Goal: Task Accomplishment & Management: Complete application form

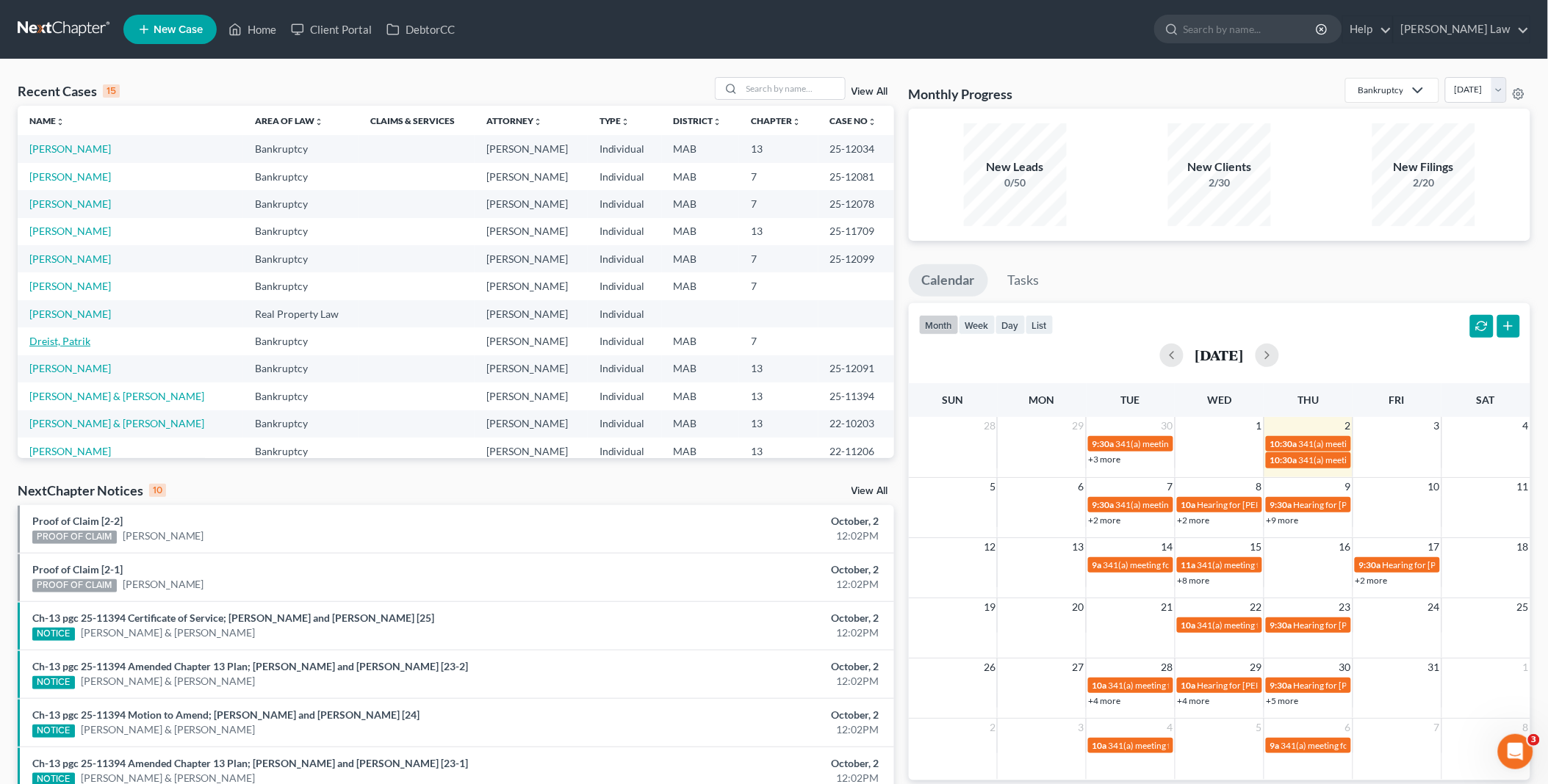
click at [71, 335] on link "Dreist, Patrik" at bounding box center [59, 340] width 61 height 12
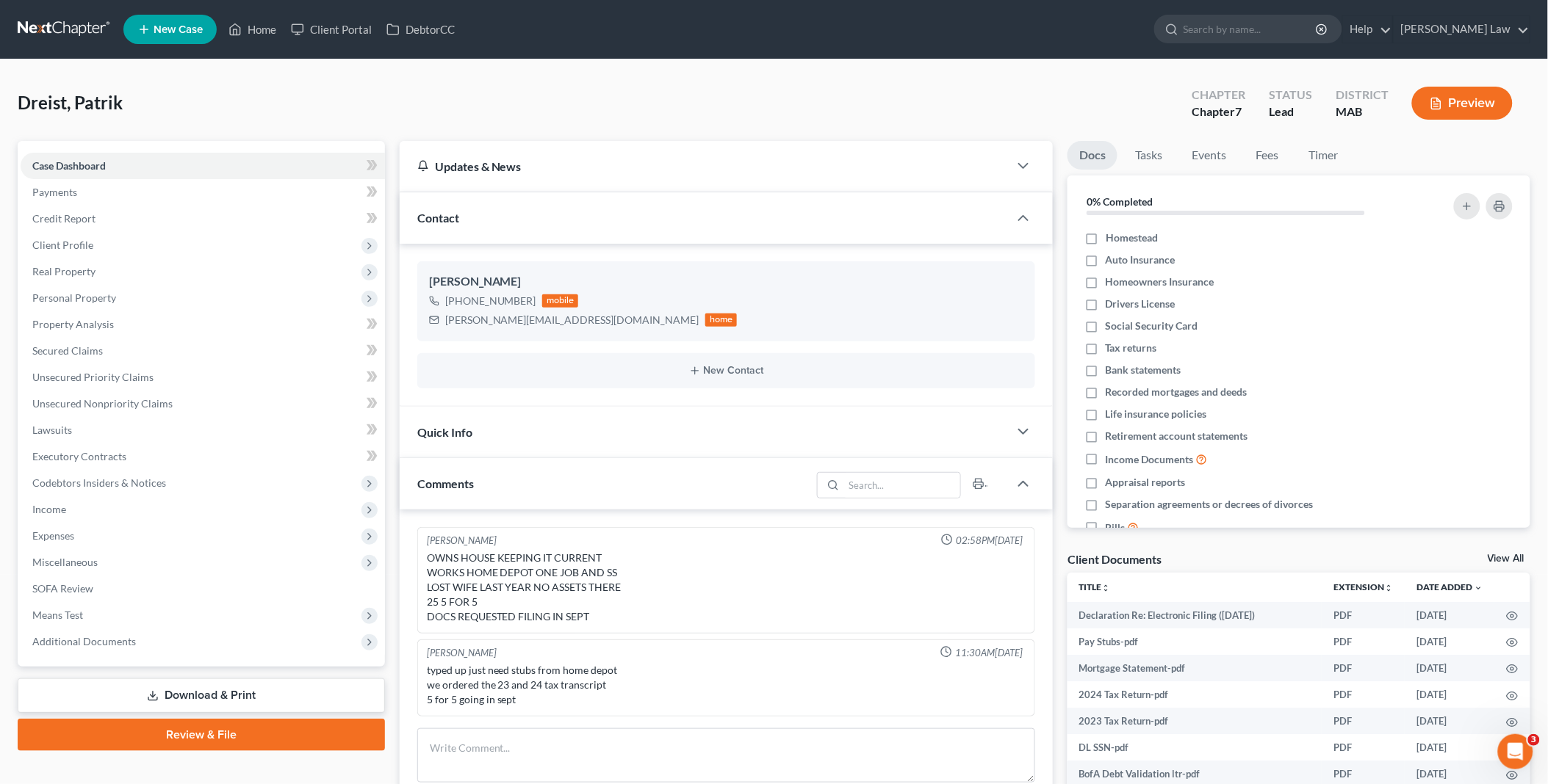
click at [1508, 555] on link "View All" at bounding box center [1506, 558] width 37 height 10
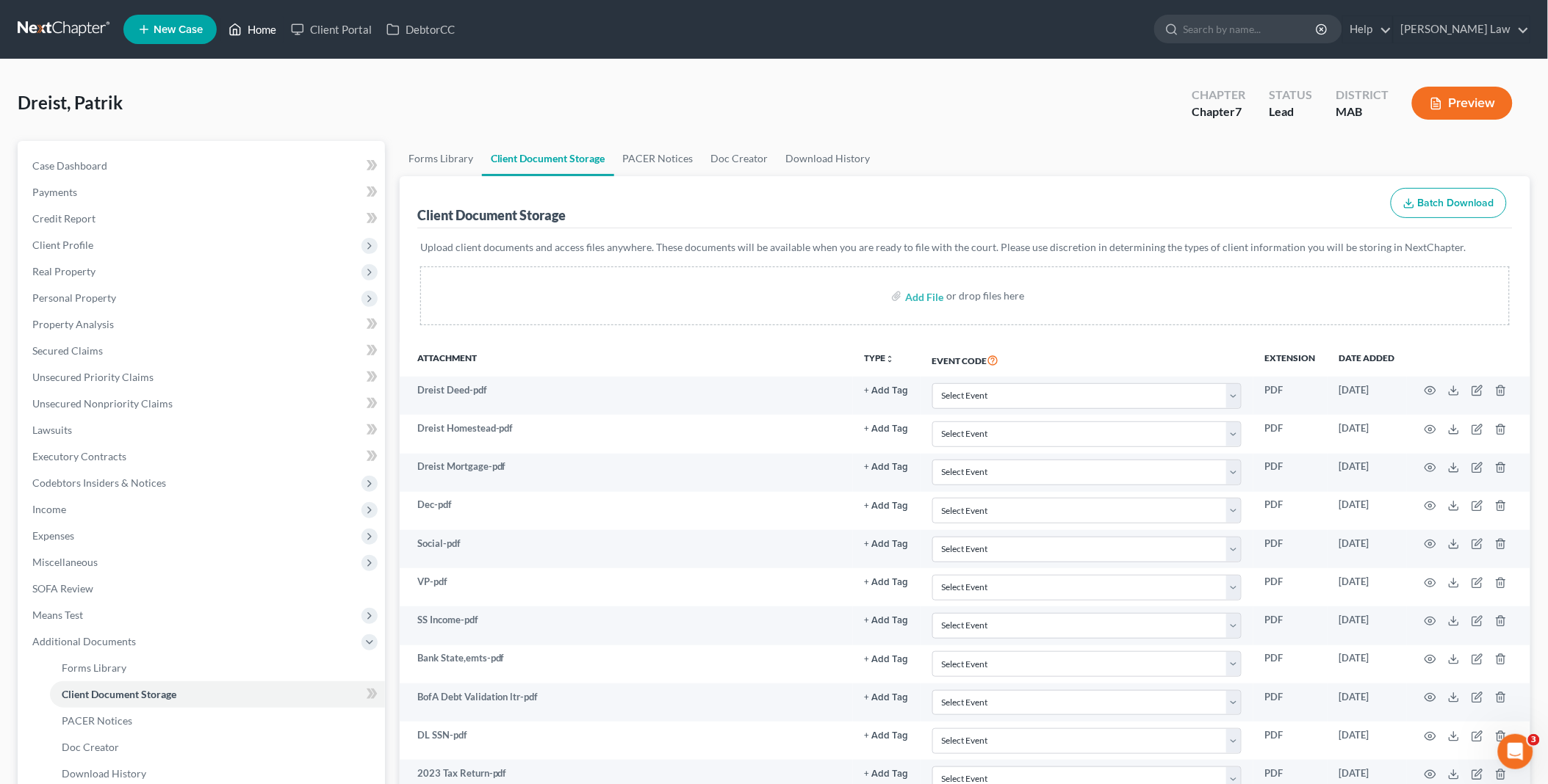
drag, startPoint x: 258, startPoint y: 36, endPoint x: 763, endPoint y: 57, distance: 505.4
click at [258, 36] on link "Home" at bounding box center [252, 29] width 63 height 26
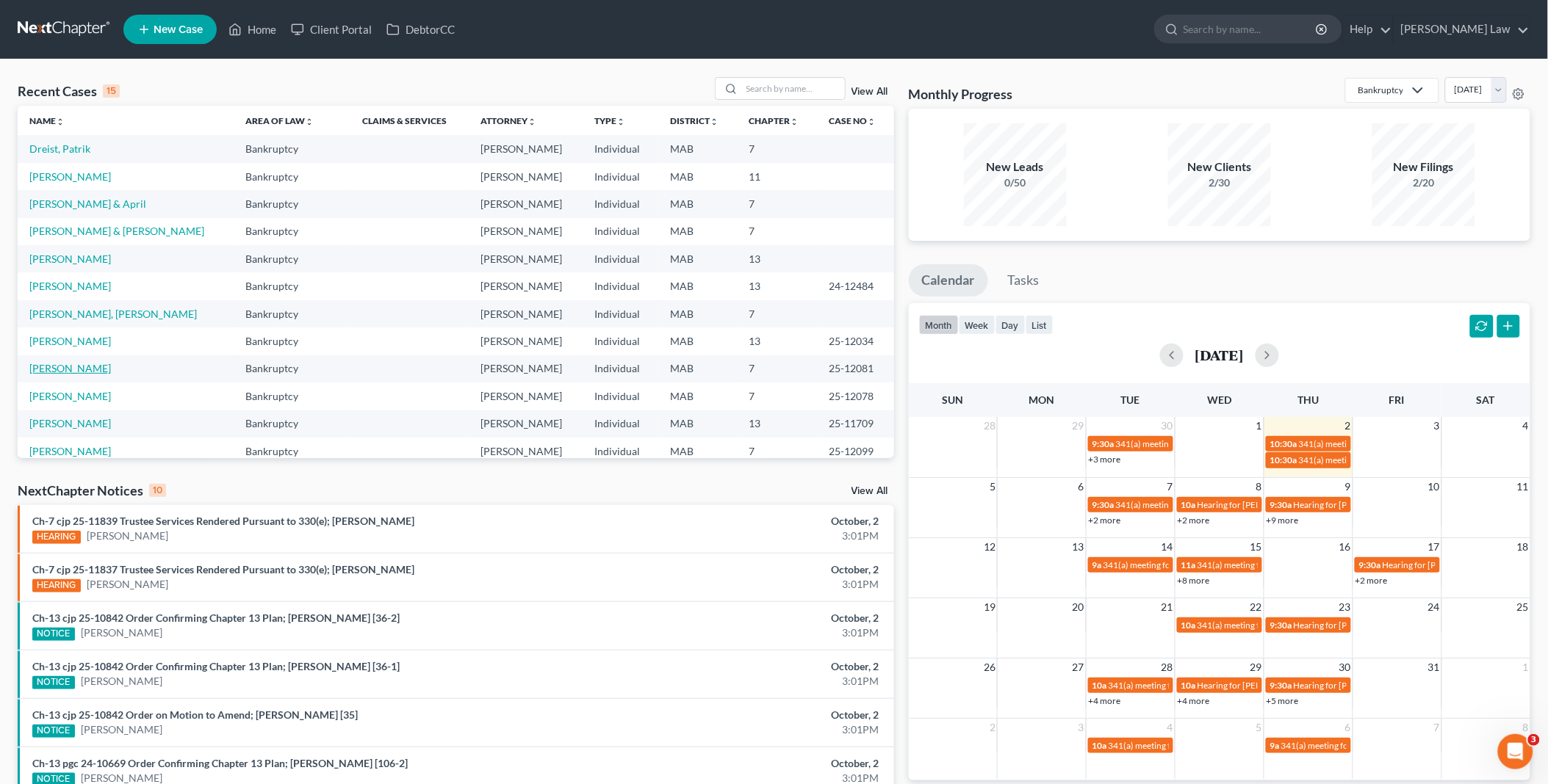
click at [82, 371] on link "[PERSON_NAME]" at bounding box center [69, 367] width 82 height 12
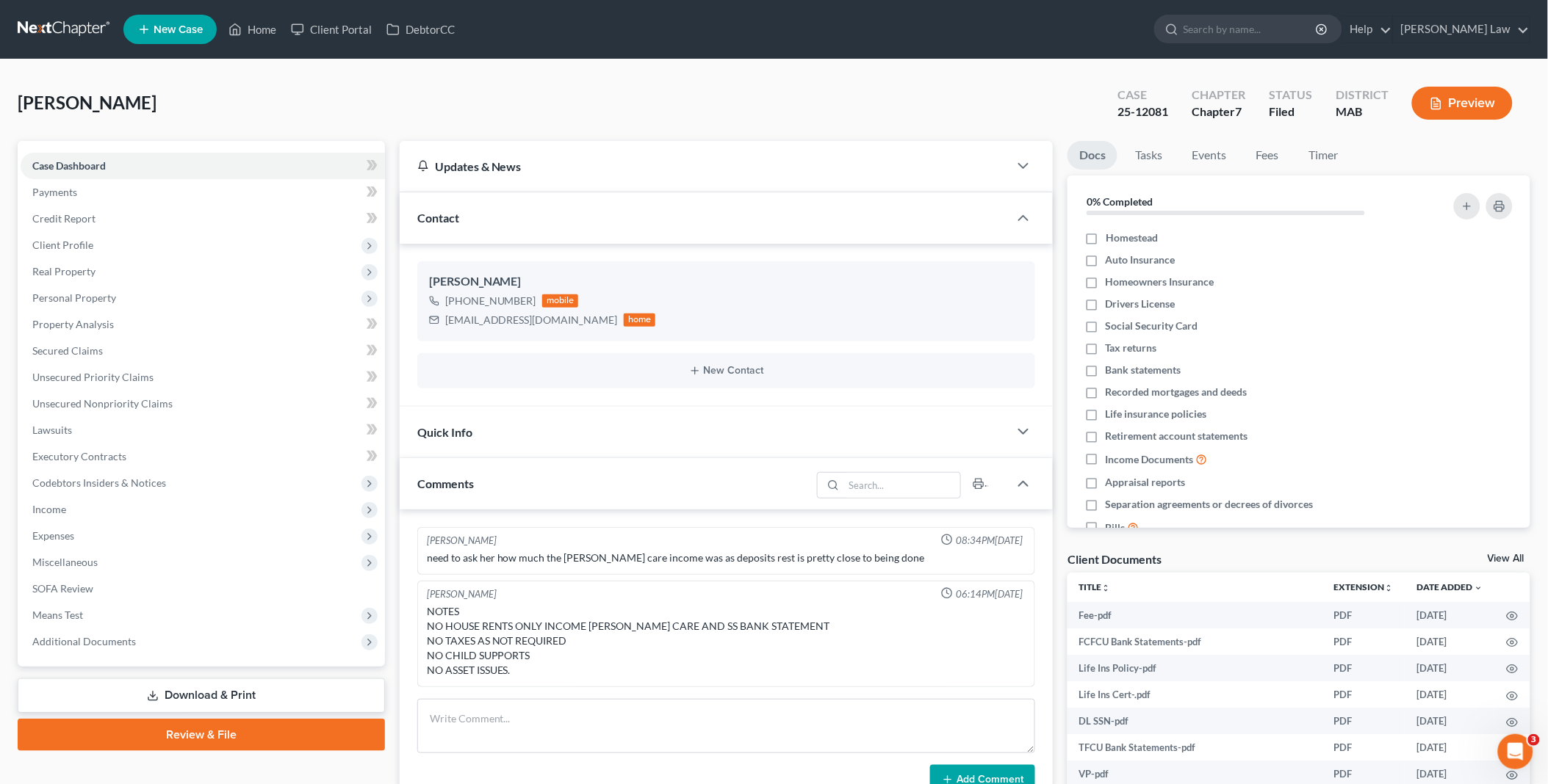
click at [1519, 555] on link "View All" at bounding box center [1506, 558] width 37 height 10
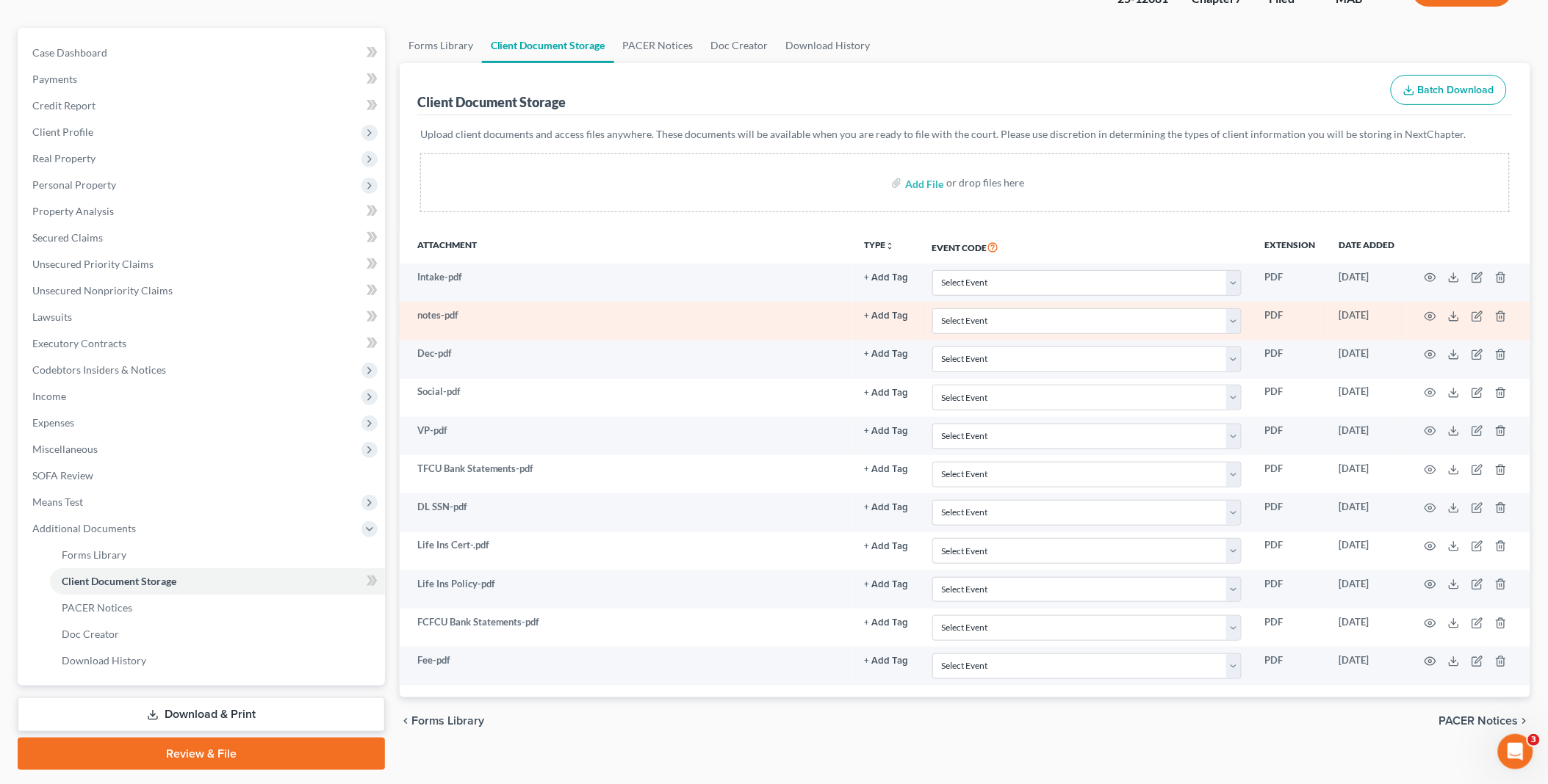
scroll to position [152, 0]
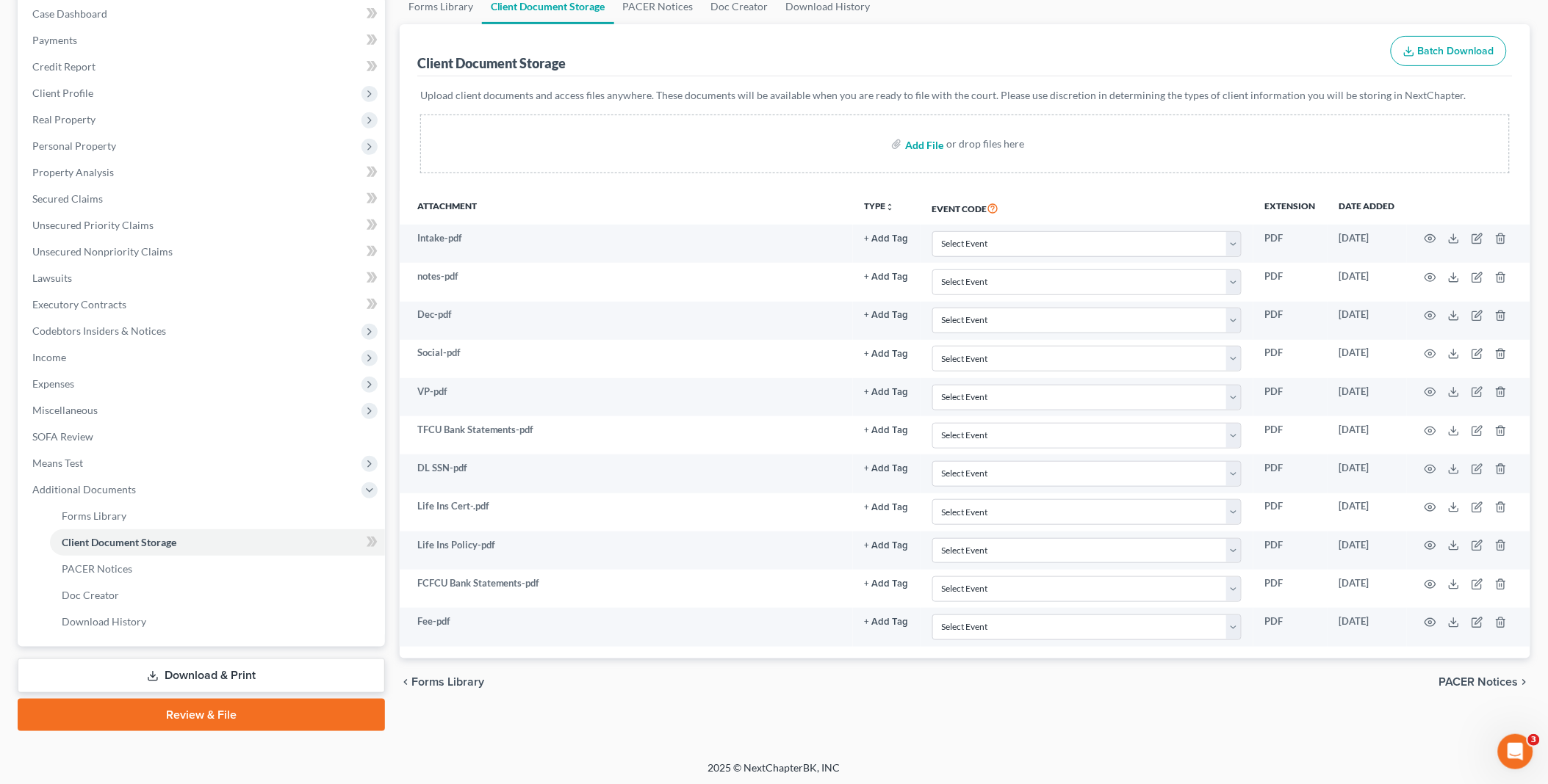
click at [919, 143] on input "file" at bounding box center [923, 144] width 36 height 26
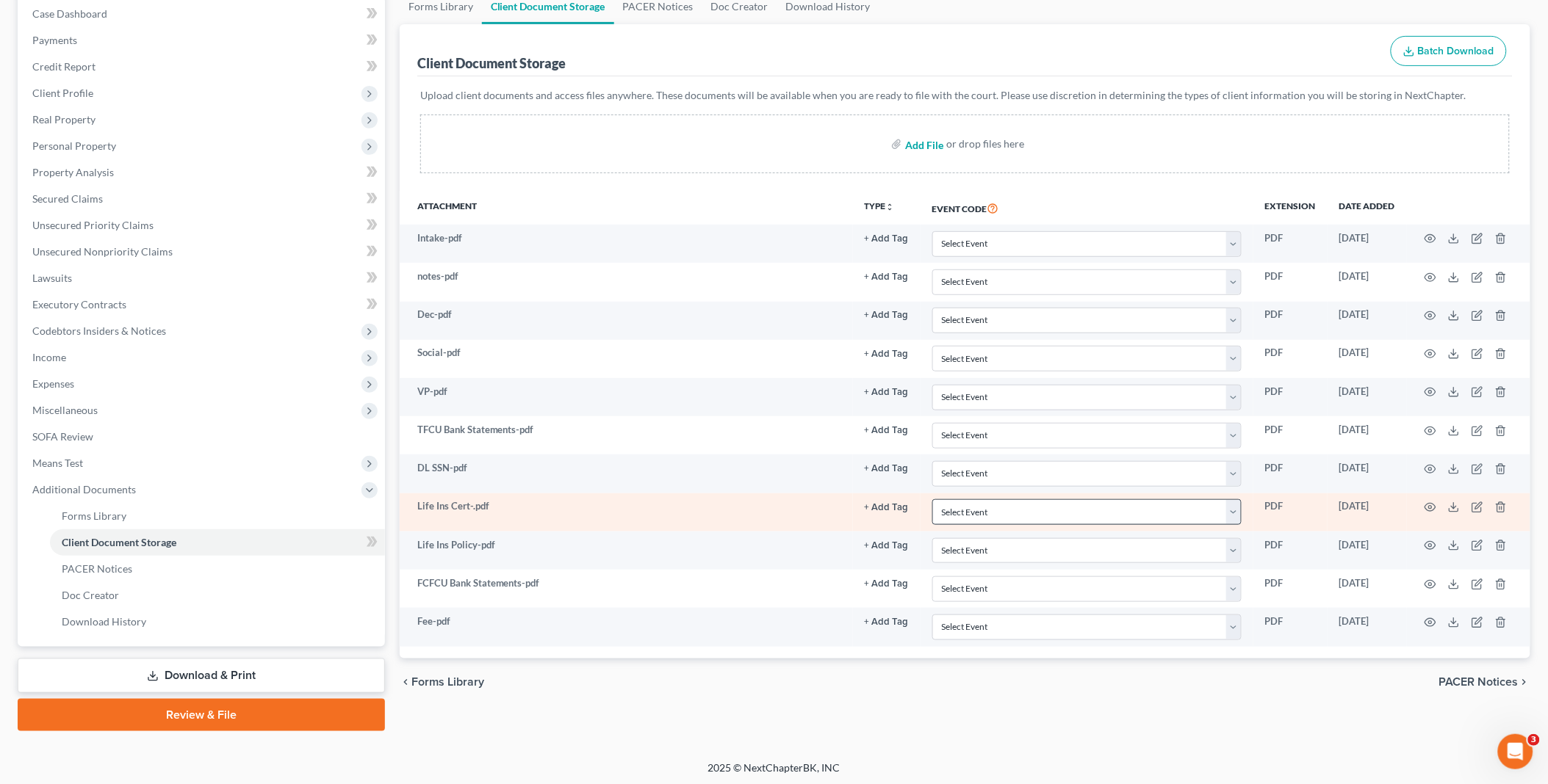
type input "C:\fakepath\luzia fmc instructions.pdf"
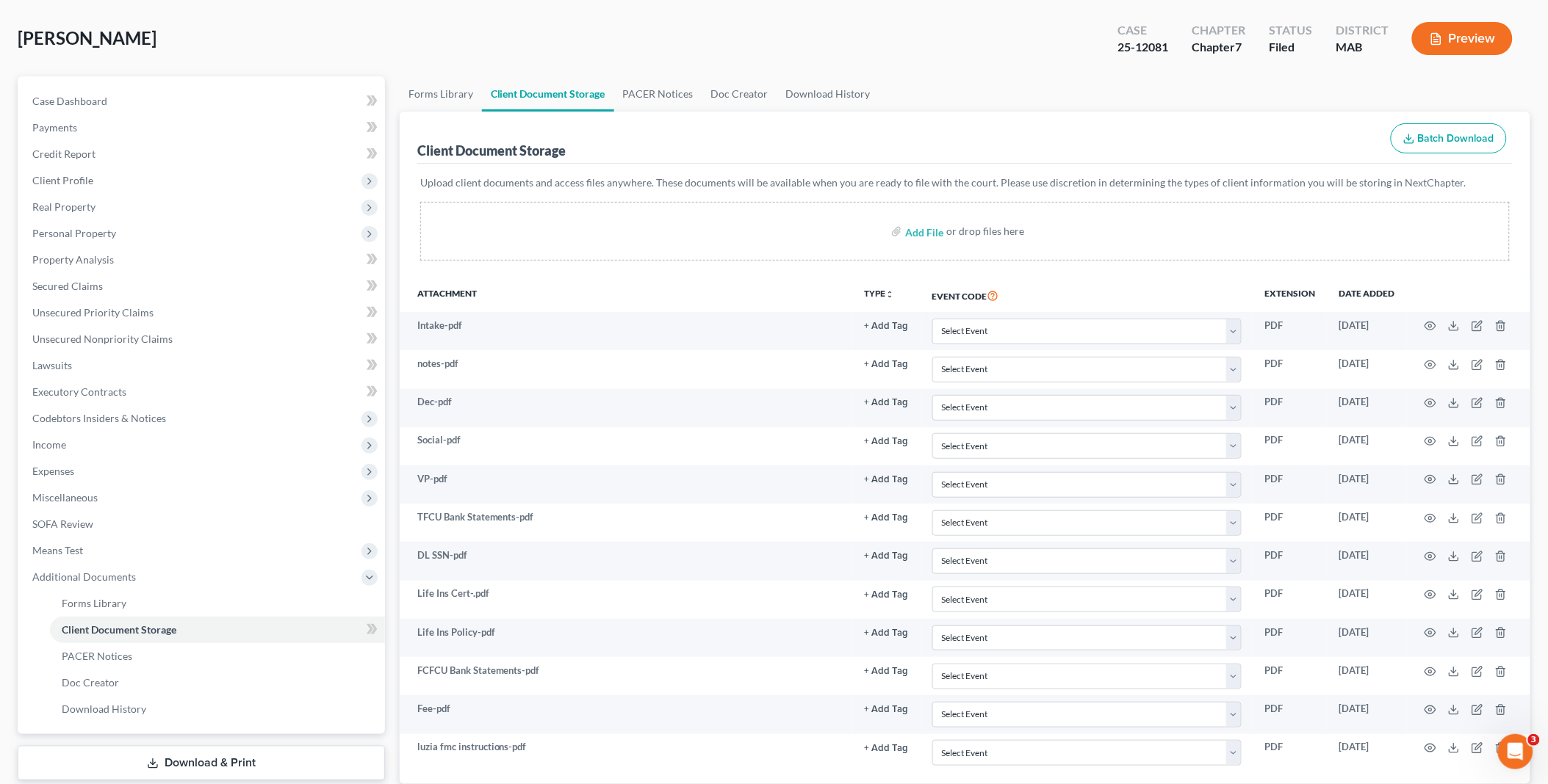
scroll to position [0, 0]
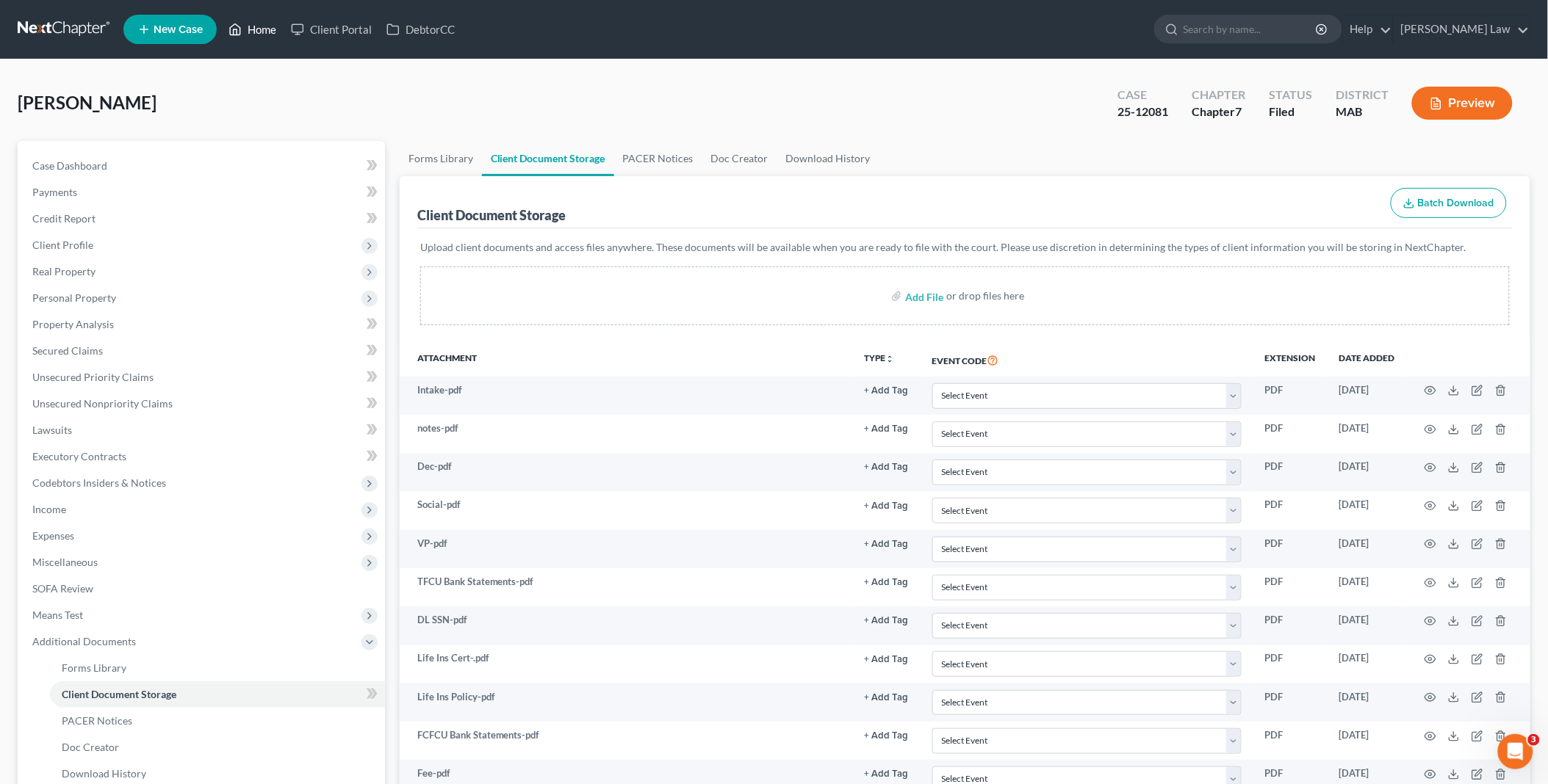
click at [261, 30] on link "Home" at bounding box center [252, 29] width 63 height 26
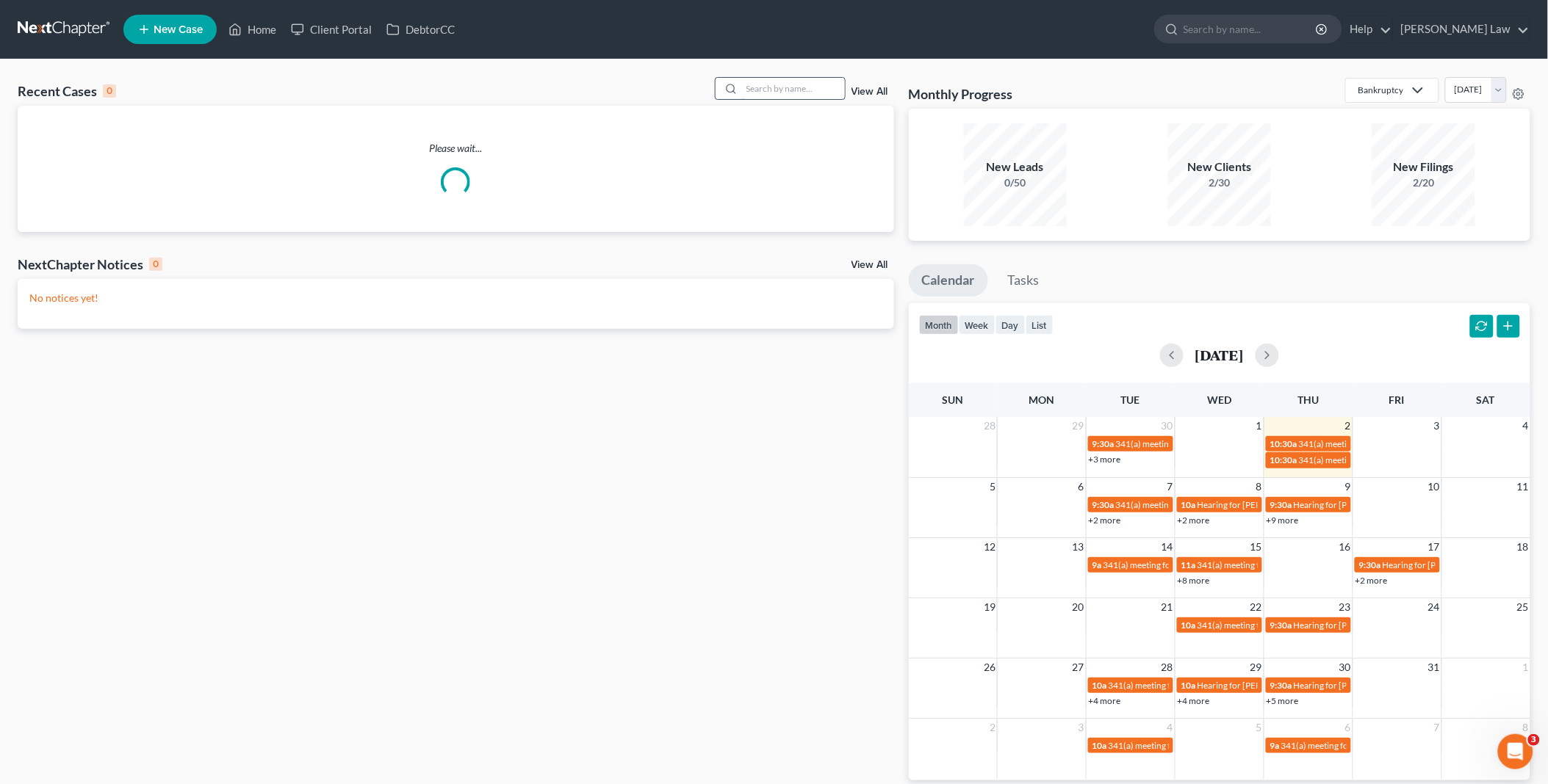
click at [819, 82] on input "search" at bounding box center [794, 88] width 103 height 22
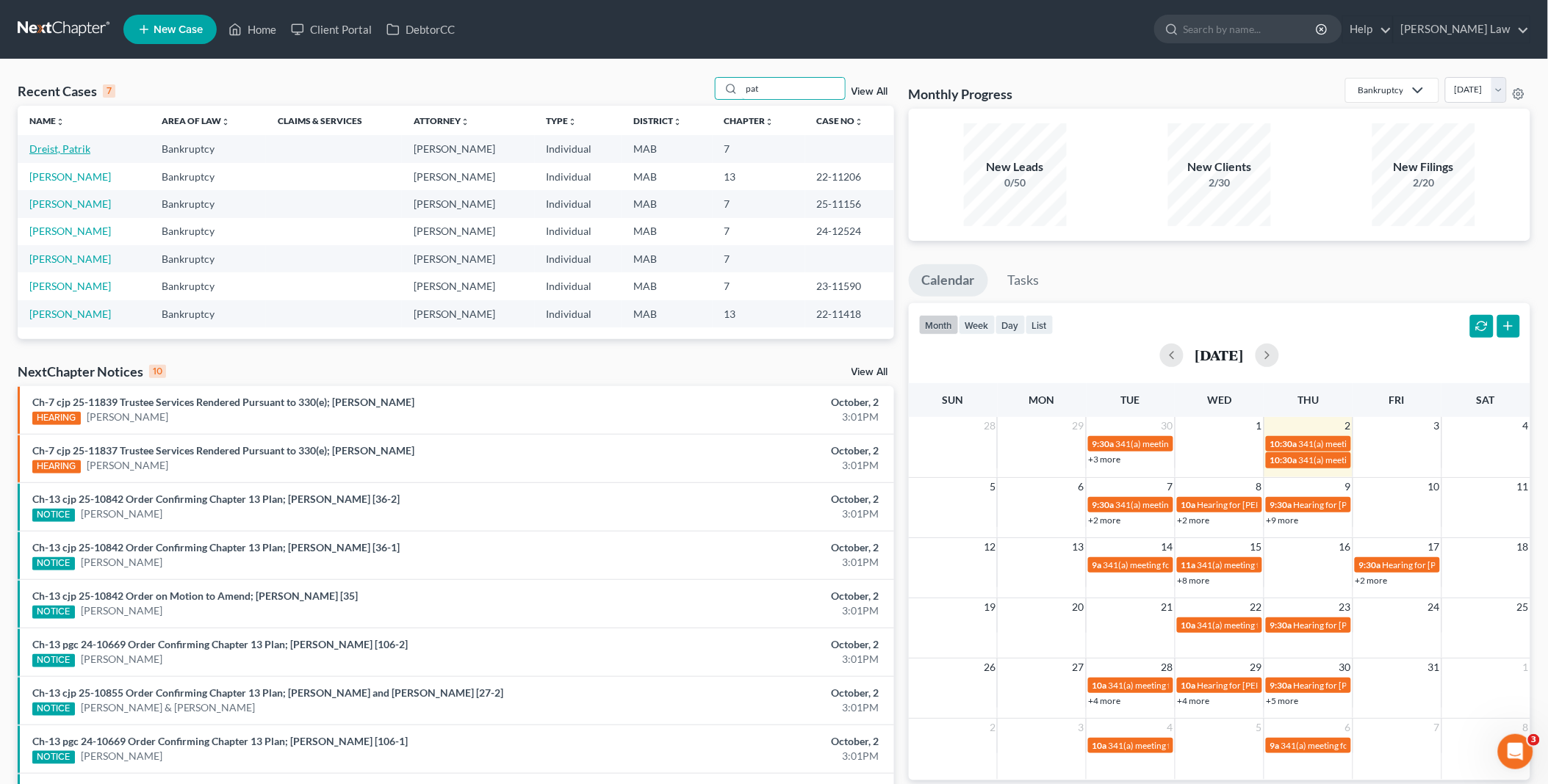
type input "pat"
click at [60, 148] on link "Dreist, Patrik" at bounding box center [59, 148] width 61 height 12
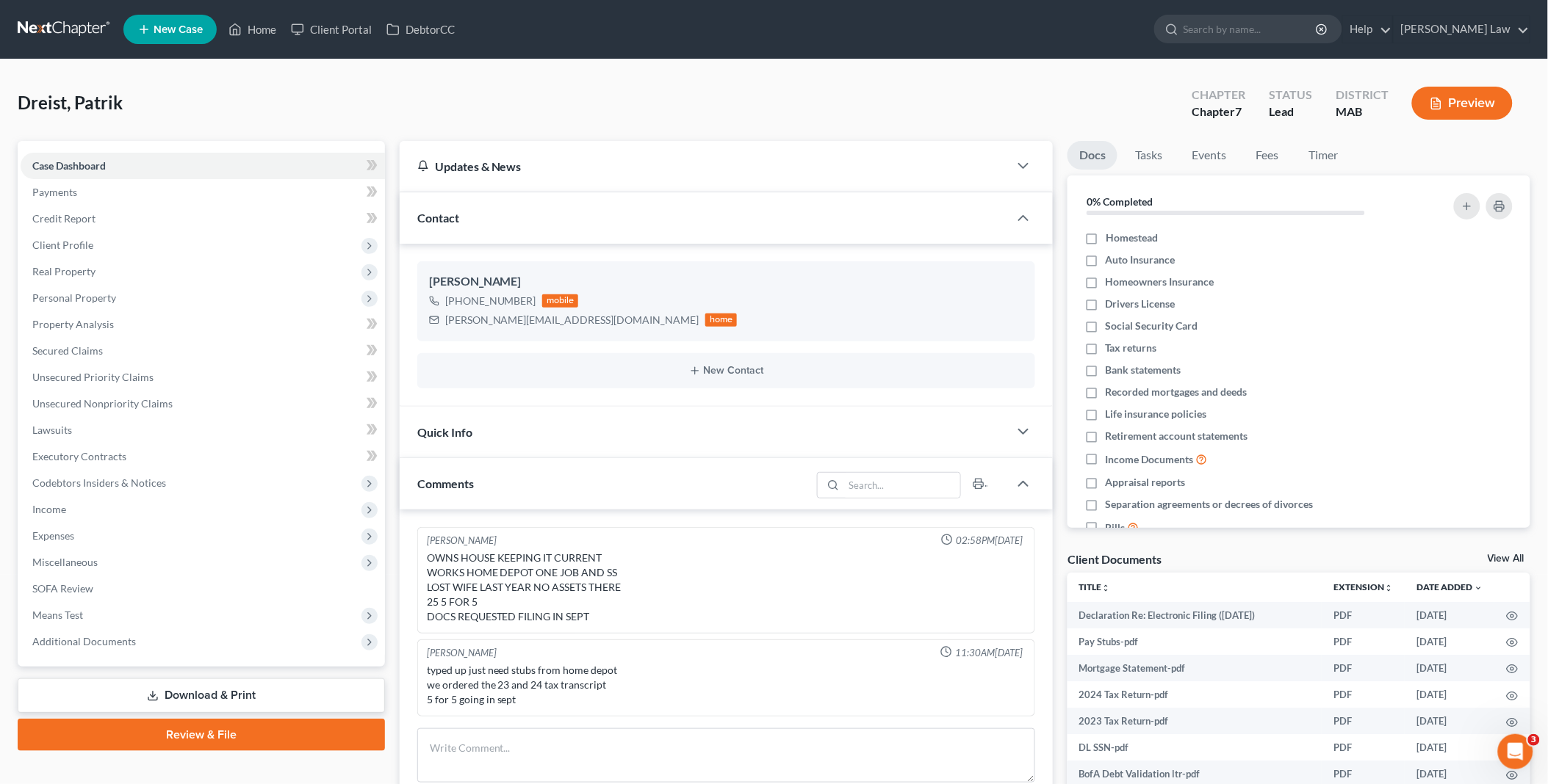
click at [1502, 555] on link "View All" at bounding box center [1506, 558] width 37 height 10
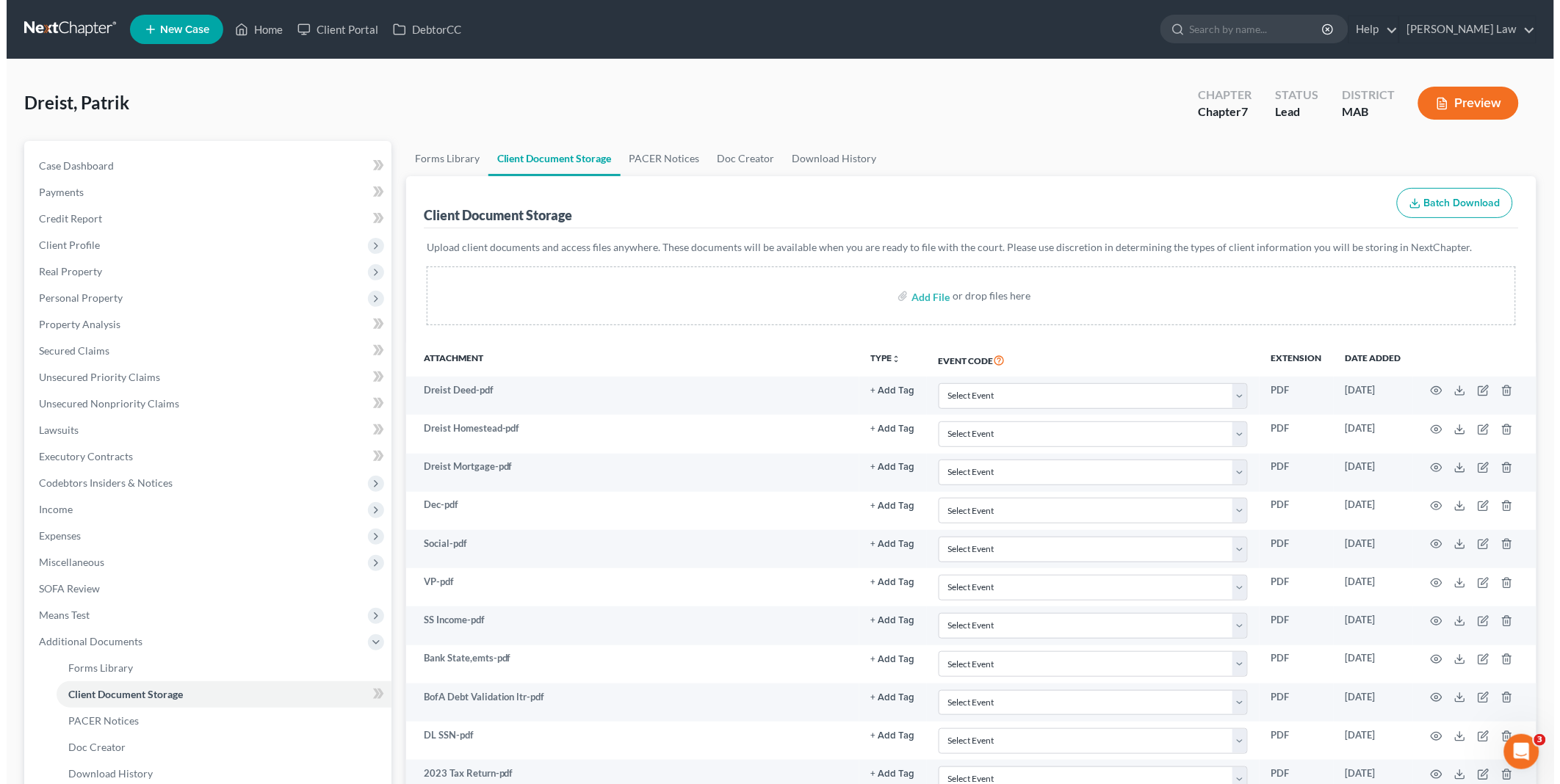
scroll to position [284, 0]
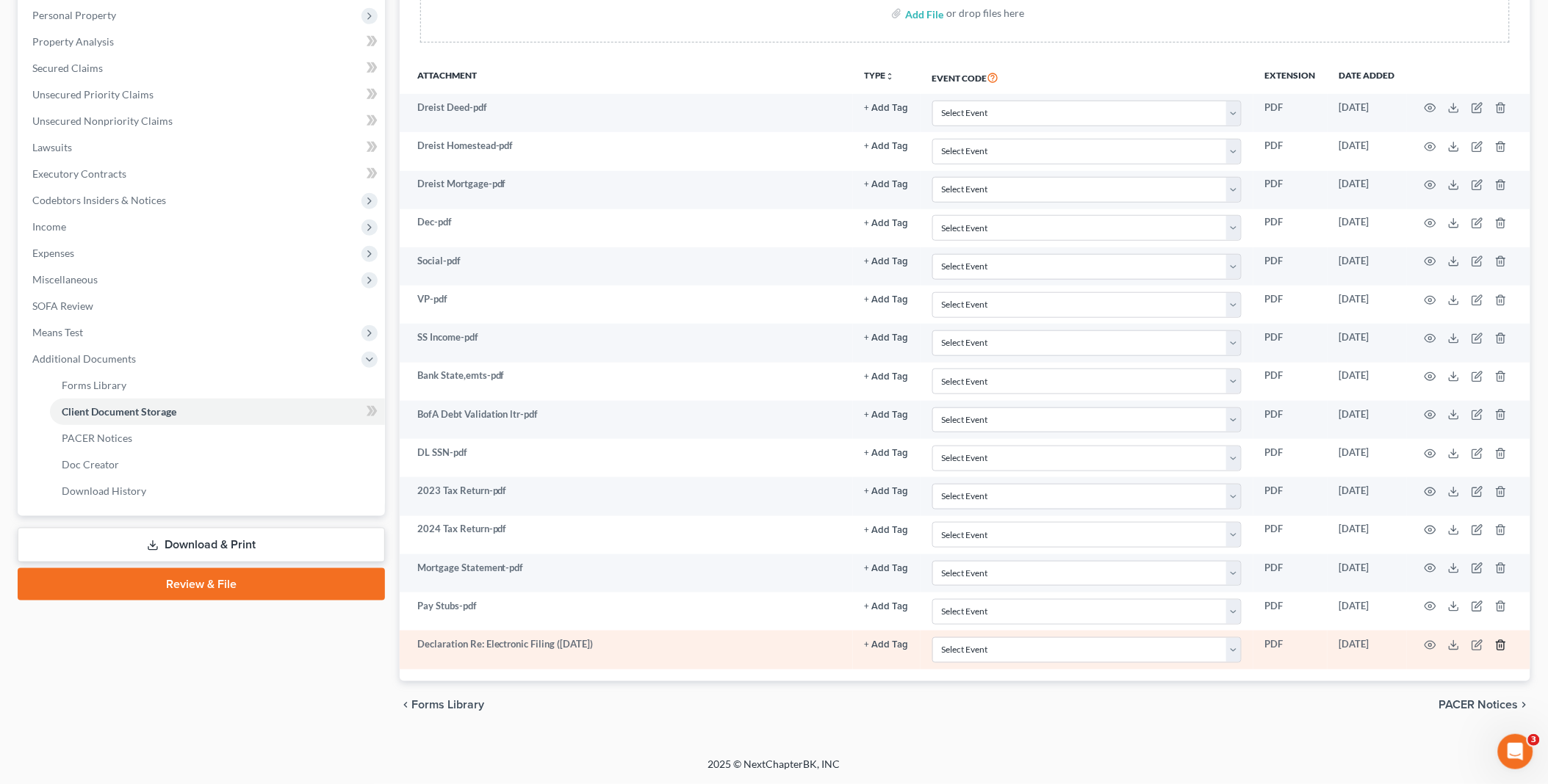
click at [1498, 647] on icon "button" at bounding box center [1500, 645] width 12 height 12
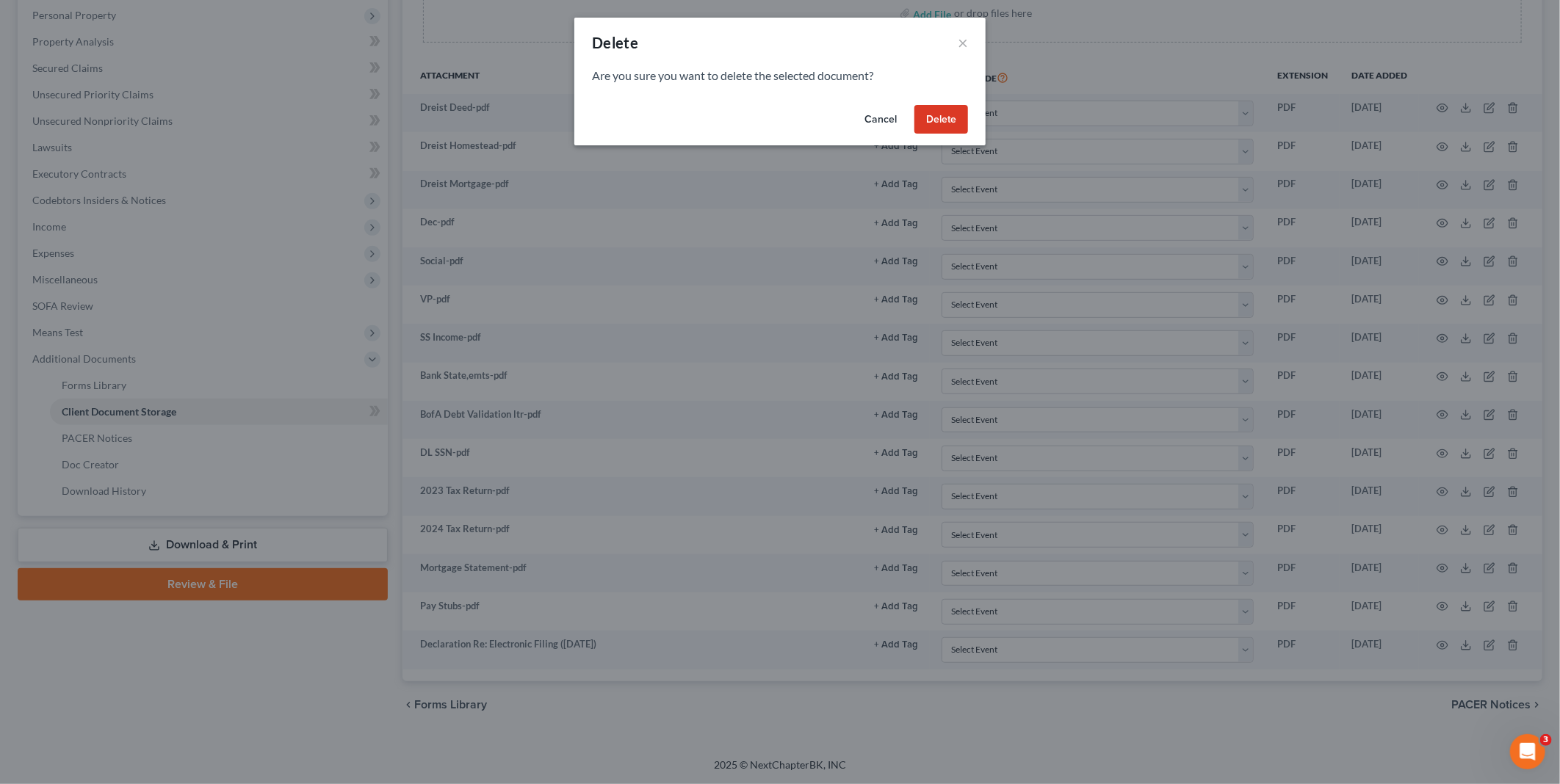
click at [929, 121] on button "Delete" at bounding box center [941, 119] width 53 height 29
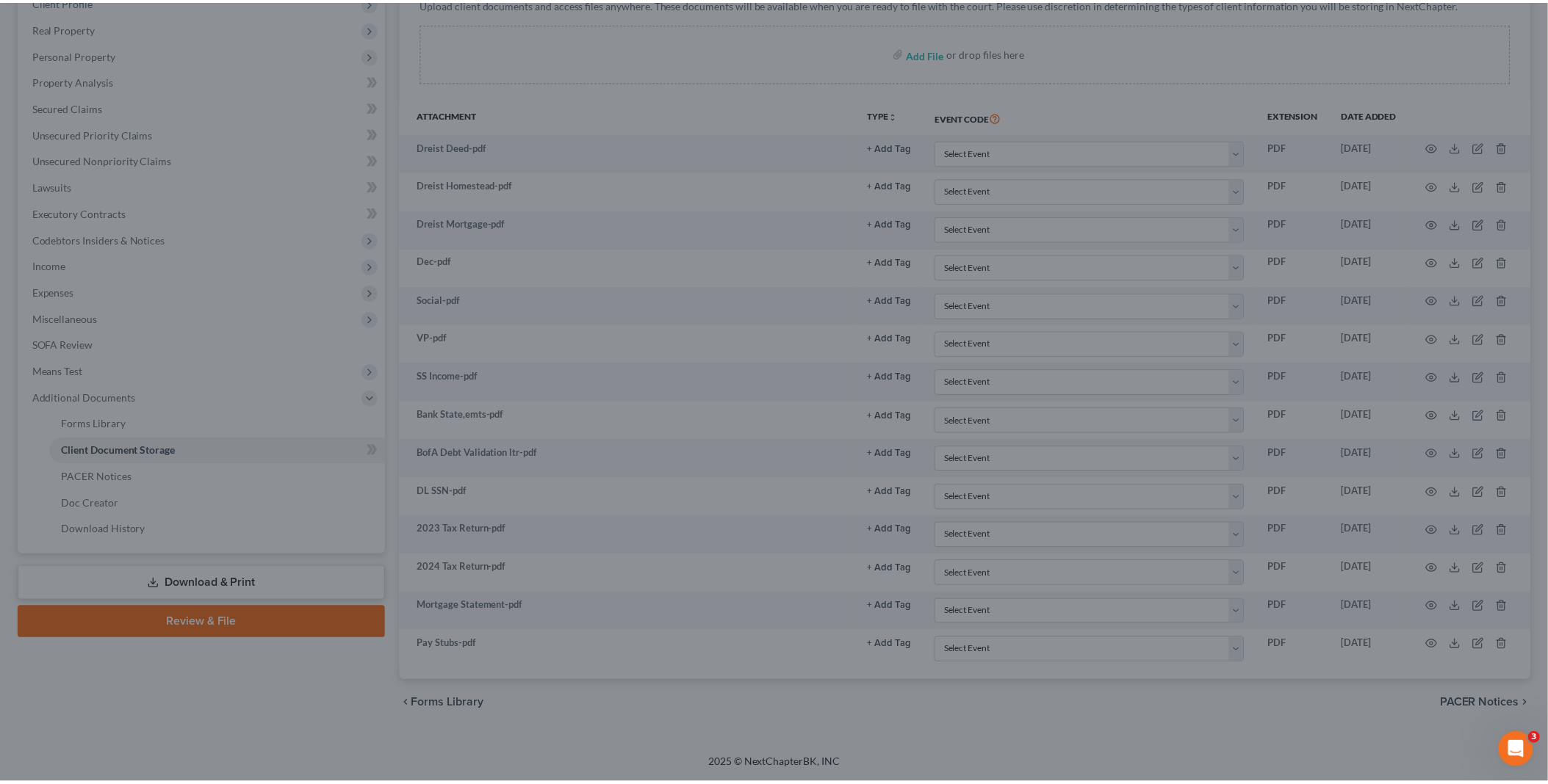
scroll to position [245, 0]
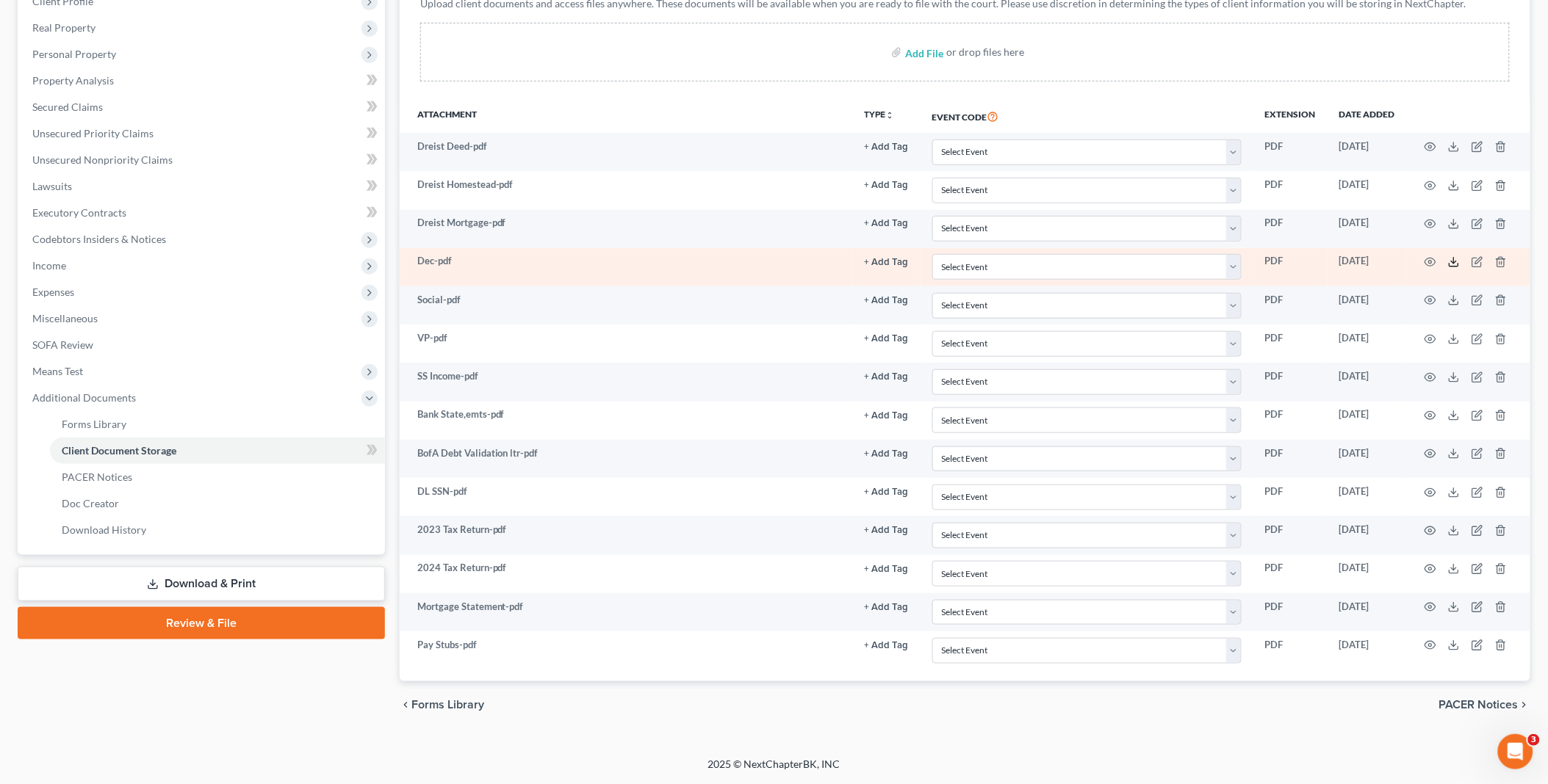
click at [1453, 258] on icon at bounding box center [1453, 262] width 12 height 12
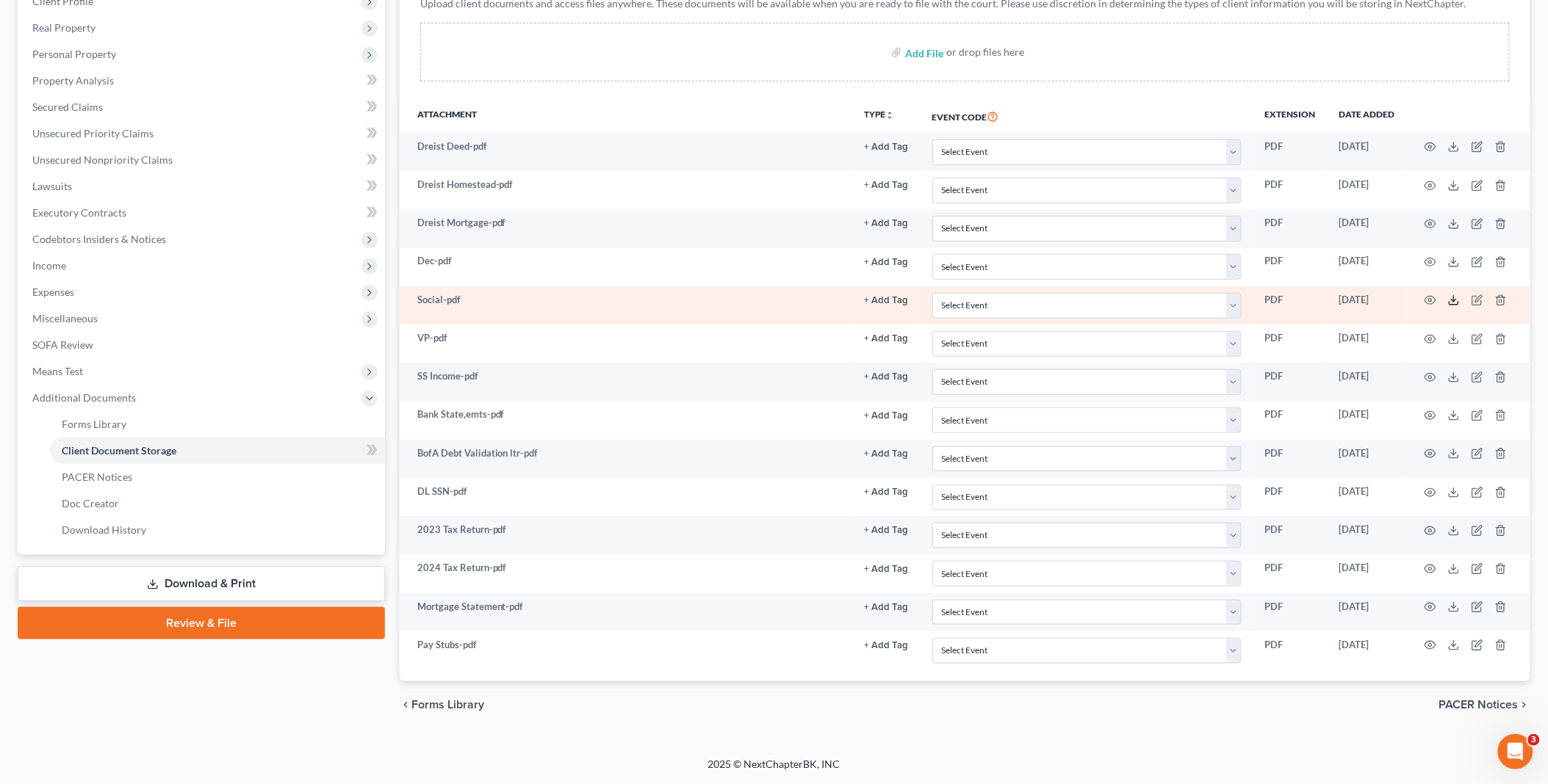
click at [1452, 304] on icon at bounding box center [1453, 303] width 8 height 3
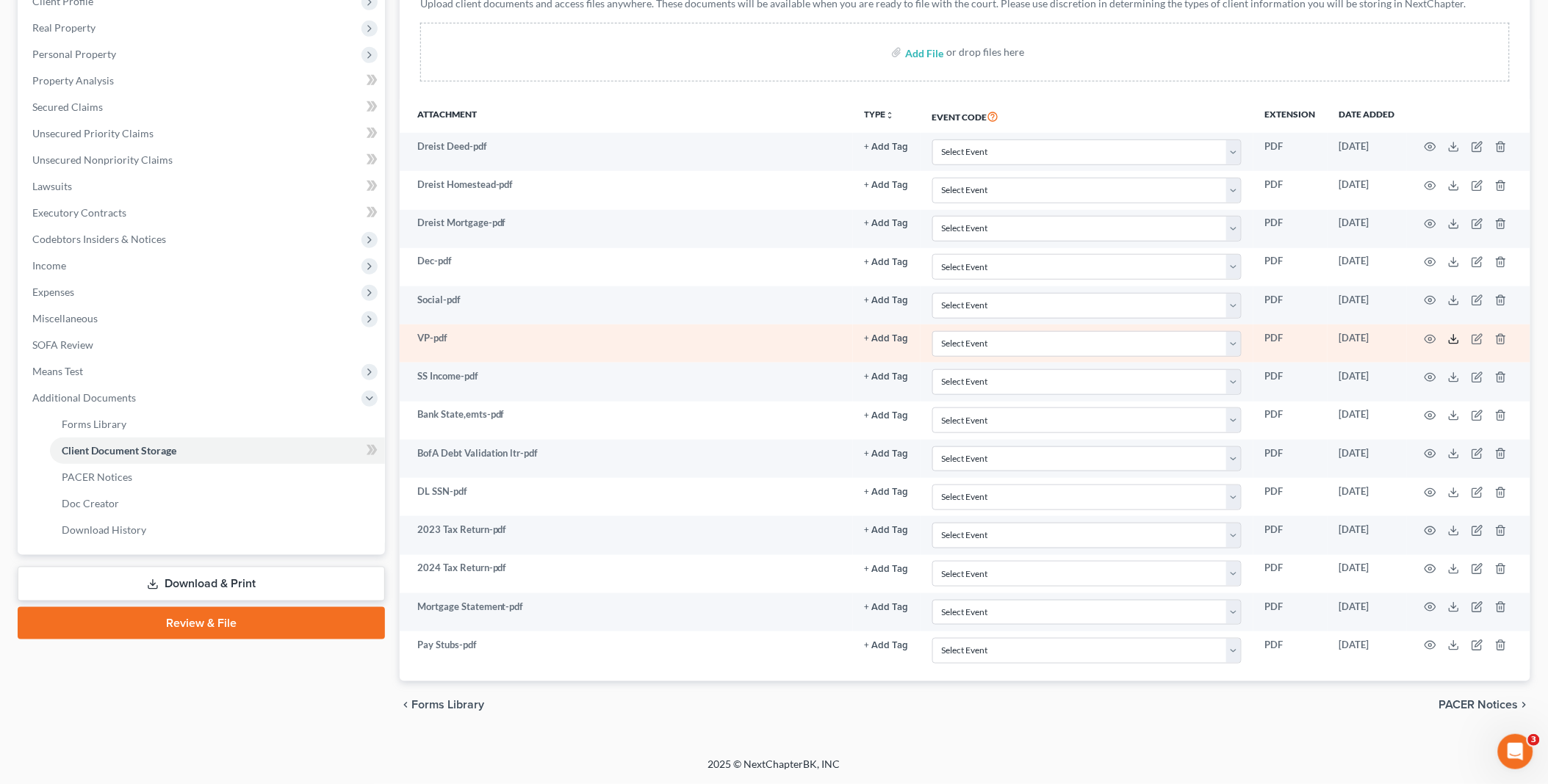
click at [1453, 339] on polyline at bounding box center [1453, 339] width 5 height 2
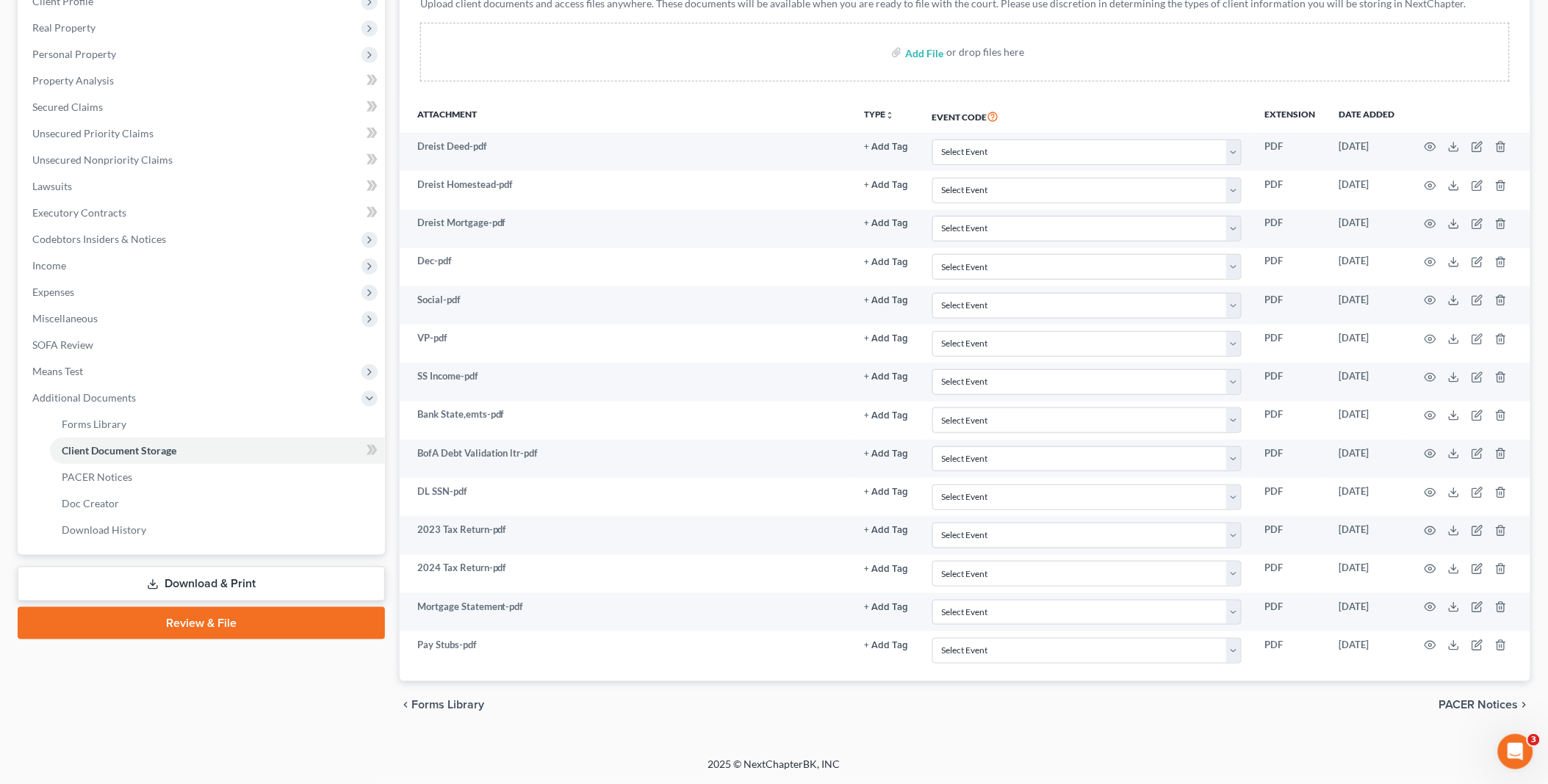
click at [253, 624] on link "Review & File" at bounding box center [201, 623] width 367 height 32
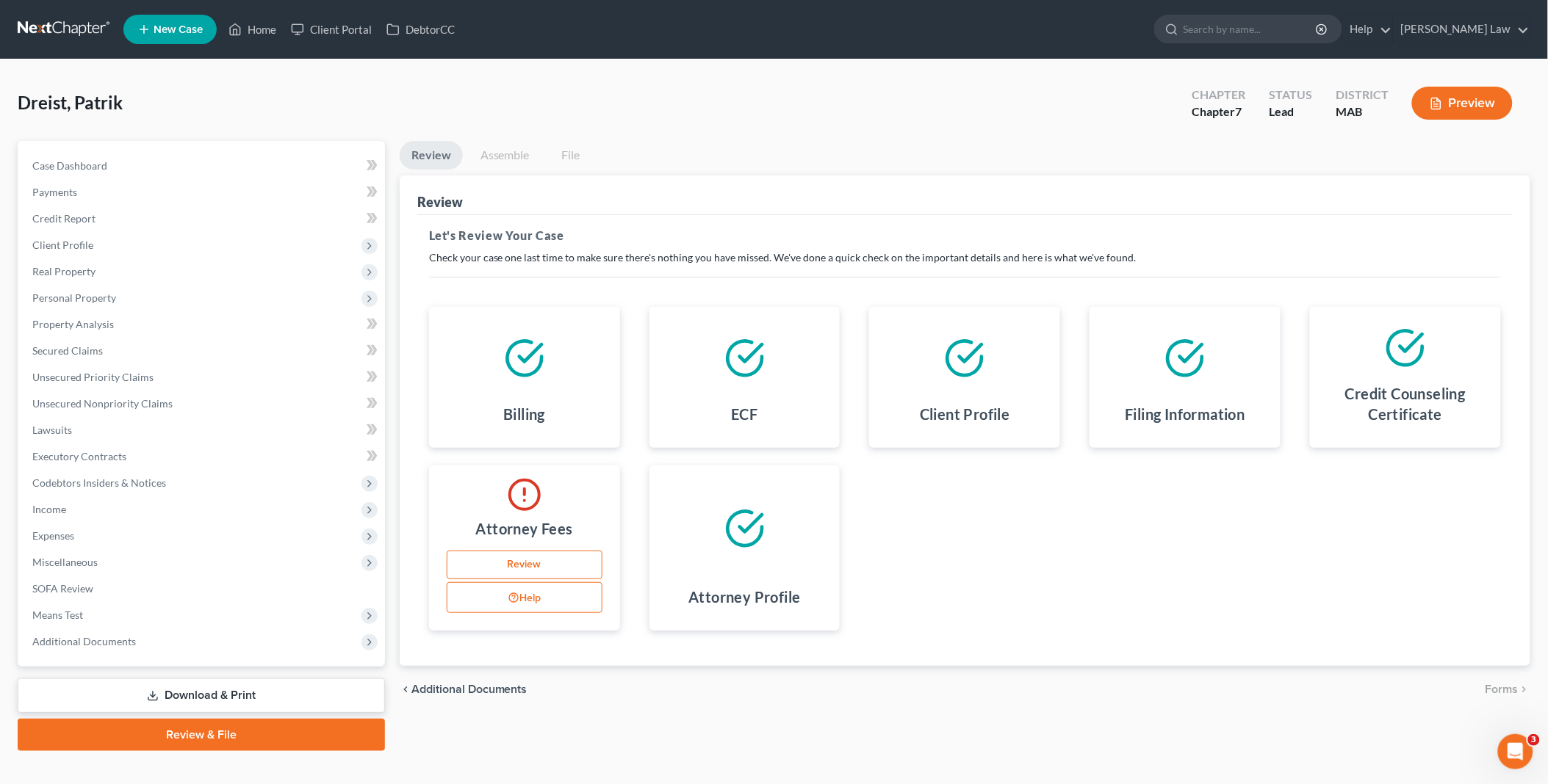
click at [536, 562] on link "Review" at bounding box center [525, 565] width 156 height 29
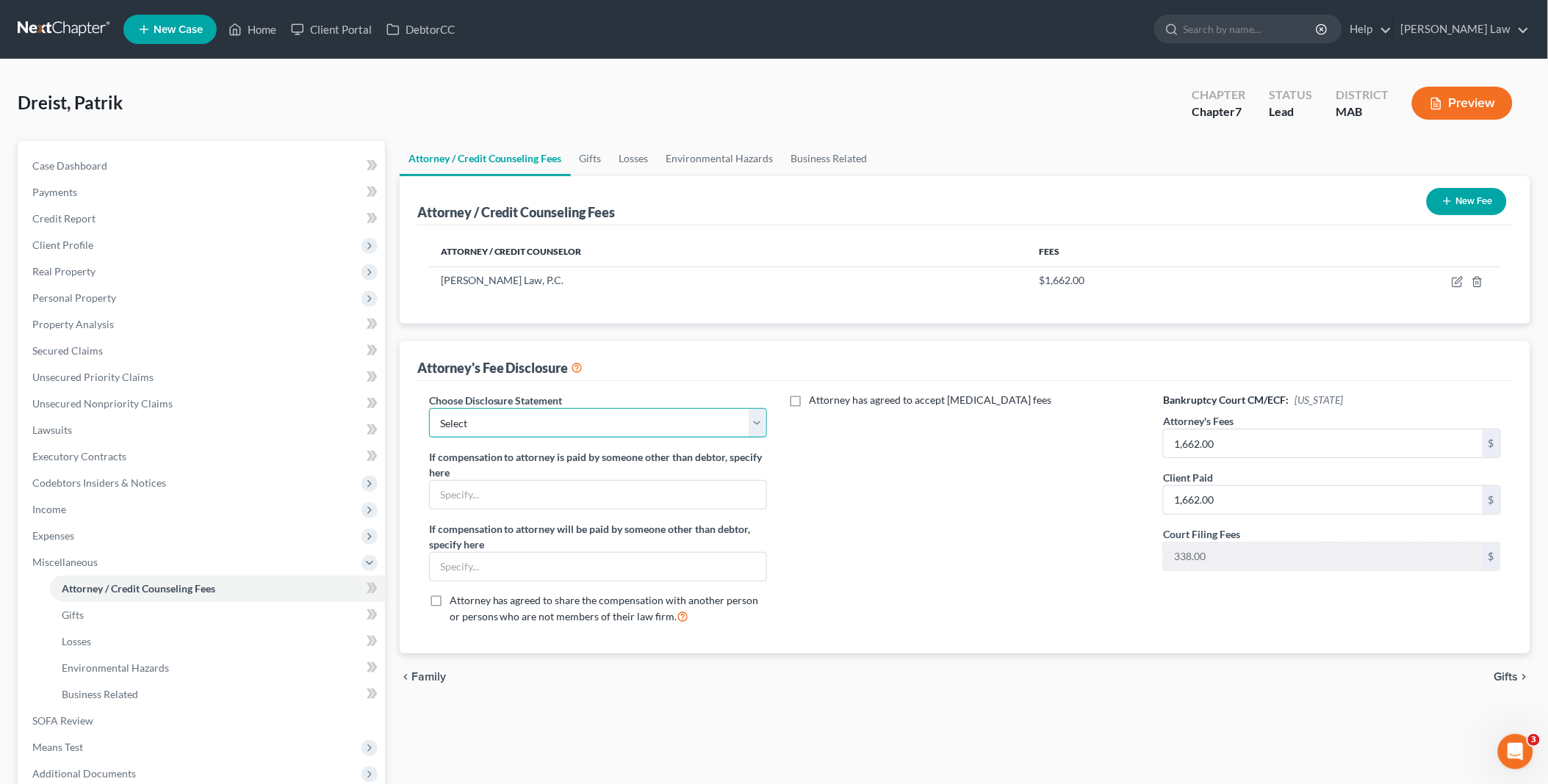
drag, startPoint x: 753, startPoint y: 426, endPoint x: 733, endPoint y: 439, distance: 23.9
click at [753, 426] on select "Select Attorney Compensation" at bounding box center [598, 422] width 338 height 29
select select "0"
click at [429, 408] on select "Select Attorney Compensation" at bounding box center [598, 422] width 338 height 29
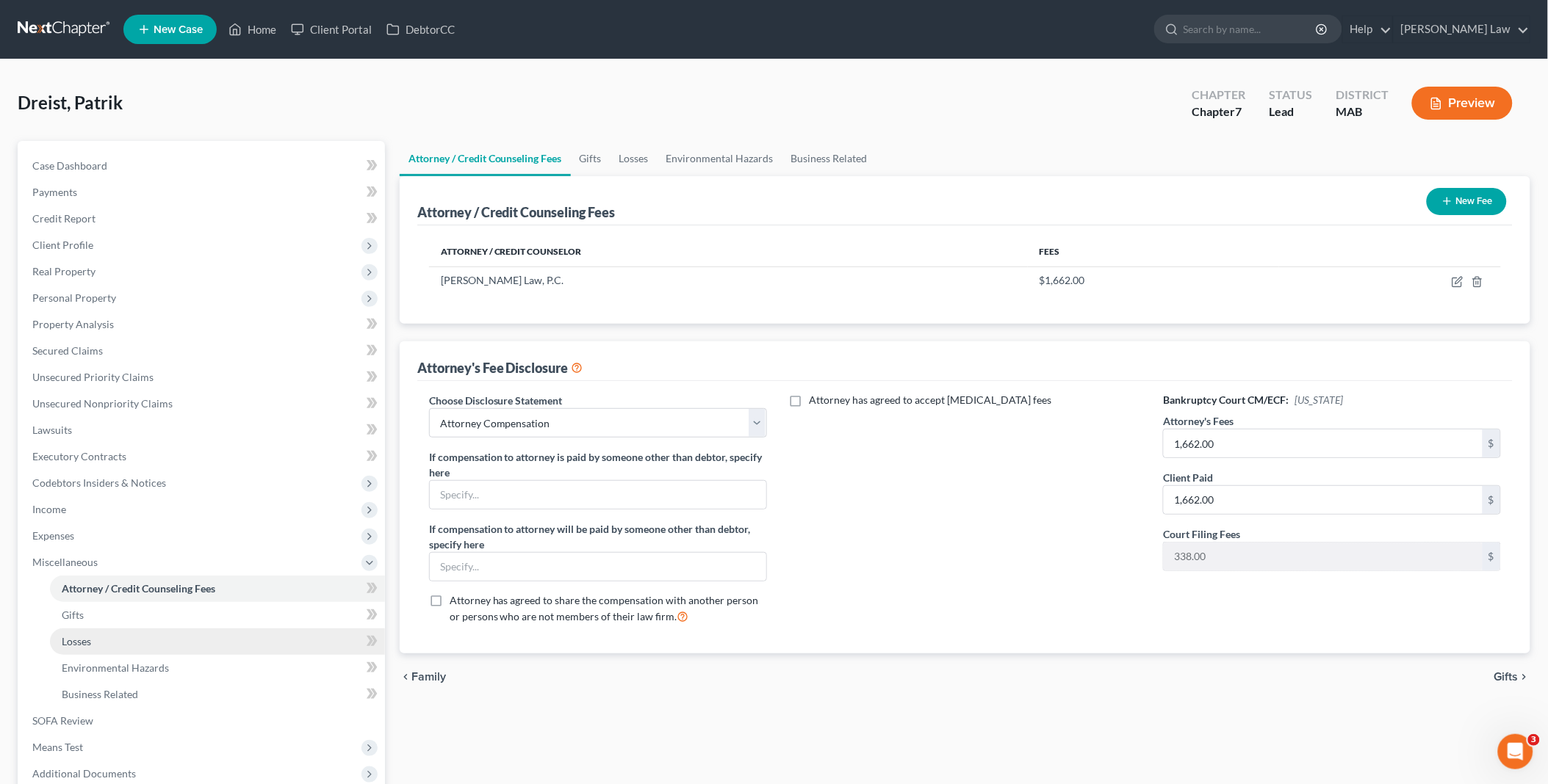
click at [142, 640] on link "Losses" at bounding box center [216, 642] width 335 height 26
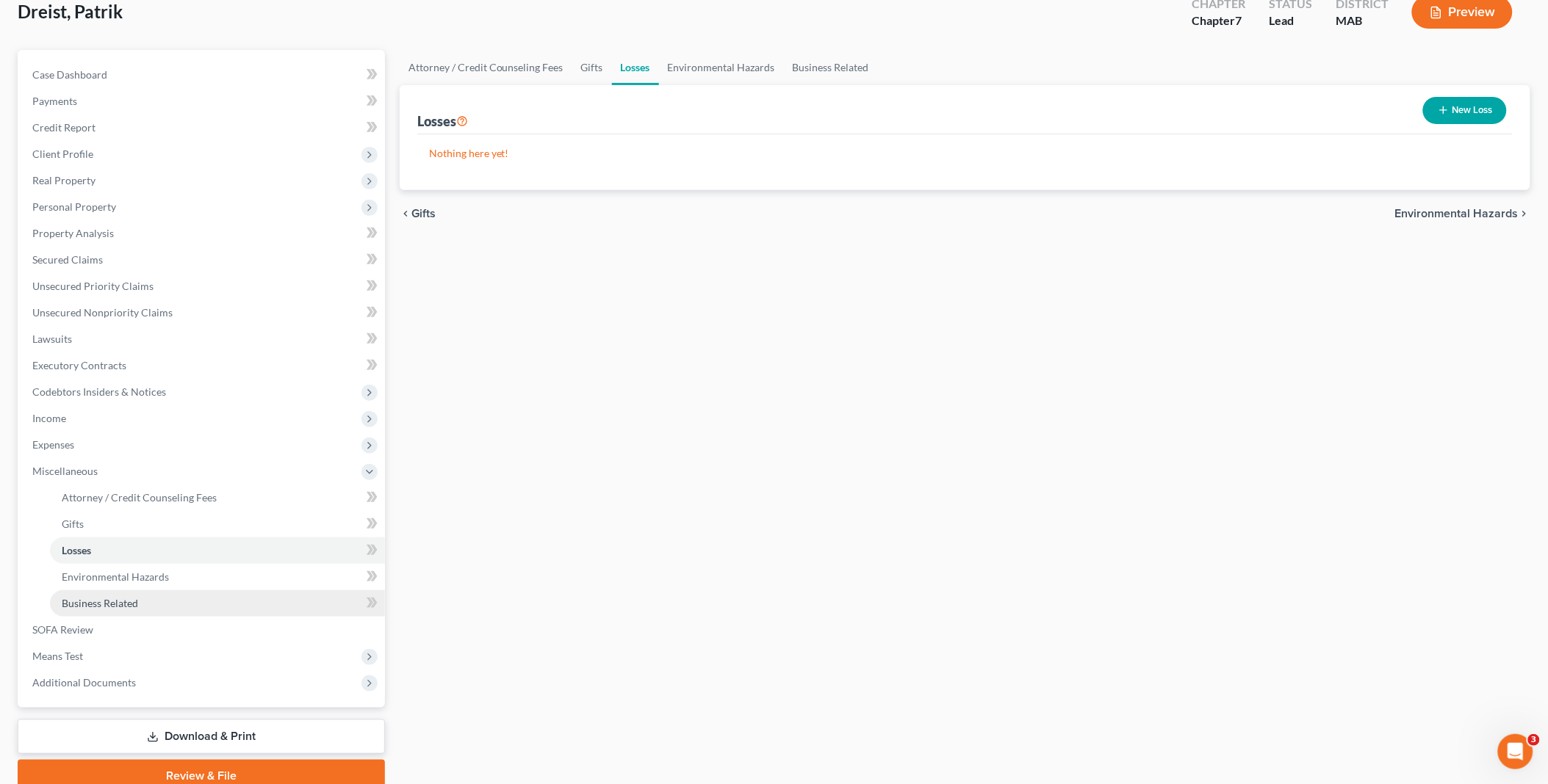
scroll to position [152, 0]
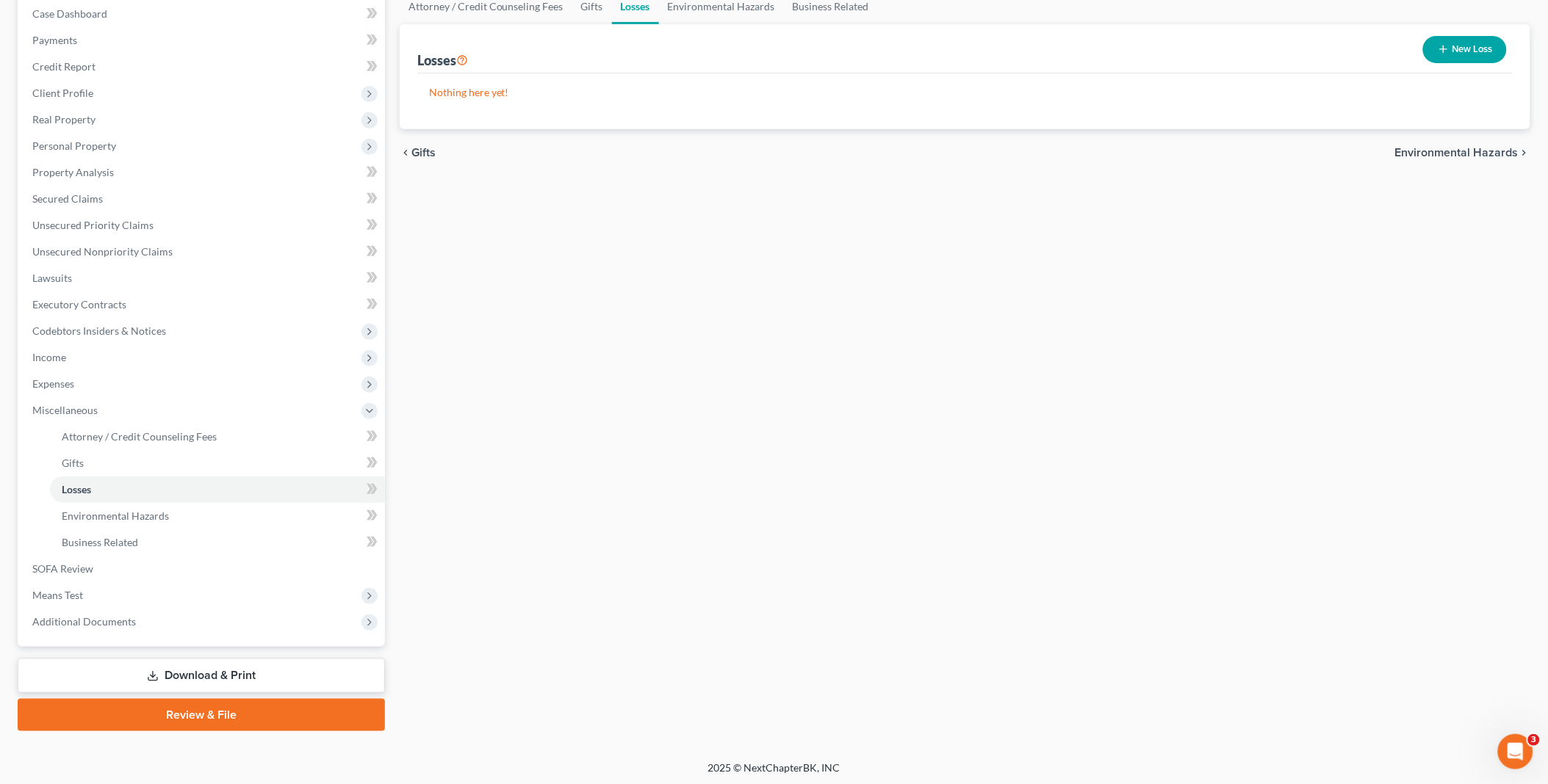
click at [219, 715] on link "Review & File" at bounding box center [201, 715] width 367 height 32
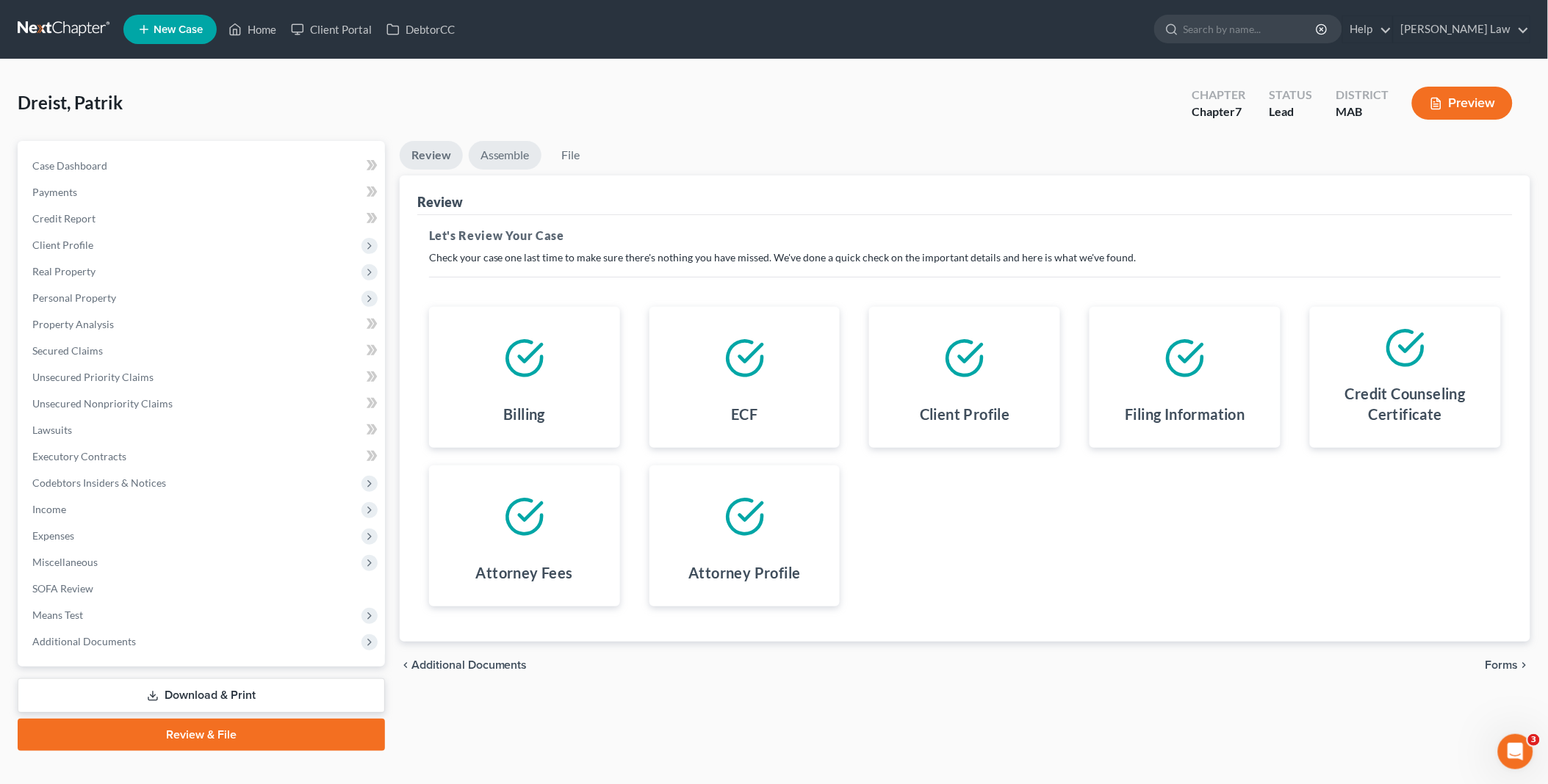
click at [507, 151] on link "Assemble" at bounding box center [505, 155] width 73 height 29
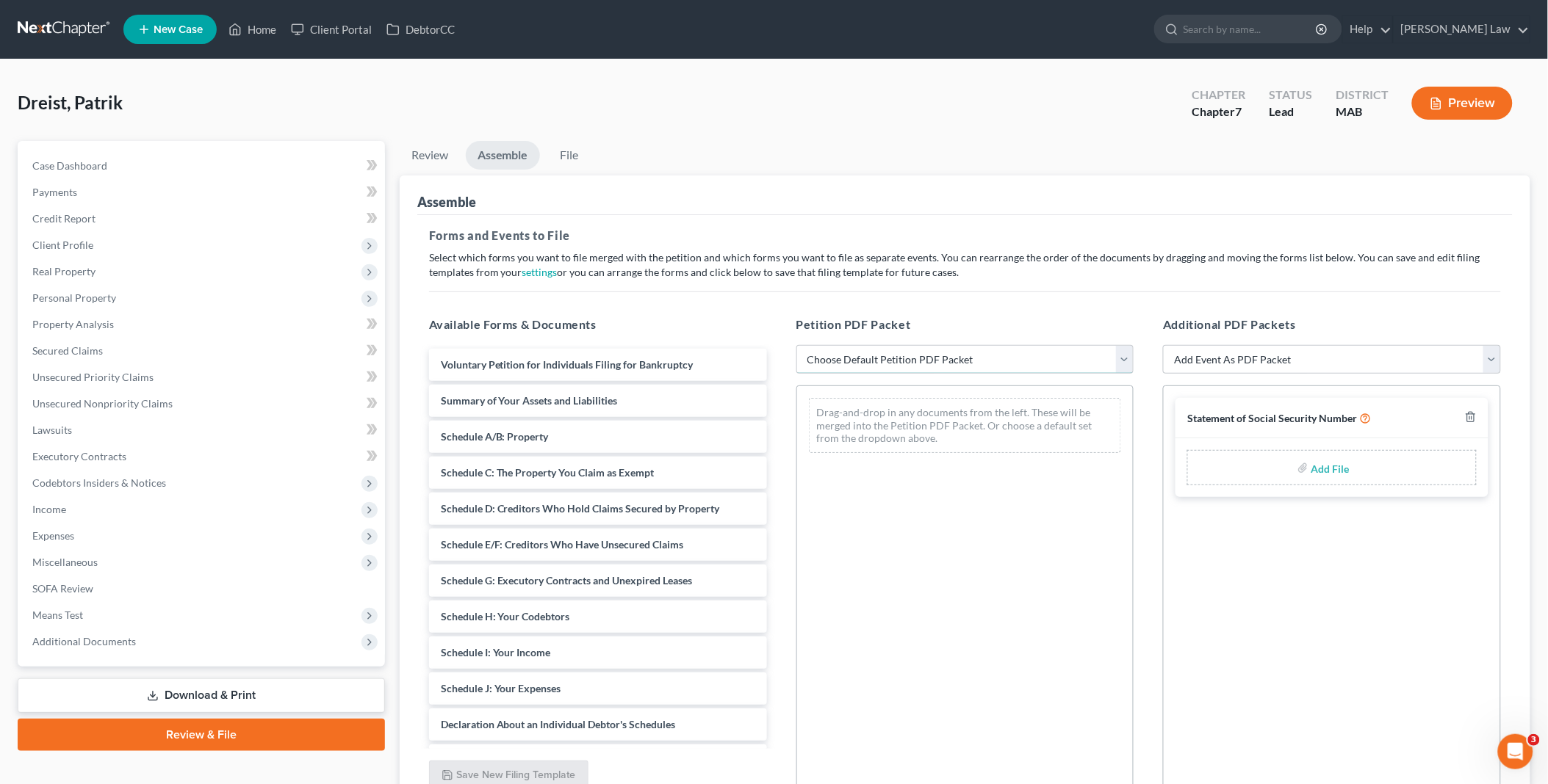
click at [1123, 359] on select "Choose Default Petition PDF Packet Emergency Filing (Voluntary Petition and Cre…" at bounding box center [965, 359] width 338 height 29
select select "1"
click at [796, 345] on select "Choose Default Petition PDF Packet Emergency Filing (Voluntary Petition and Cre…" at bounding box center [965, 359] width 338 height 29
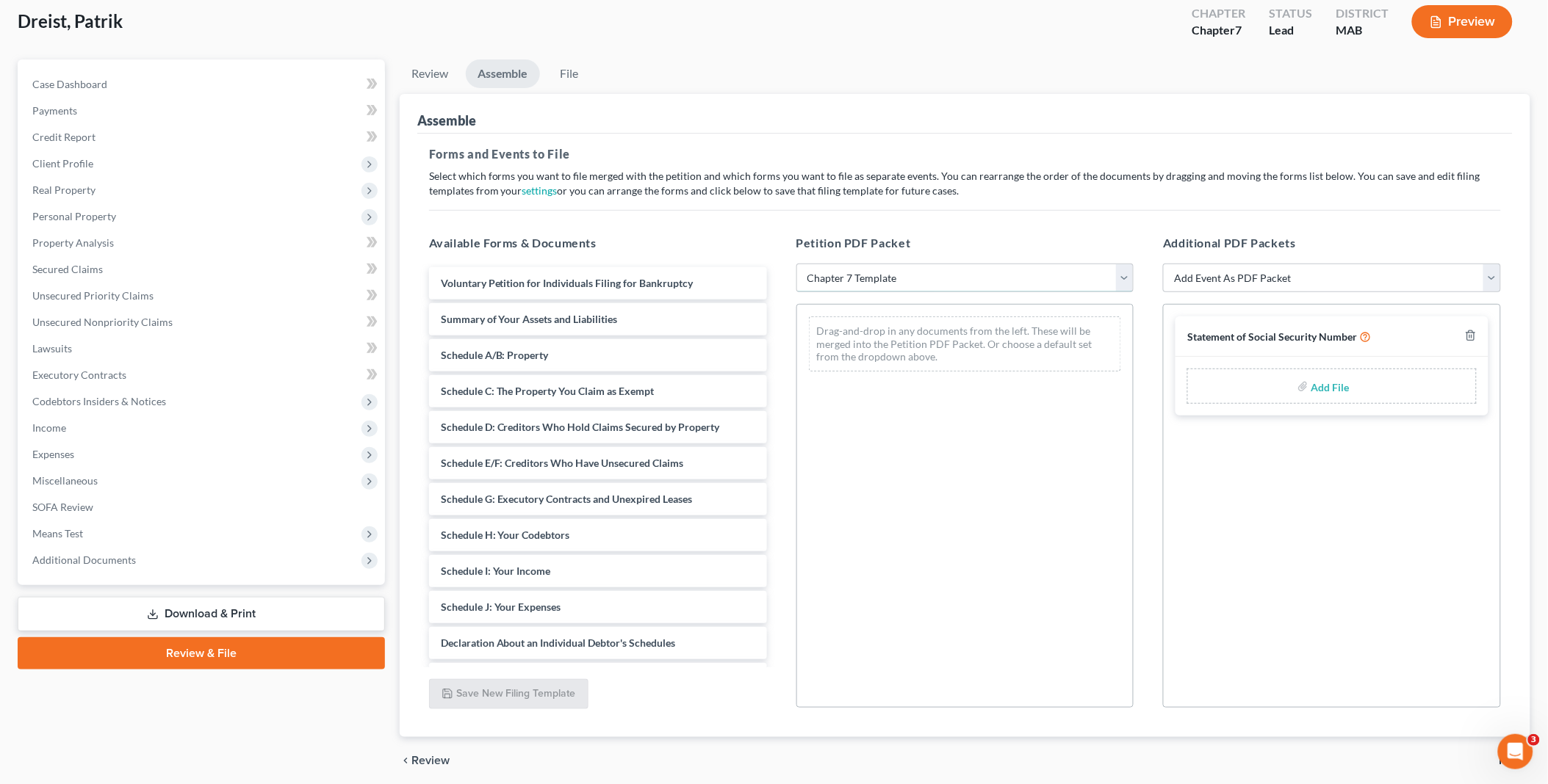
scroll to position [137, 0]
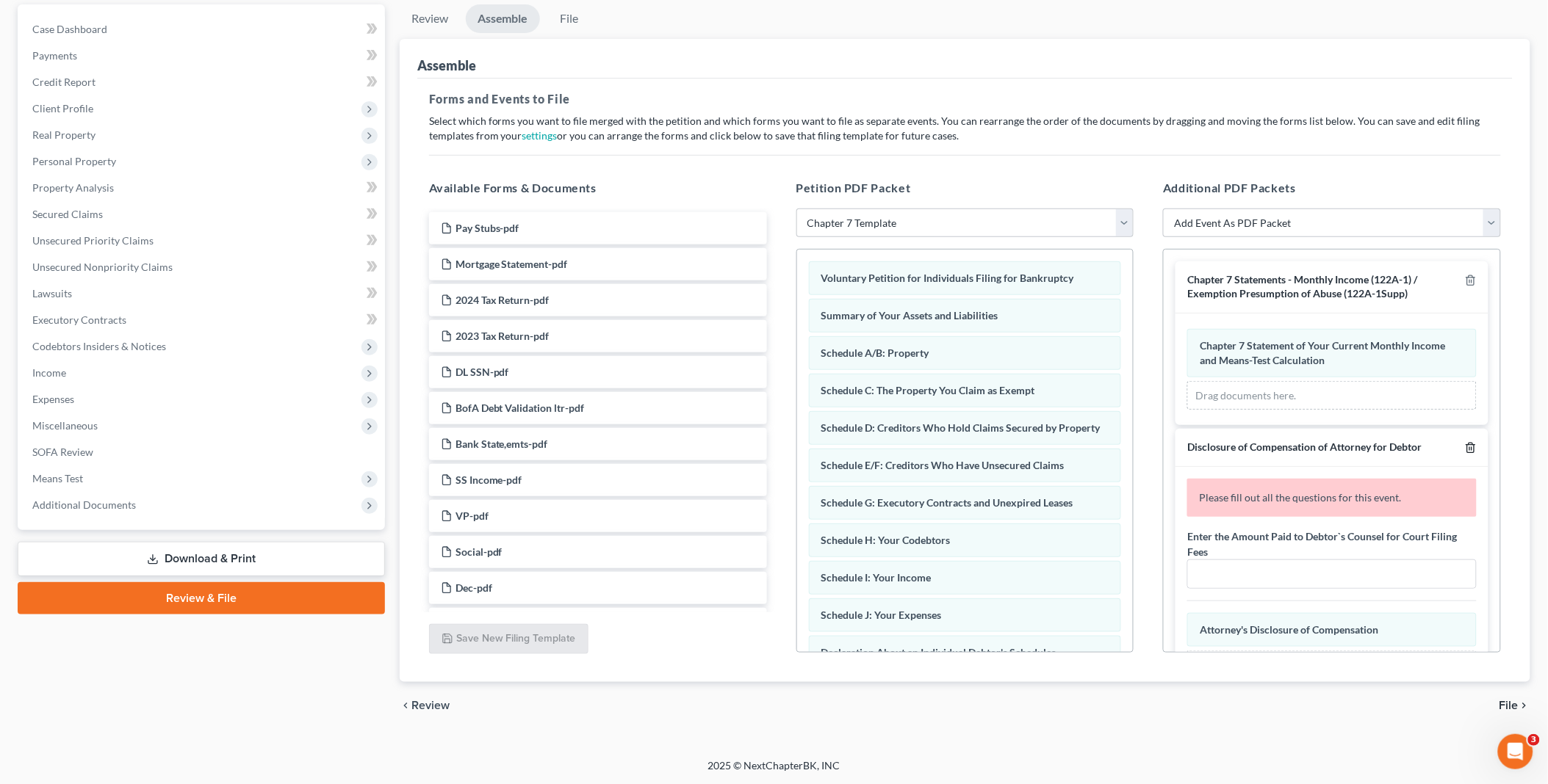
click at [1465, 444] on icon "button" at bounding box center [1470, 448] width 12 height 12
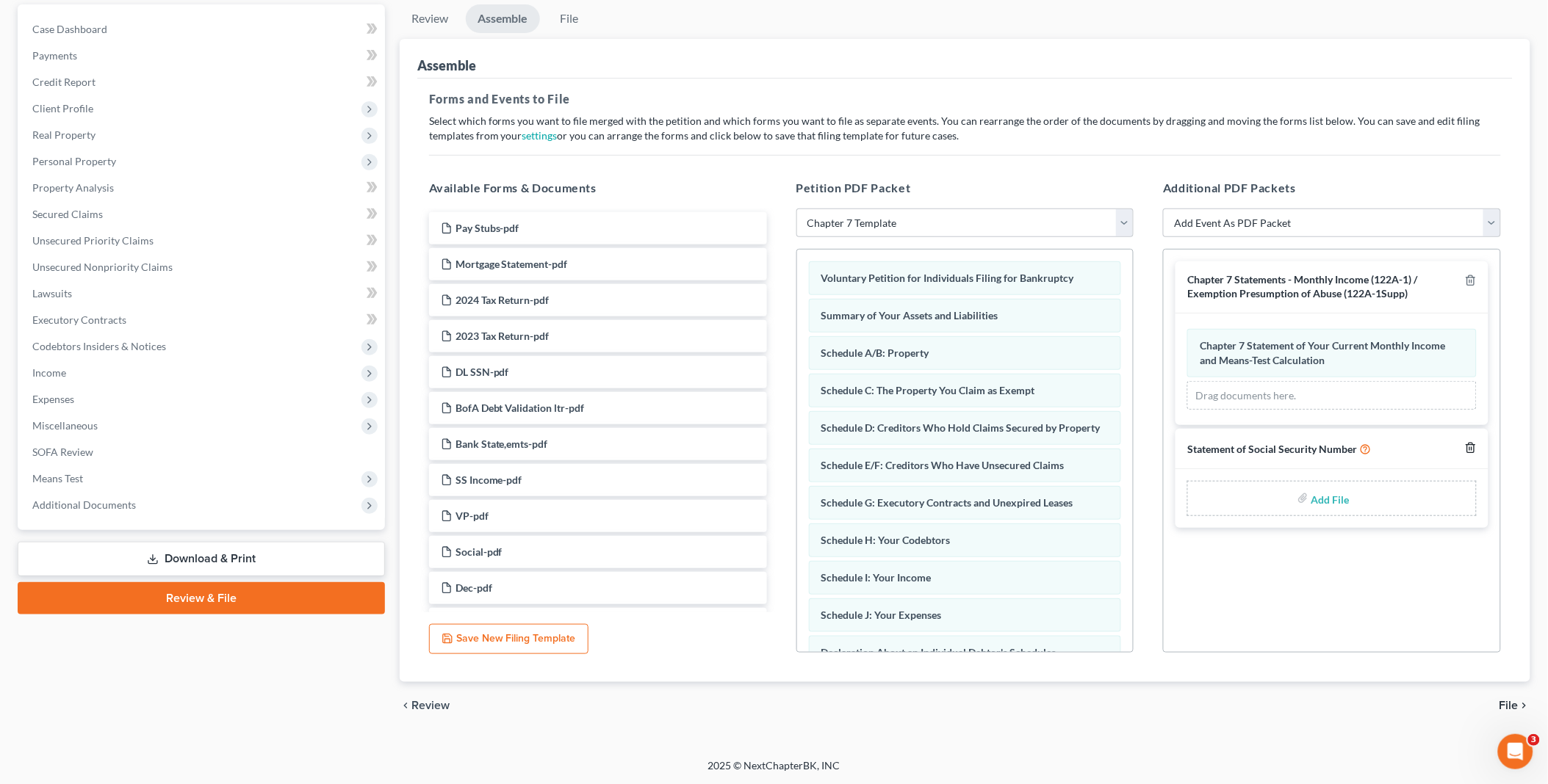
click at [1470, 443] on icon "button" at bounding box center [1470, 448] width 12 height 12
click at [1504, 701] on span "File" at bounding box center [1509, 705] width 19 height 12
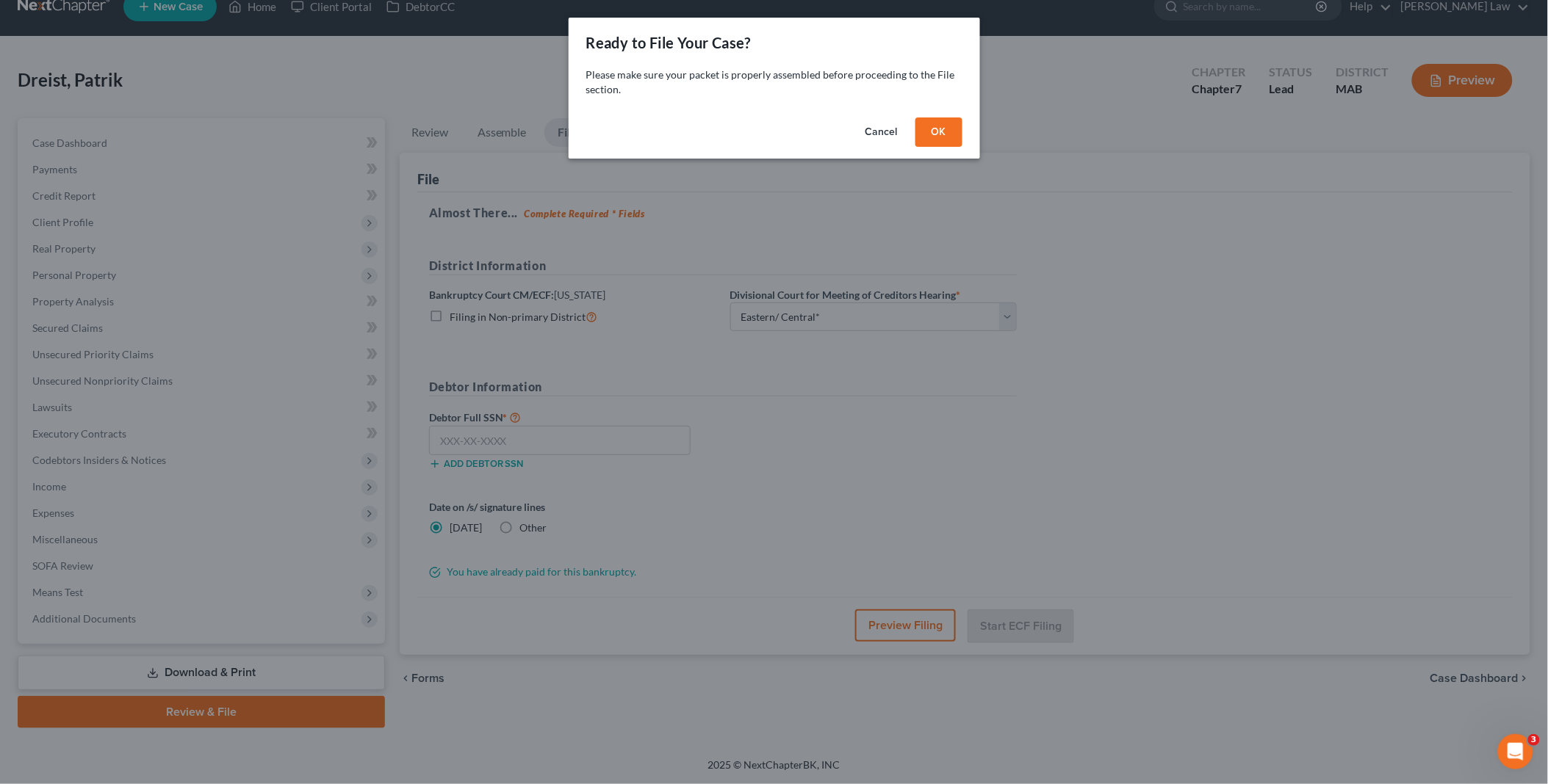
scroll to position [20, 0]
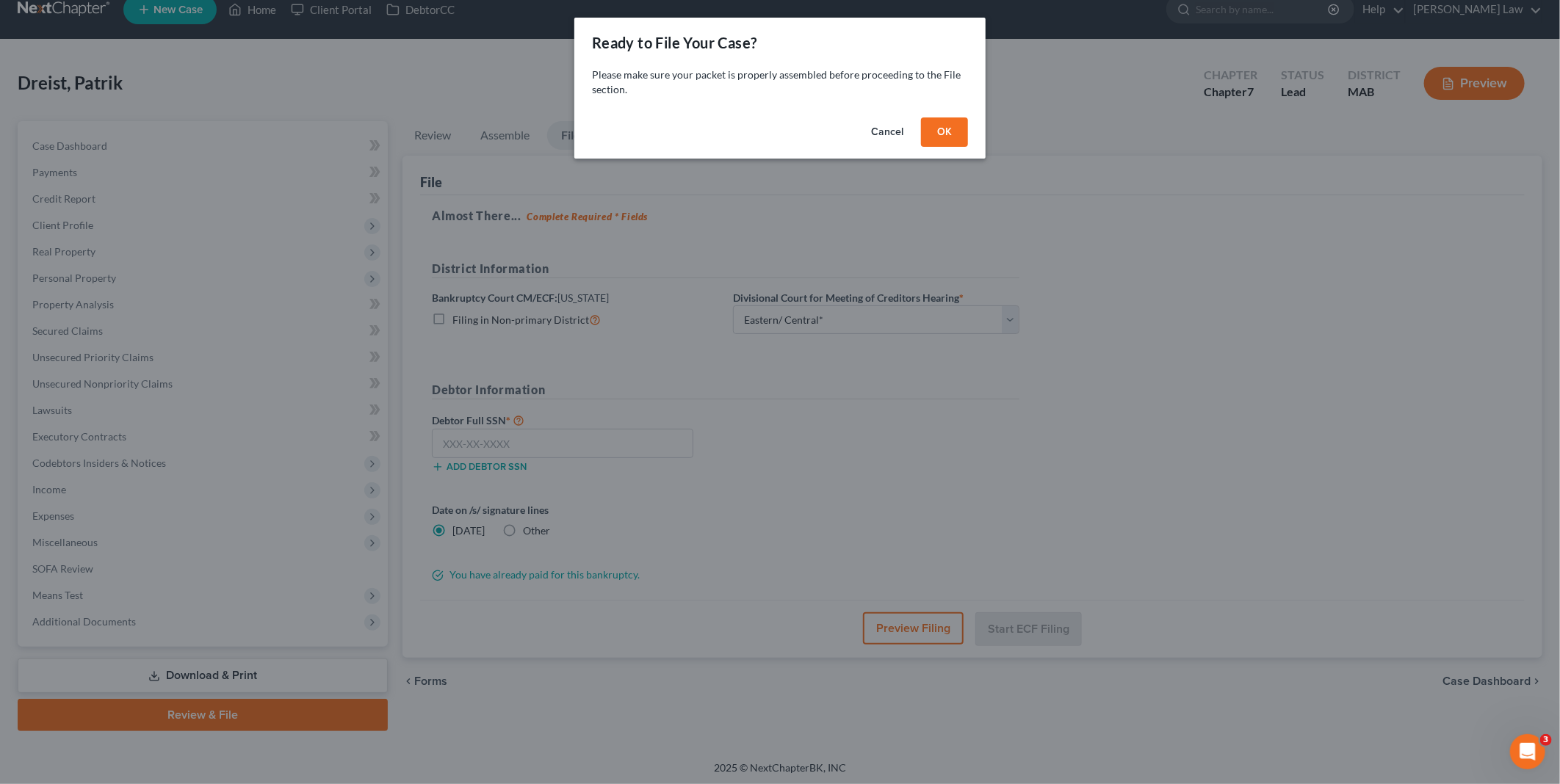
click at [954, 123] on button "OK" at bounding box center [944, 131] width 47 height 29
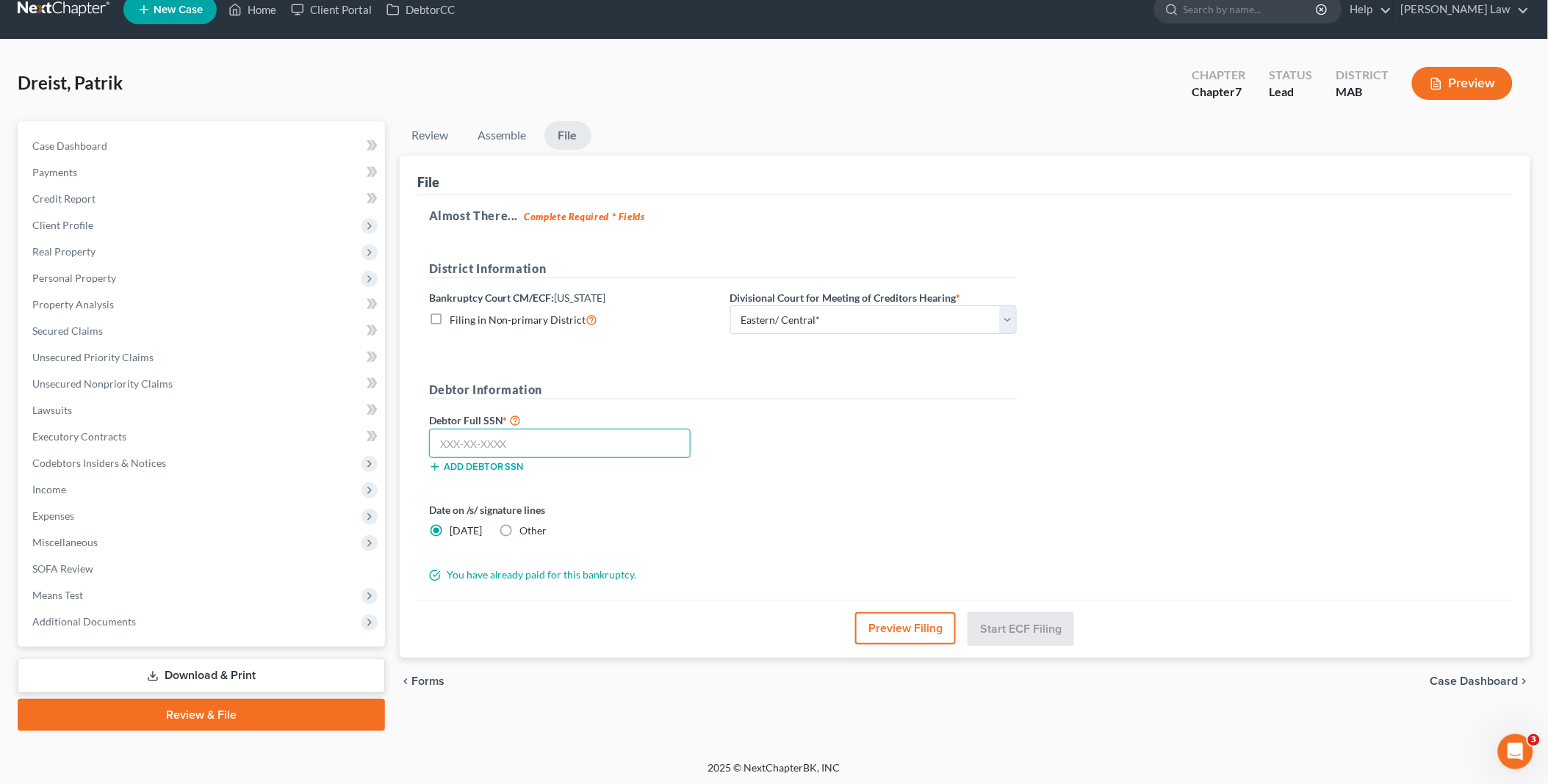
click at [461, 440] on input "text" at bounding box center [559, 443] width 261 height 29
click at [473, 451] on input "text" at bounding box center [559, 443] width 261 height 29
type input "036-40-9433"
click at [1005, 621] on button "Start ECF Filing" at bounding box center [1020, 629] width 105 height 32
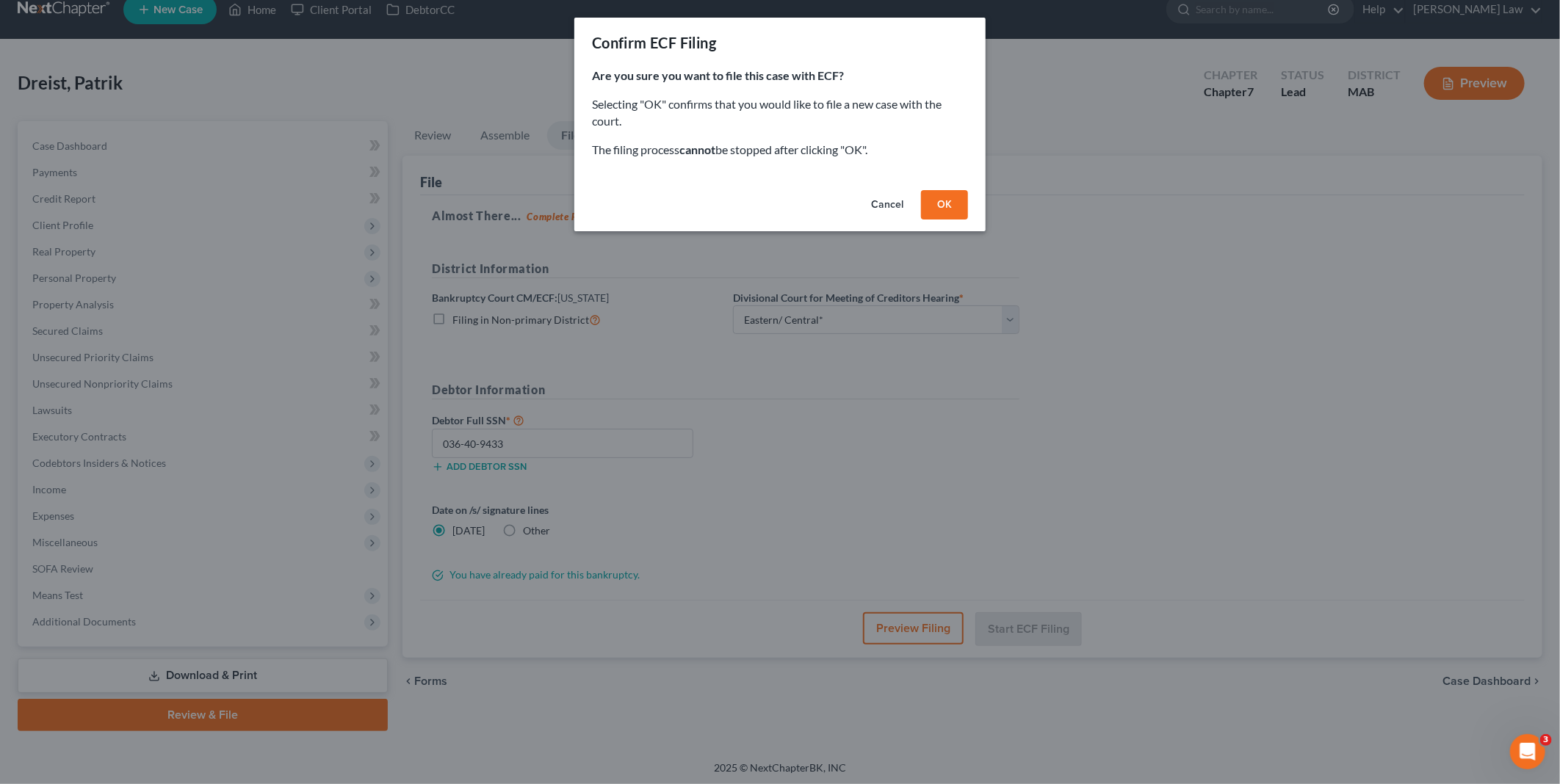
click at [948, 200] on button "OK" at bounding box center [944, 204] width 47 height 29
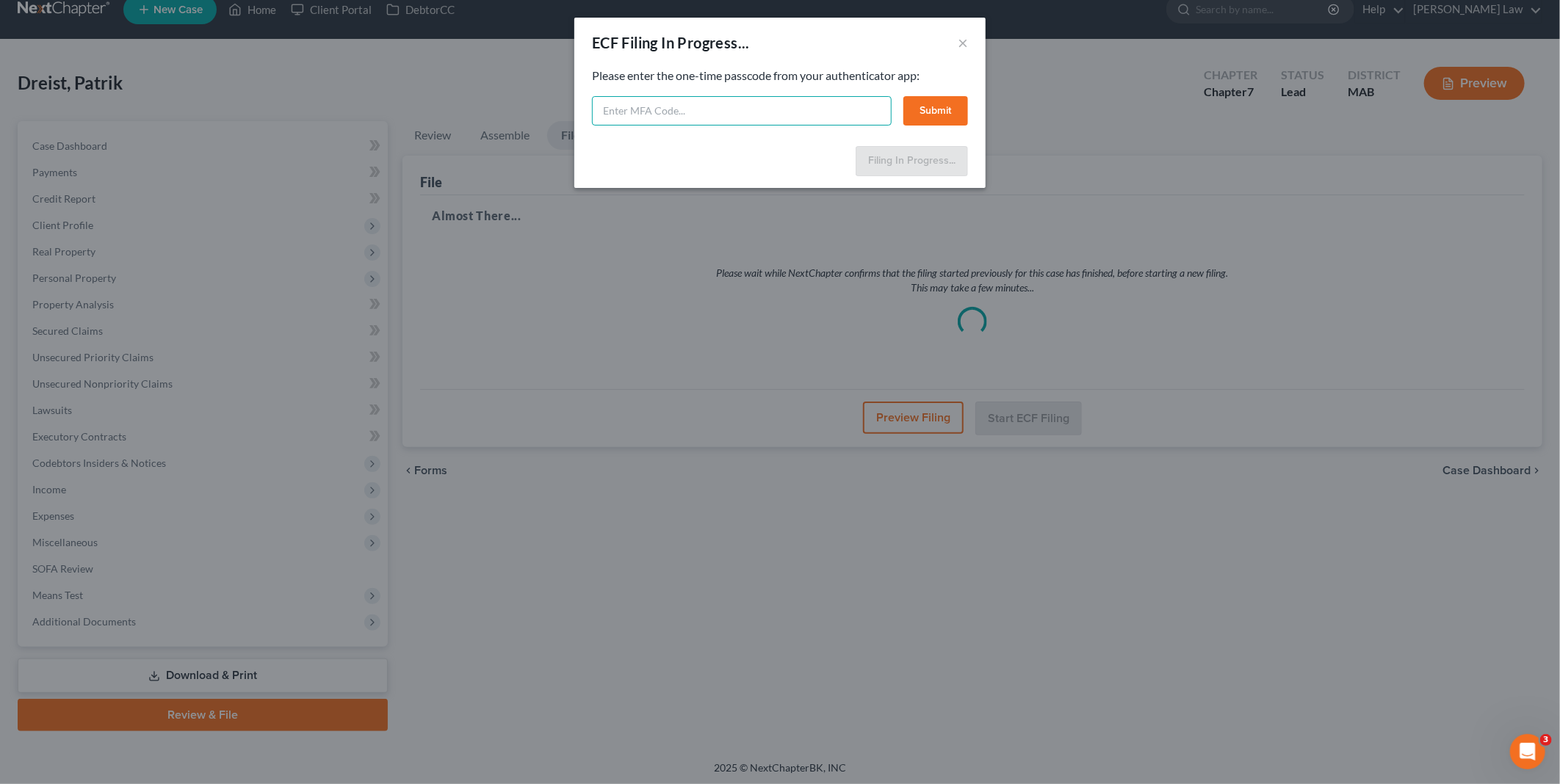
click at [664, 115] on input "text" at bounding box center [742, 111] width 300 height 29
type input "580639"
click at [943, 107] on button "Submit" at bounding box center [935, 111] width 65 height 29
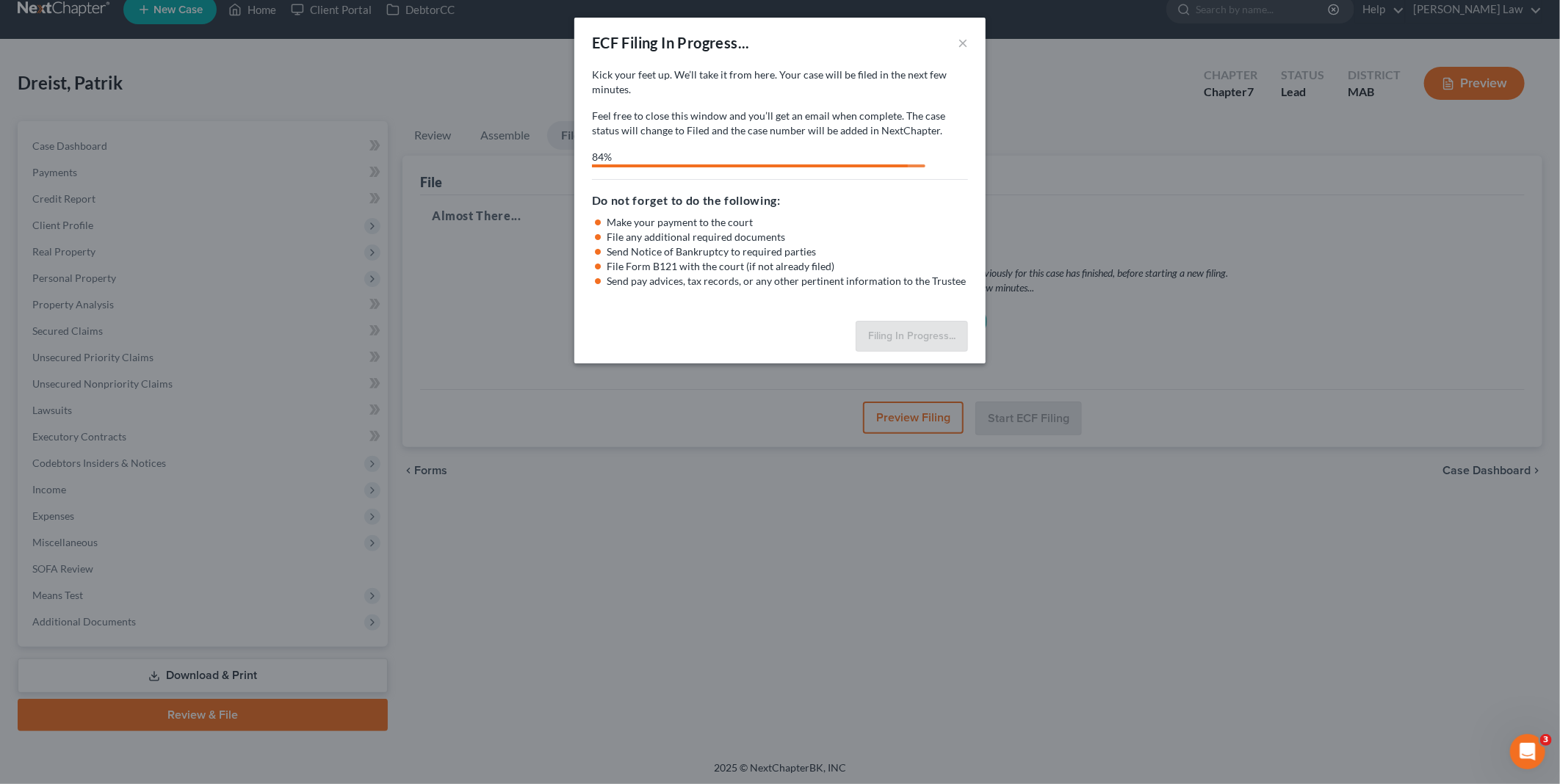
select select "2"
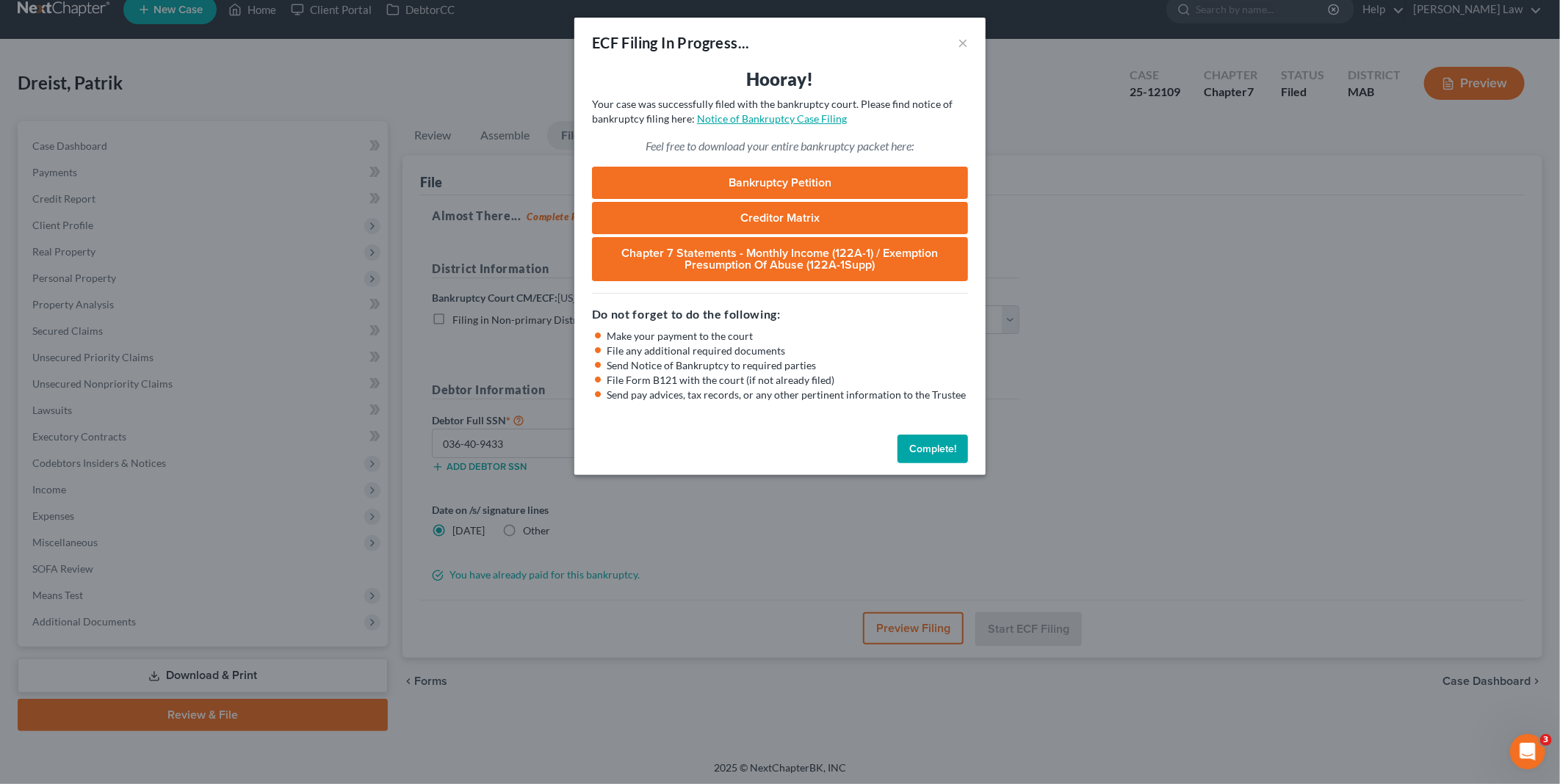
click at [774, 114] on link "Notice of Bankruptcy Case Filing" at bounding box center [772, 118] width 150 height 12
click at [906, 445] on button "Complete!" at bounding box center [932, 449] width 70 height 29
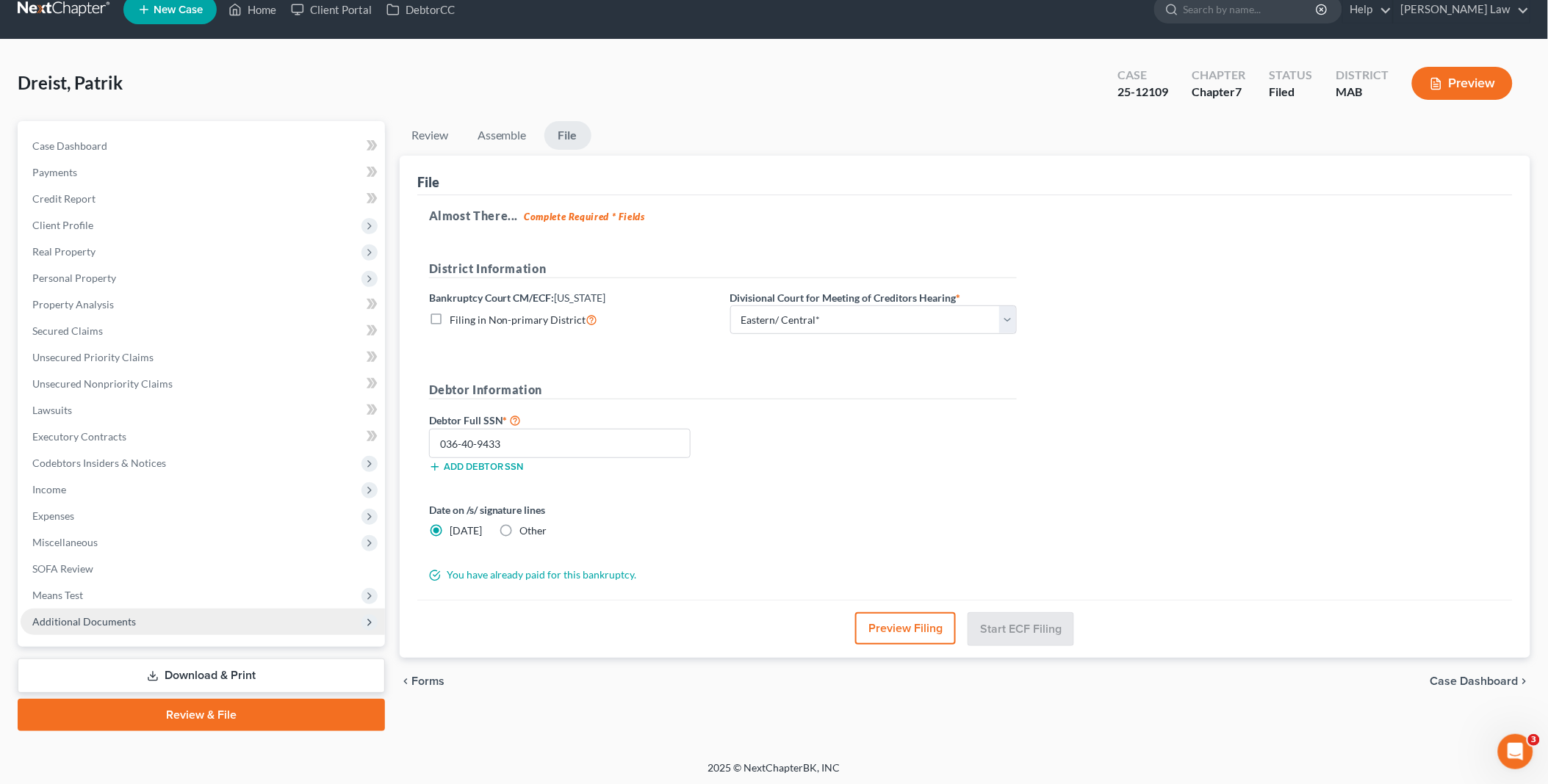
click at [144, 621] on span "Additional Documents" at bounding box center [202, 622] width 365 height 26
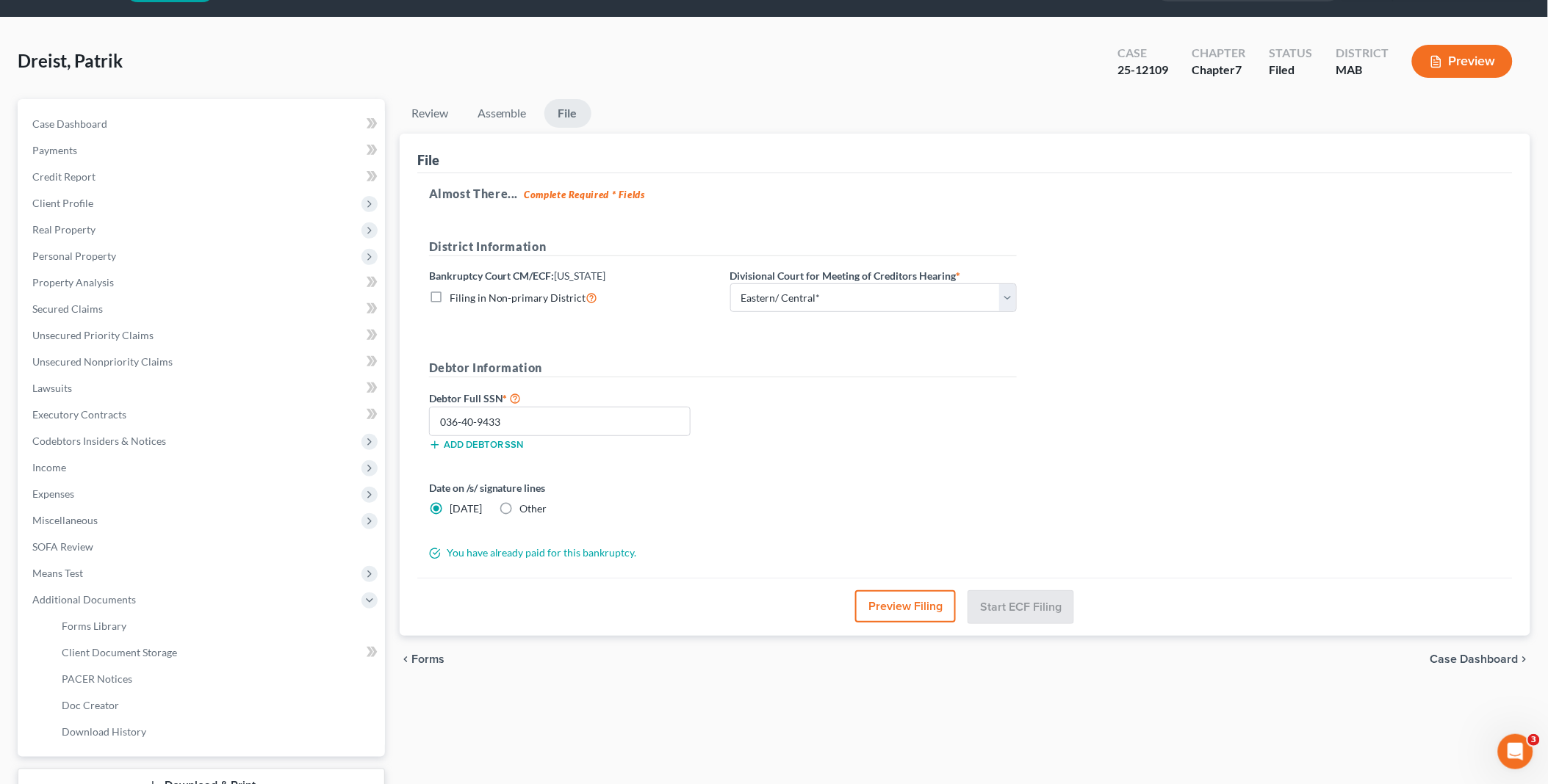
scroll to position [152, 0]
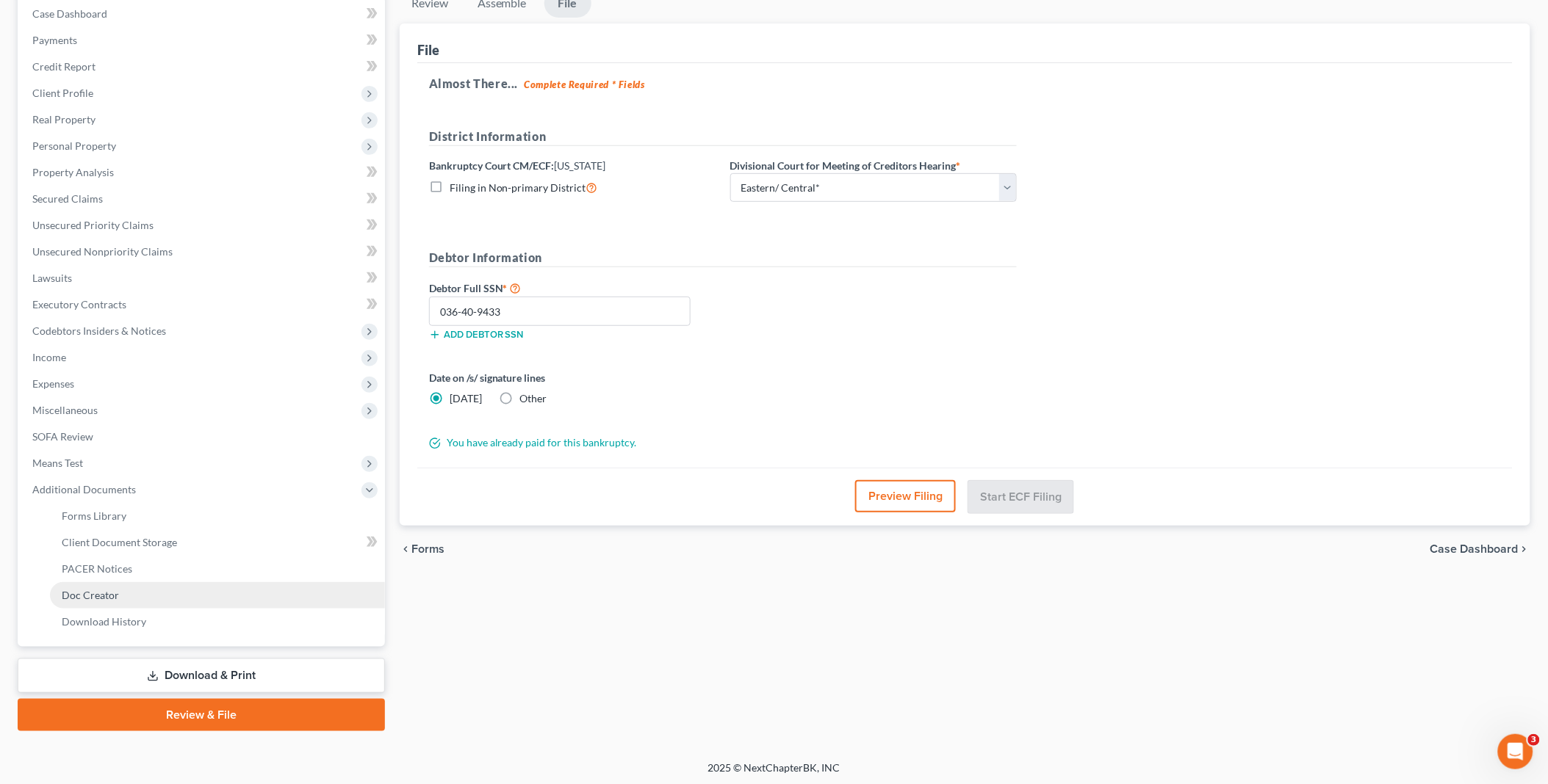
drag, startPoint x: 186, startPoint y: 671, endPoint x: 283, endPoint y: 588, distance: 127.7
click at [186, 671] on link "Download & Print" at bounding box center [201, 675] width 367 height 35
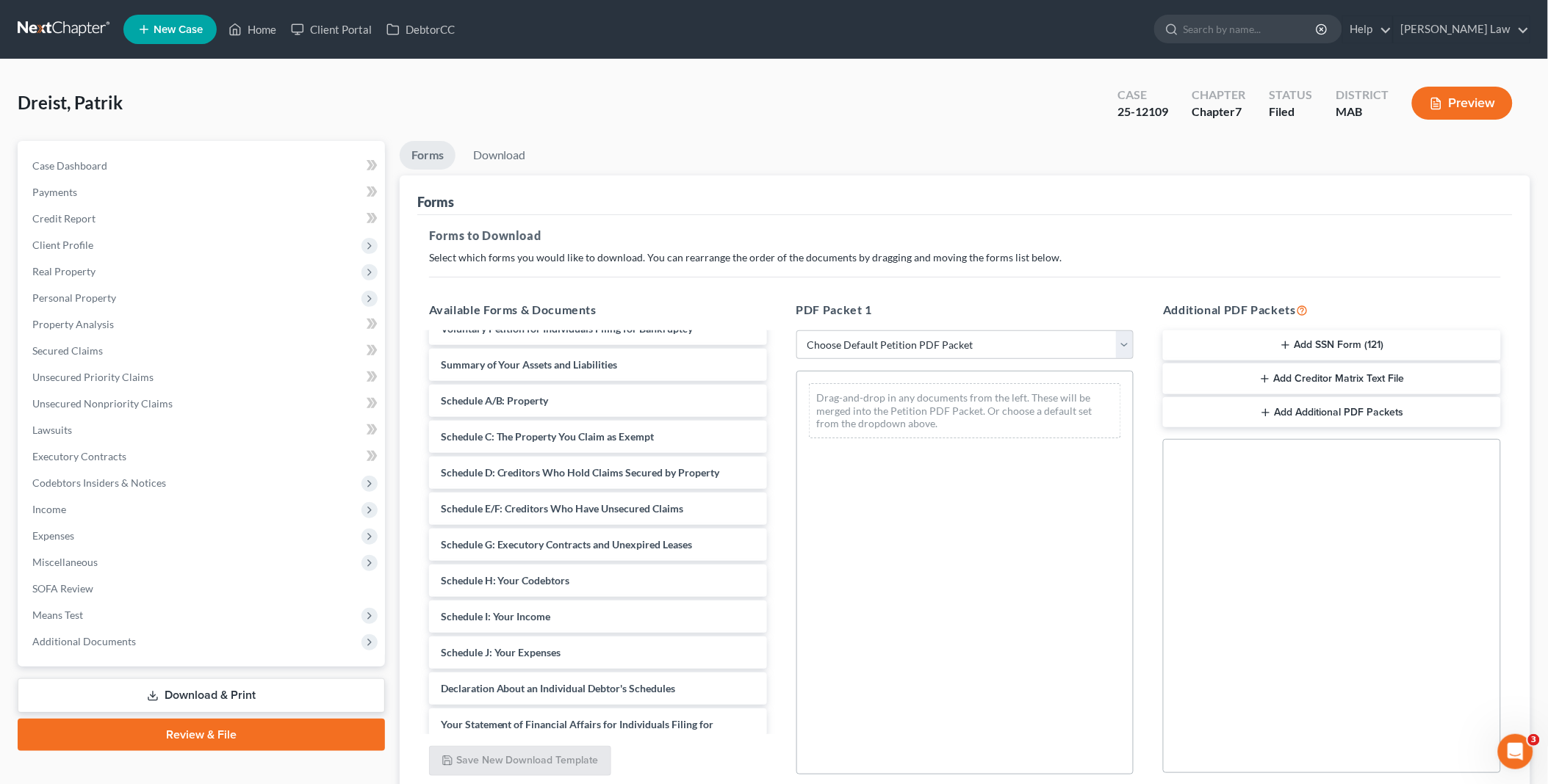
scroll to position [794, 0]
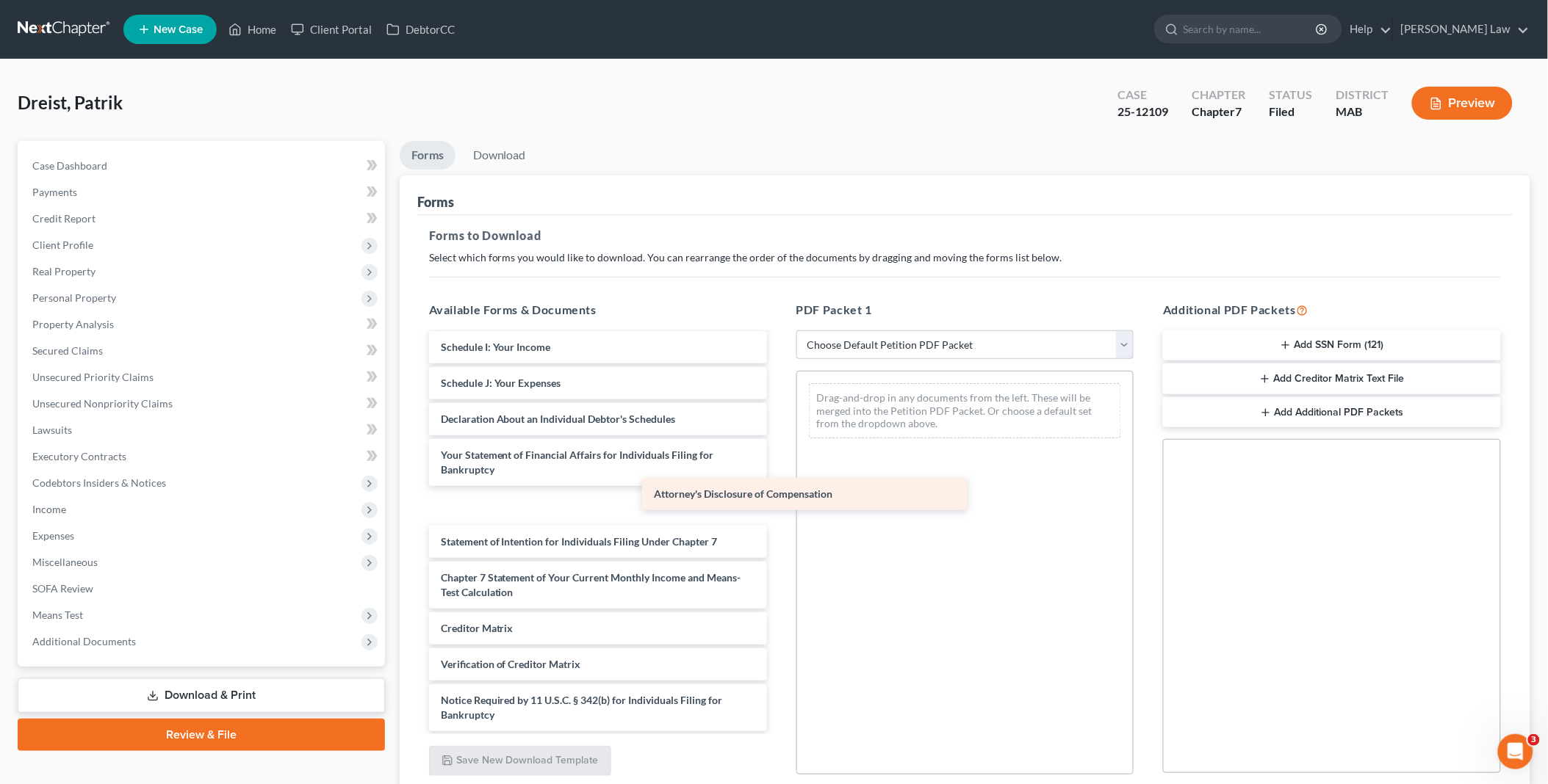
drag, startPoint x: 566, startPoint y: 707, endPoint x: 795, endPoint y: 451, distance: 343.5
click at [779, 451] on div "Attorney's Disclosure of Compensation Pay Stubs-pdf Mortgage Statement-pdf 2024…" at bounding box center [598, 135] width 362 height 1191
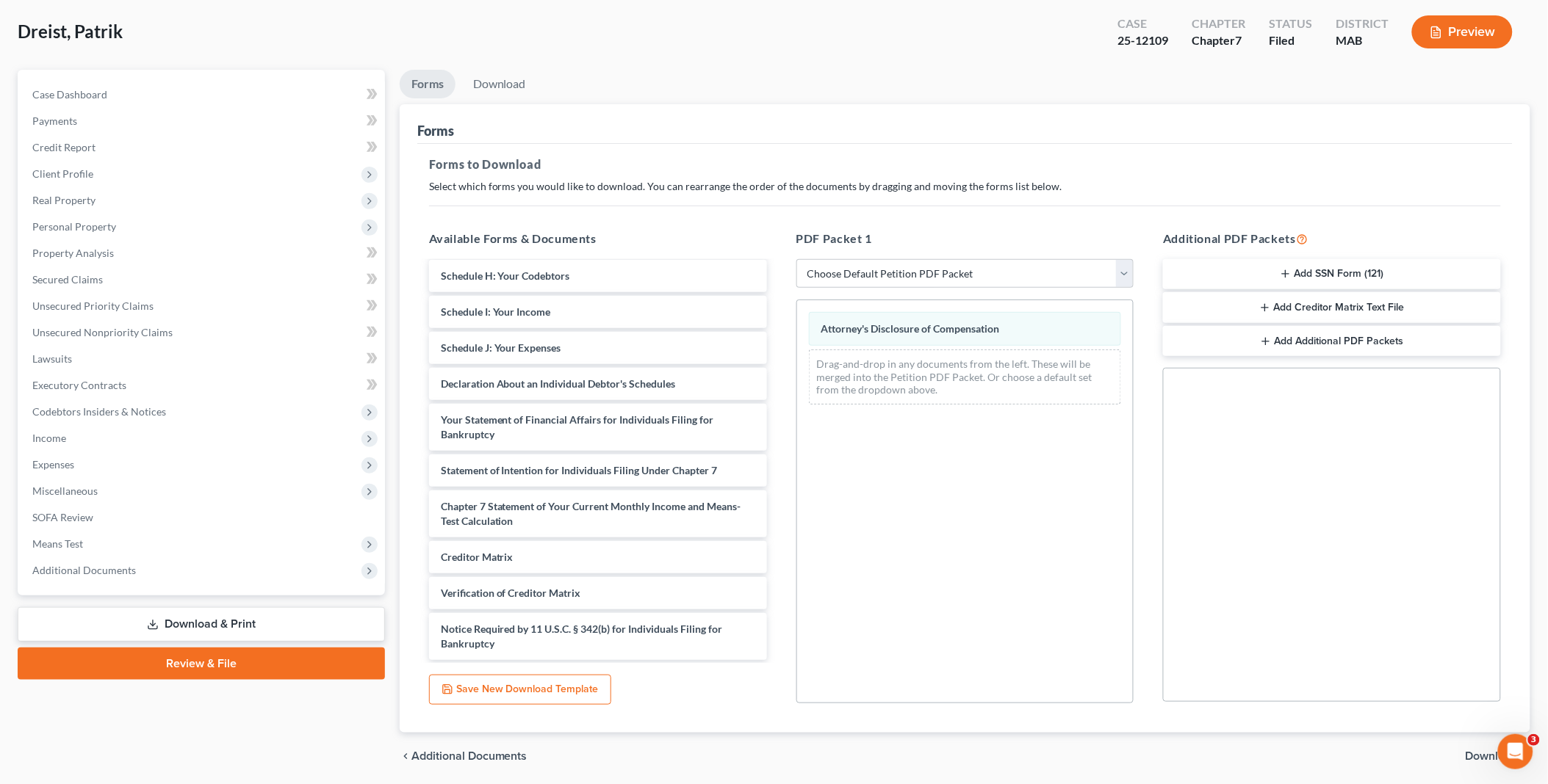
scroll to position [122, 0]
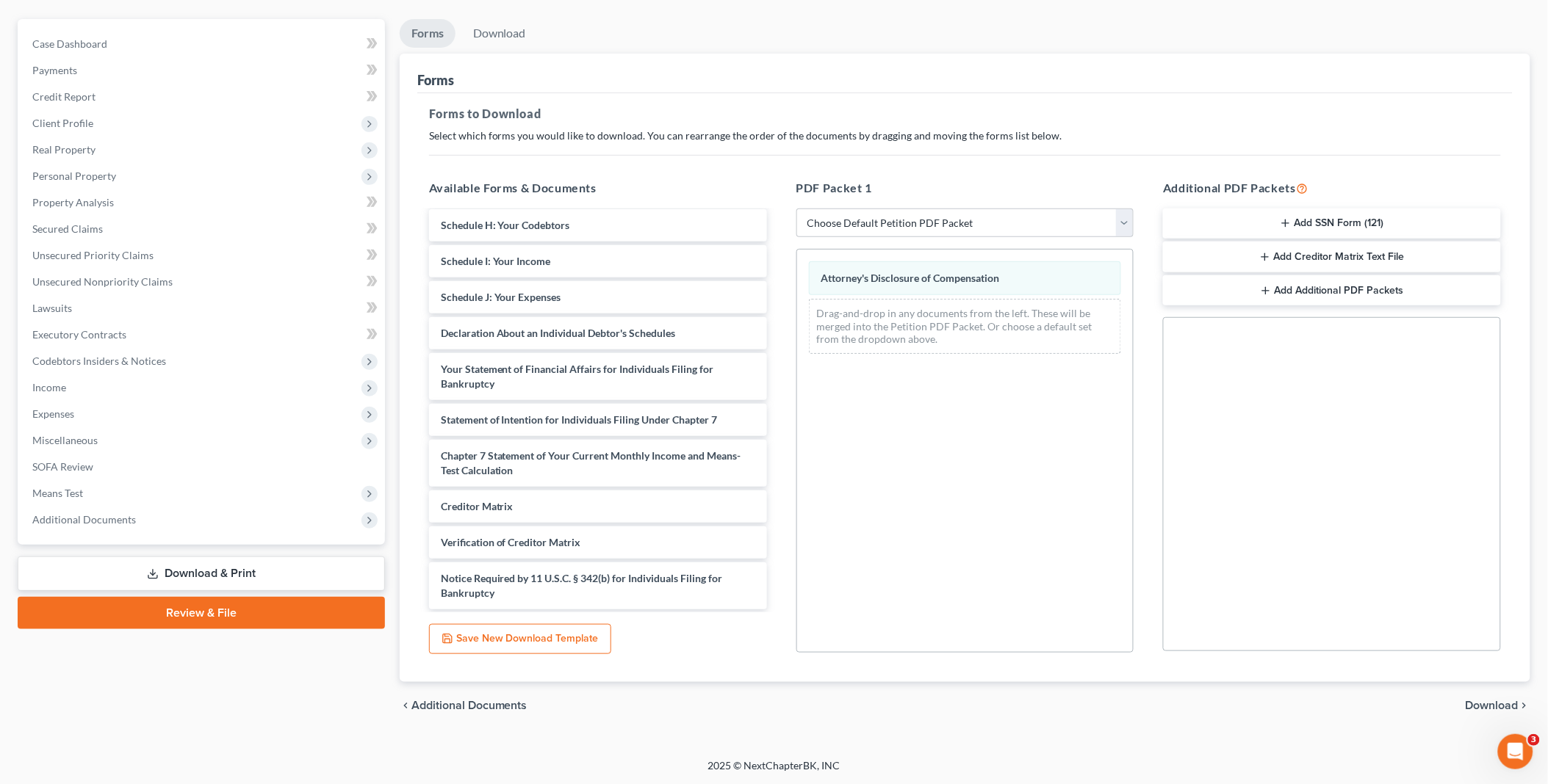
click at [1488, 700] on span "Download" at bounding box center [1492, 705] width 52 height 12
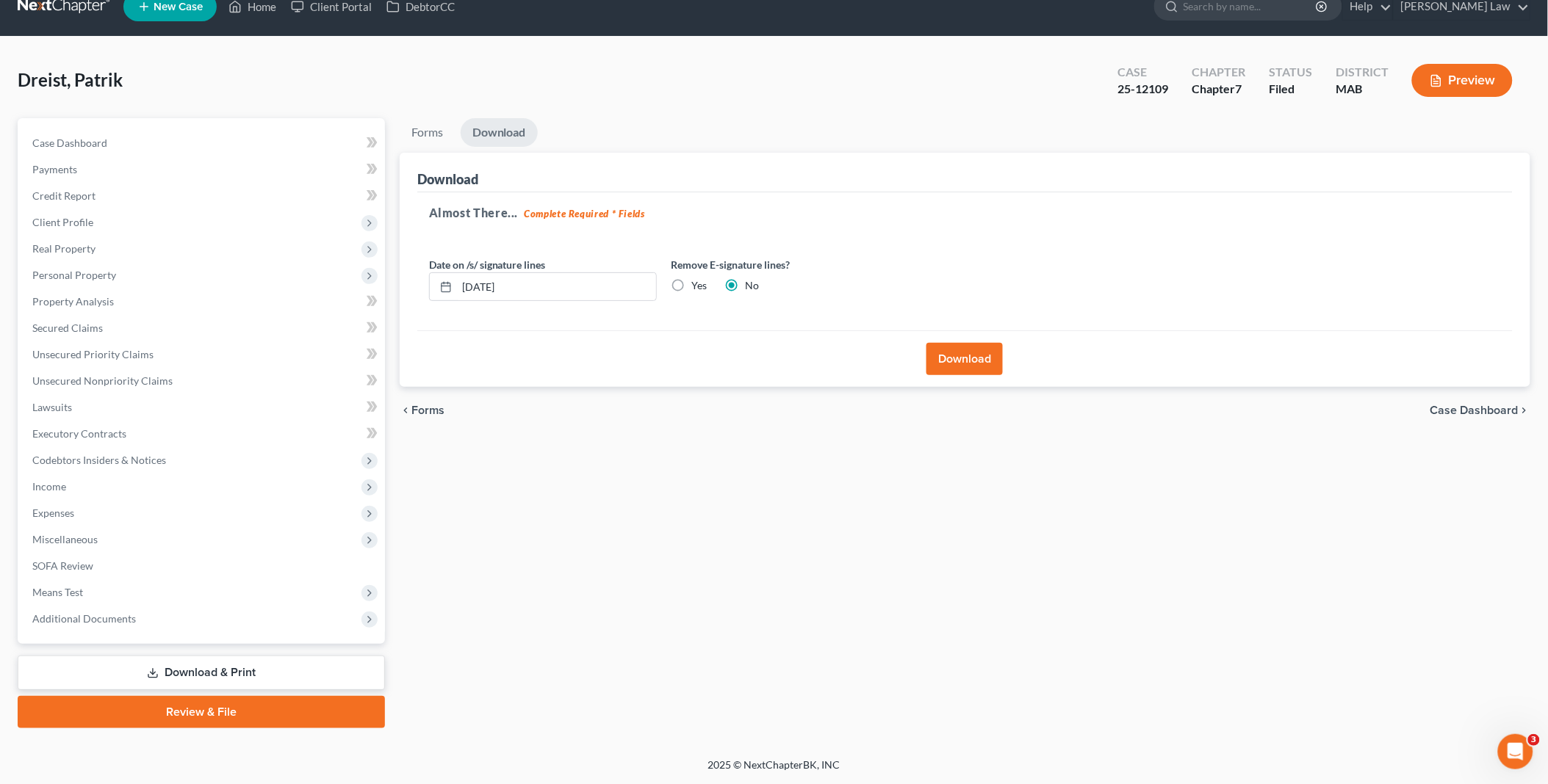
scroll to position [20, 0]
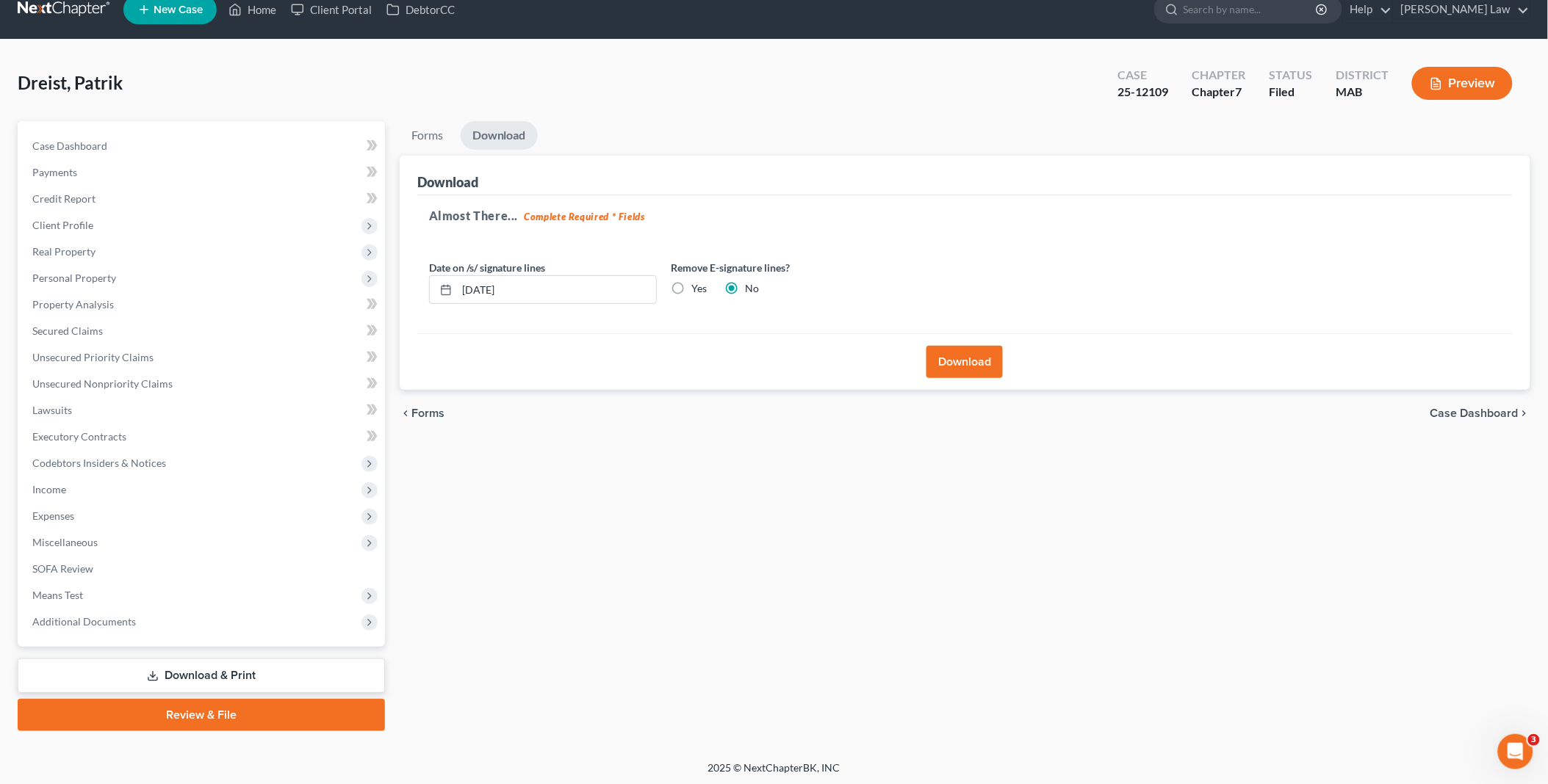
click at [948, 362] on button "Download" at bounding box center [965, 362] width 77 height 32
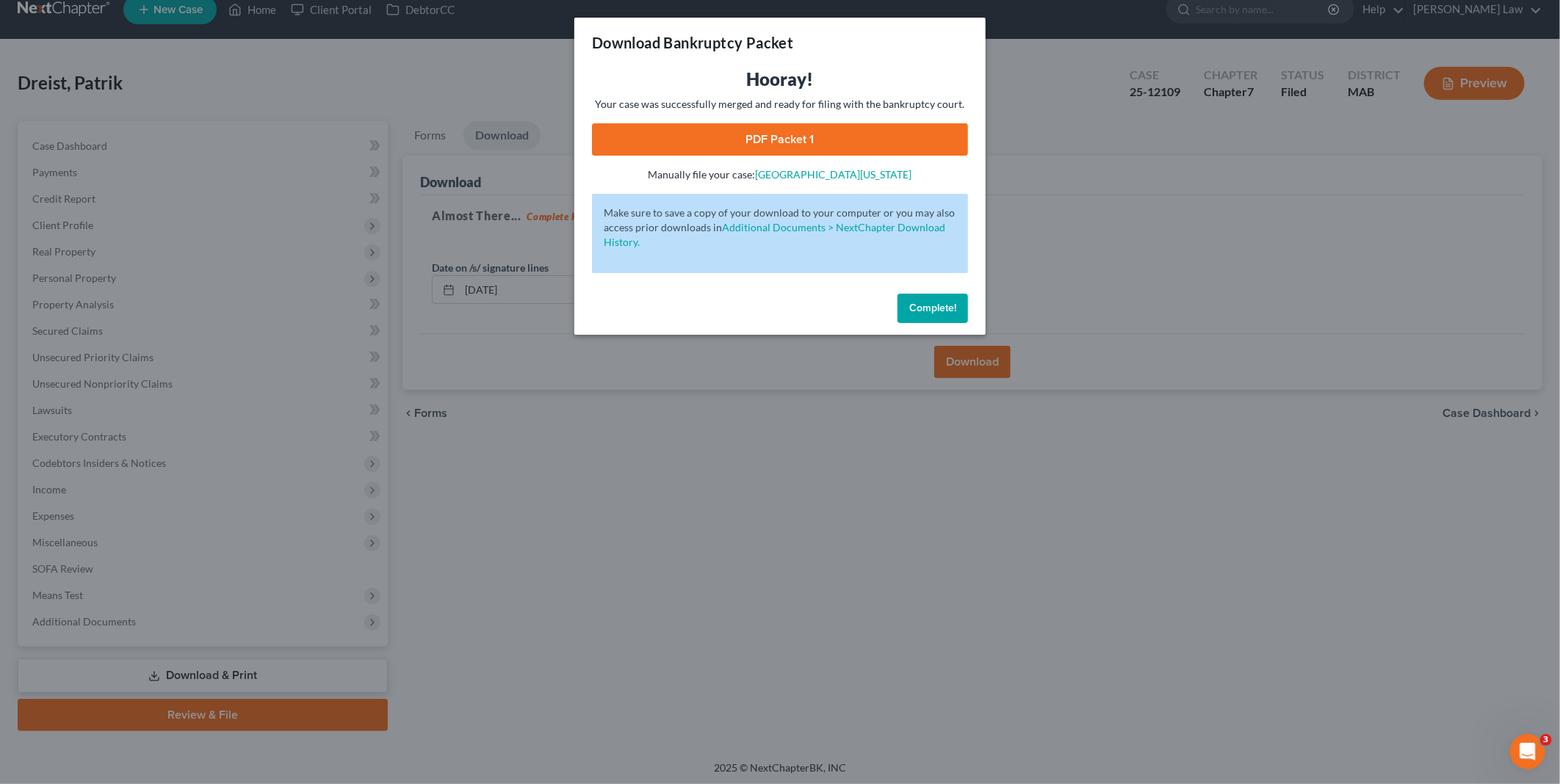
click at [774, 141] on link "PDF Packet 1" at bounding box center [780, 140] width 376 height 32
drag, startPoint x: 930, startPoint y: 307, endPoint x: 375, endPoint y: 158, distance: 574.7
click at [930, 307] on span "Complete!" at bounding box center [933, 307] width 47 height 12
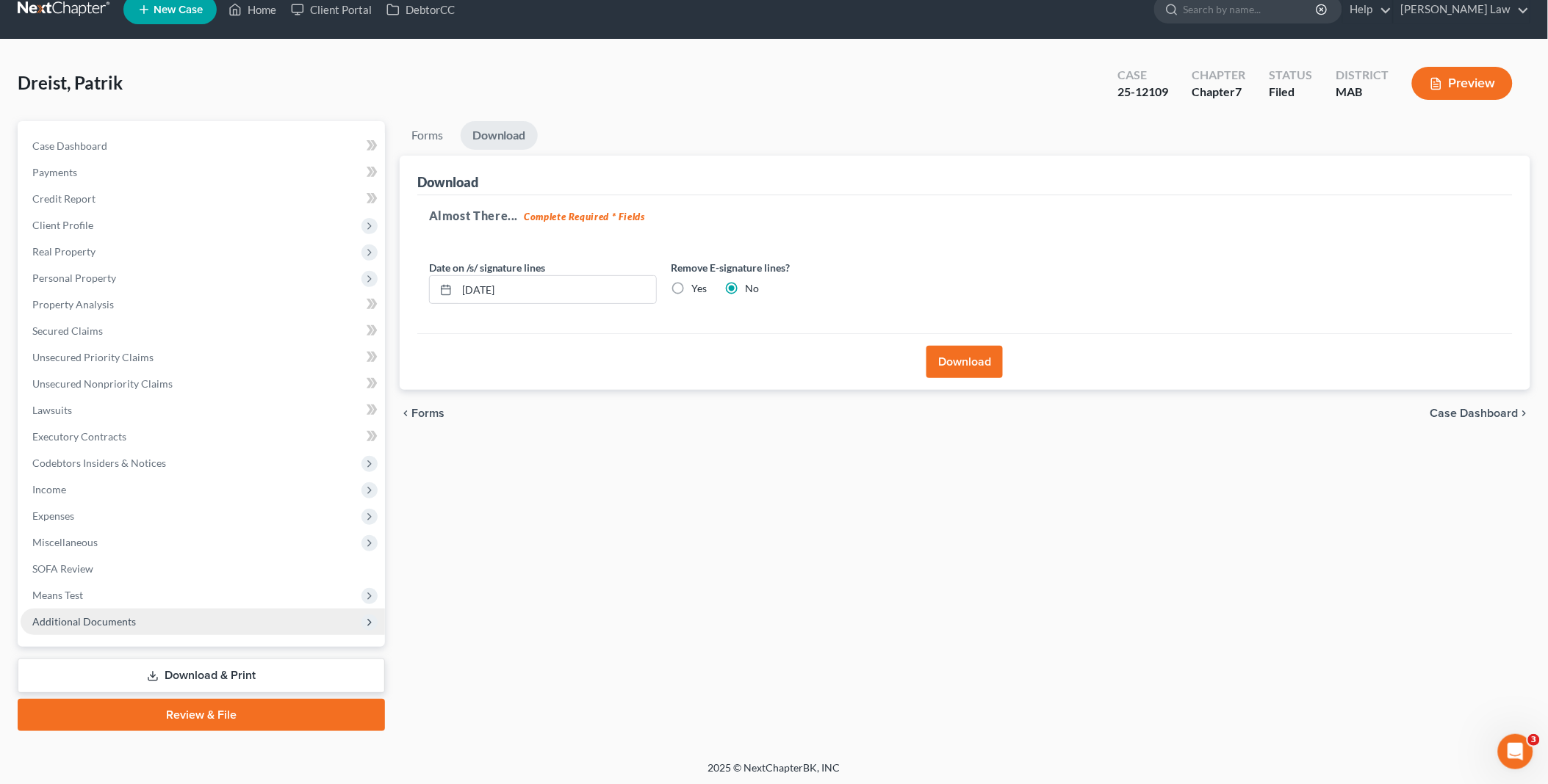
click at [98, 617] on span "Additional Documents" at bounding box center [83, 621] width 104 height 12
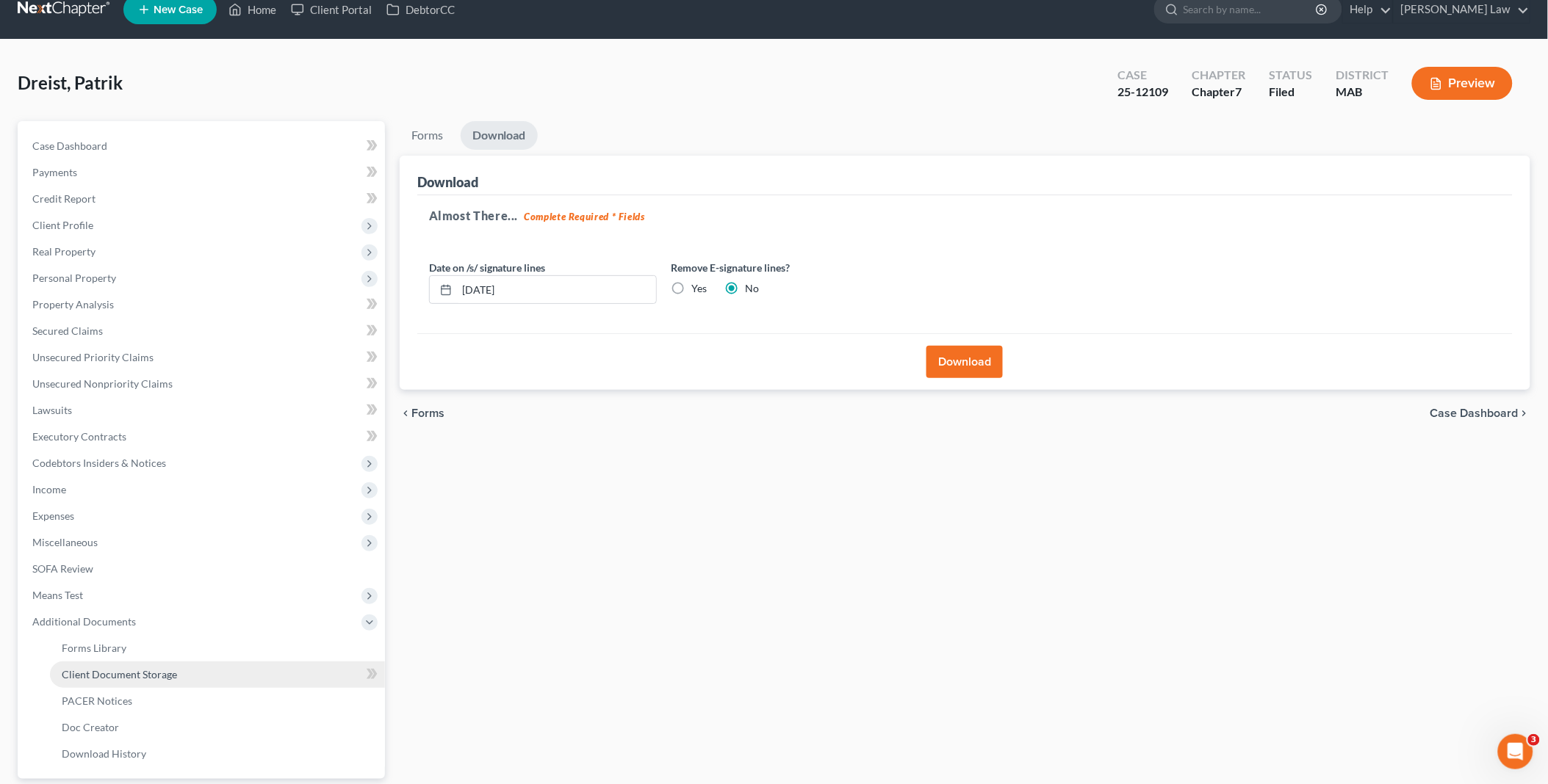
click at [105, 673] on span "Client Document Storage" at bounding box center [119, 673] width 115 height 12
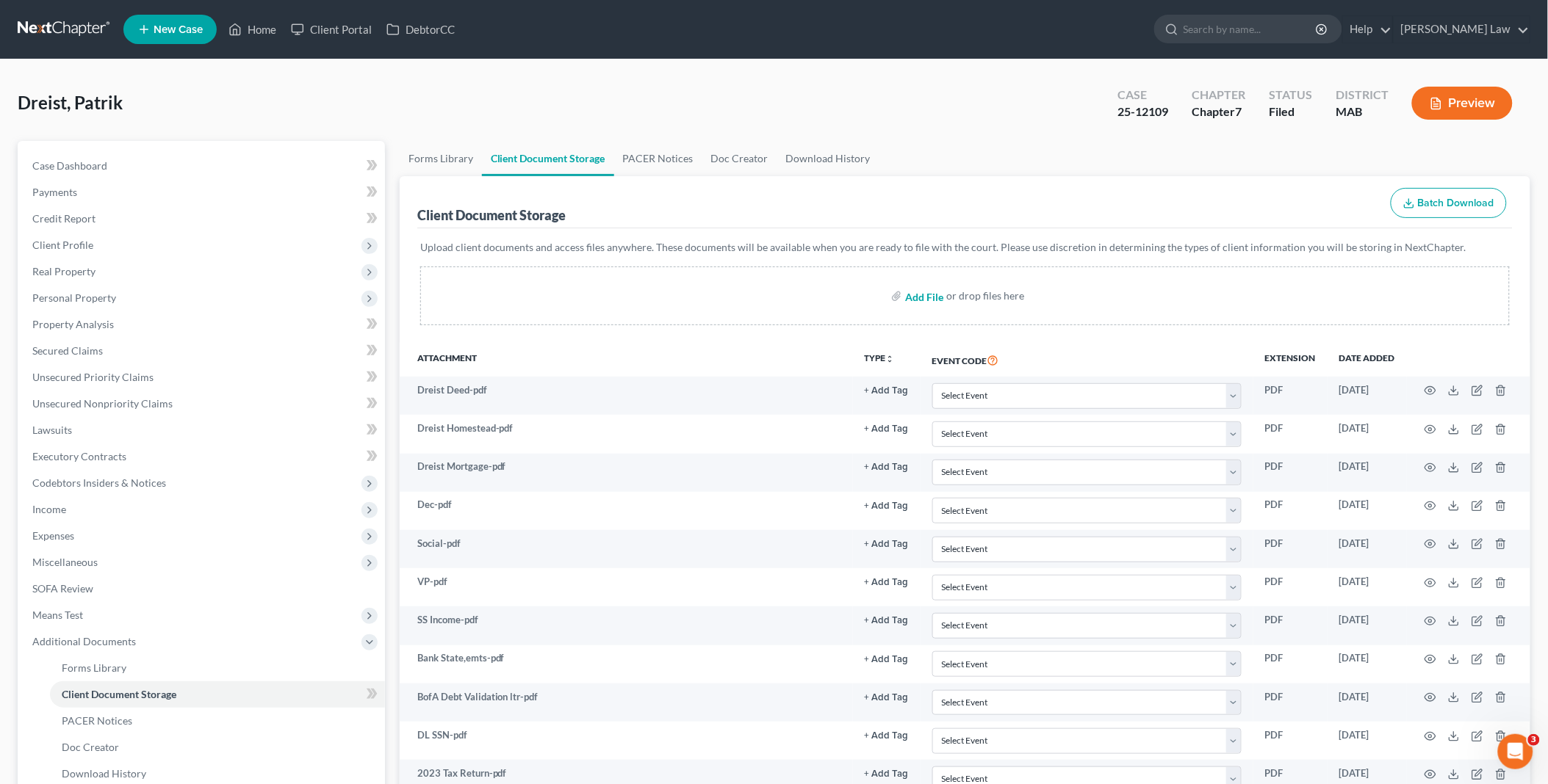
click at [928, 291] on input "file" at bounding box center [923, 296] width 36 height 26
type input "C:\fakepath\DebtorEducationNotification.PDF.pdf"
click at [262, 22] on link "Home" at bounding box center [252, 29] width 63 height 26
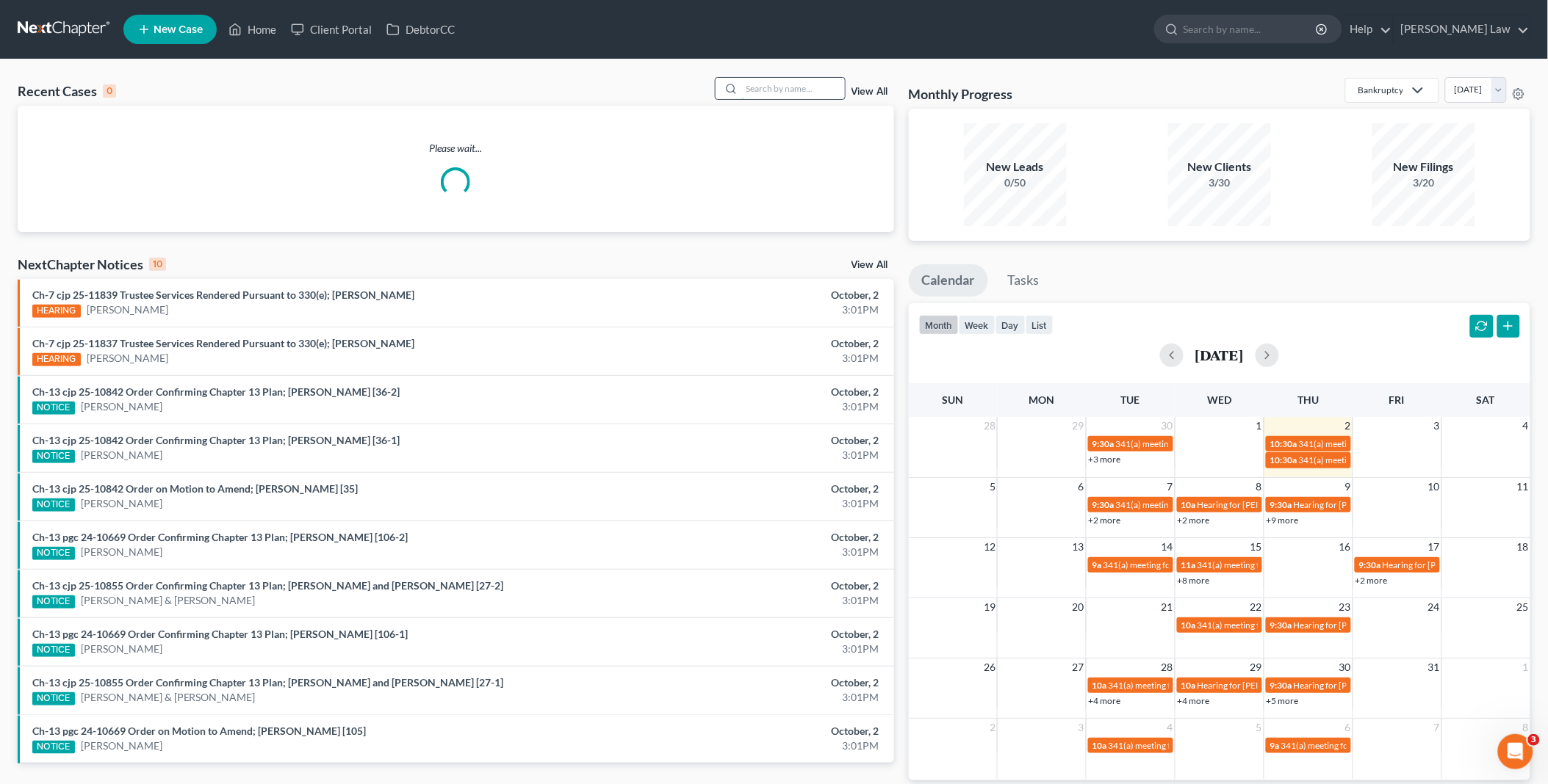
click at [773, 90] on input "search" at bounding box center [794, 88] width 103 height 22
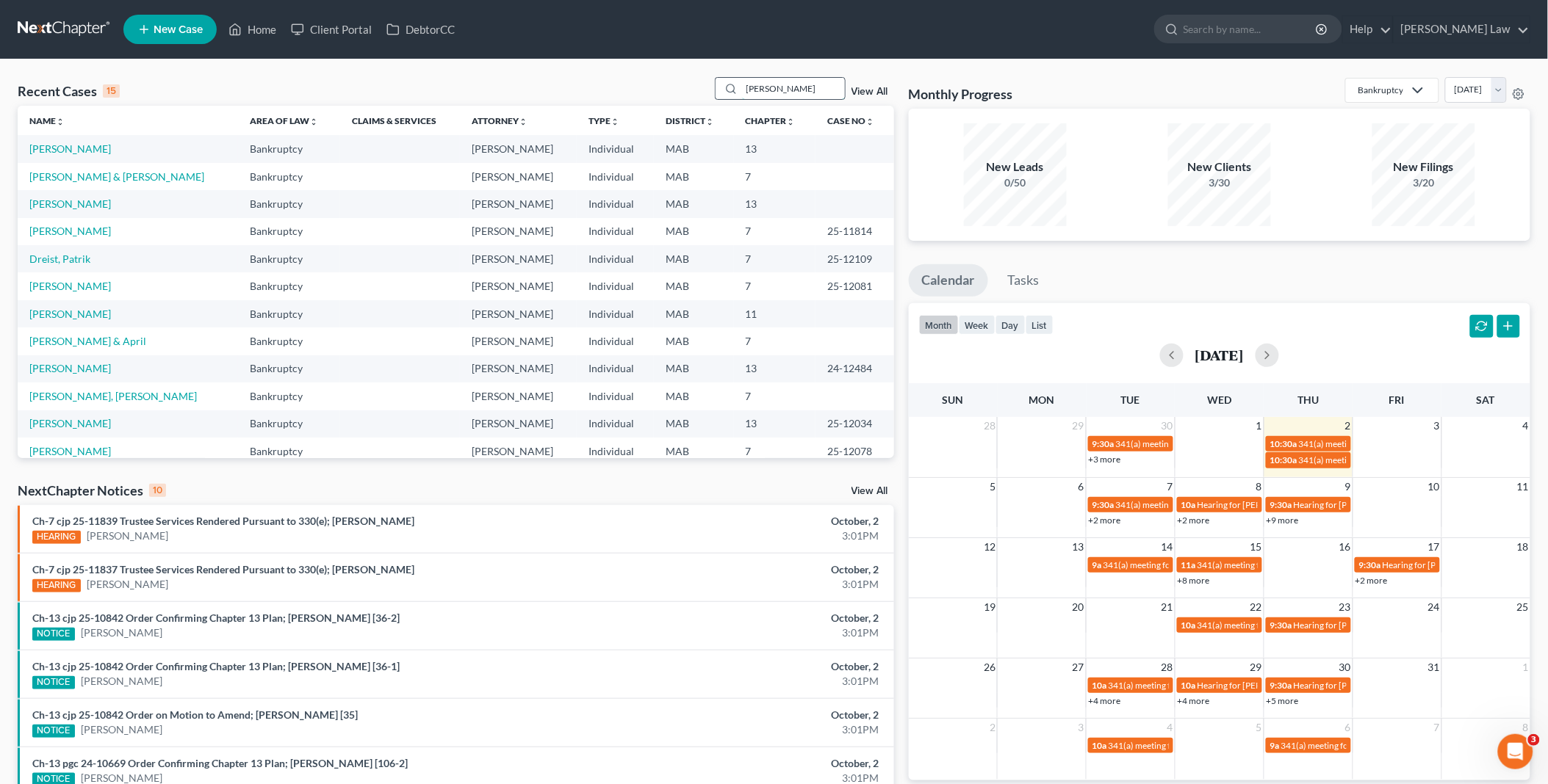
type input "[PERSON_NAME]"
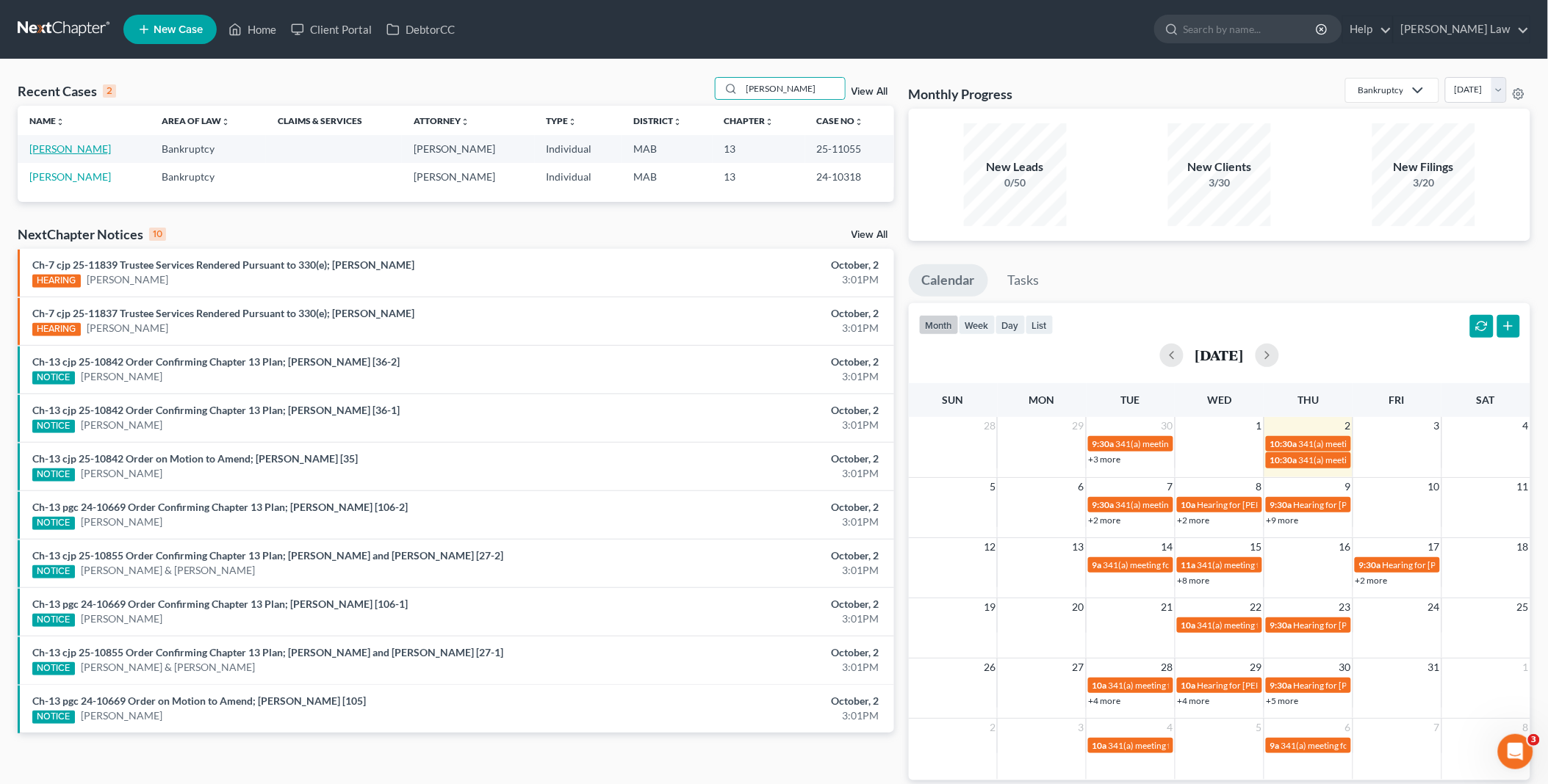
click at [60, 148] on link "[PERSON_NAME]" at bounding box center [69, 148] width 82 height 12
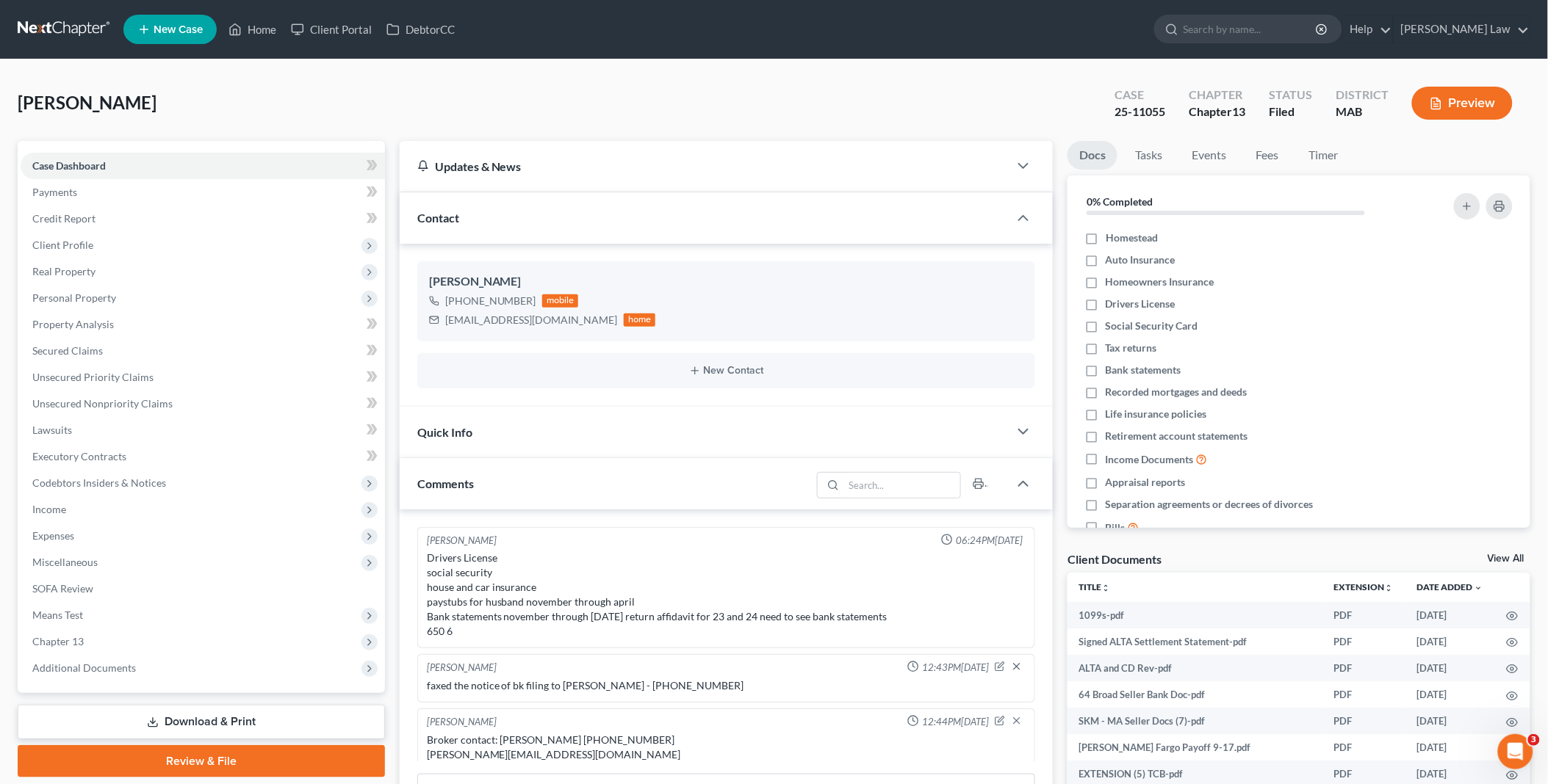
scroll to position [547, 0]
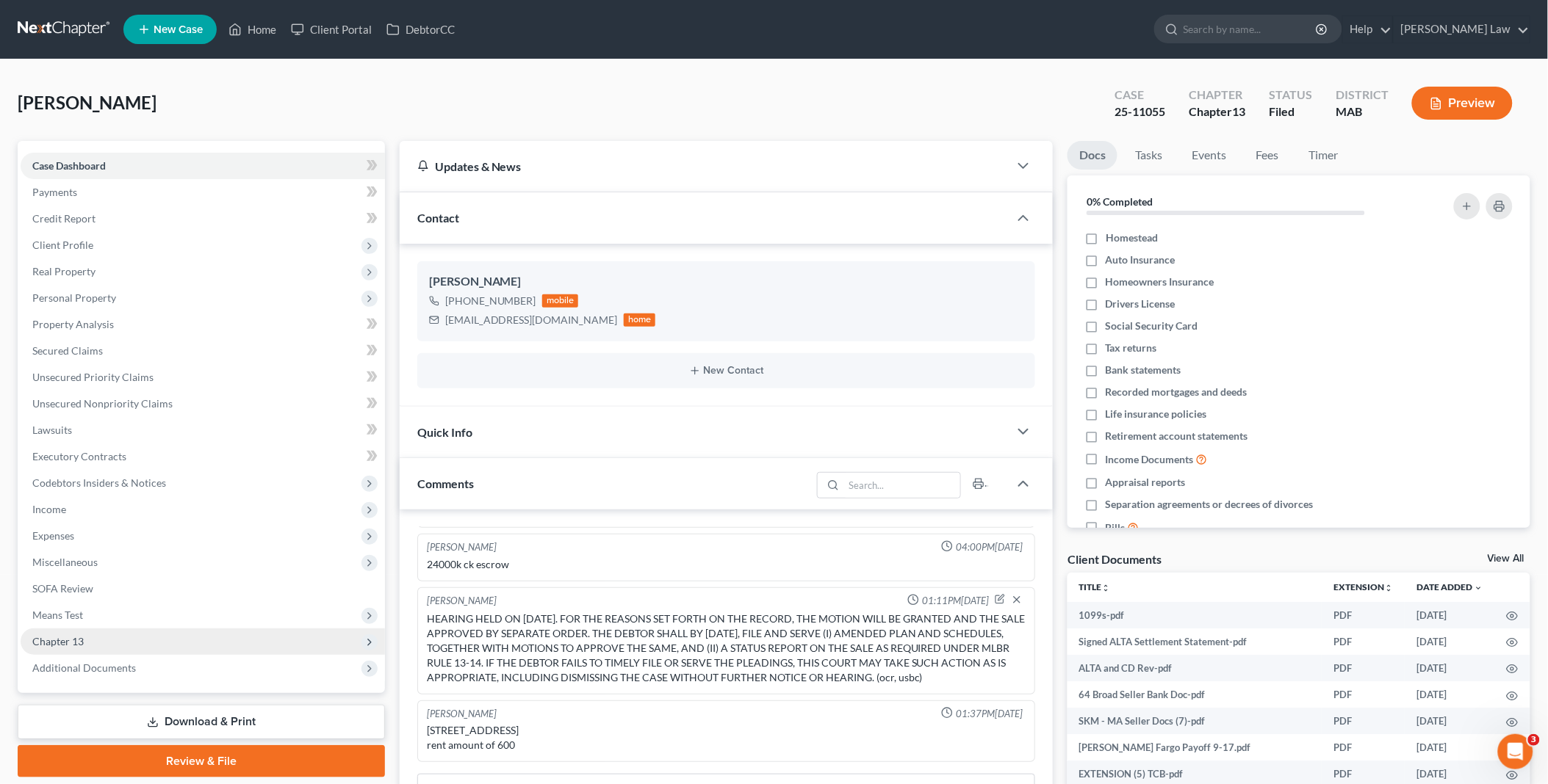
click at [73, 640] on span "Chapter 13" at bounding box center [57, 641] width 52 height 12
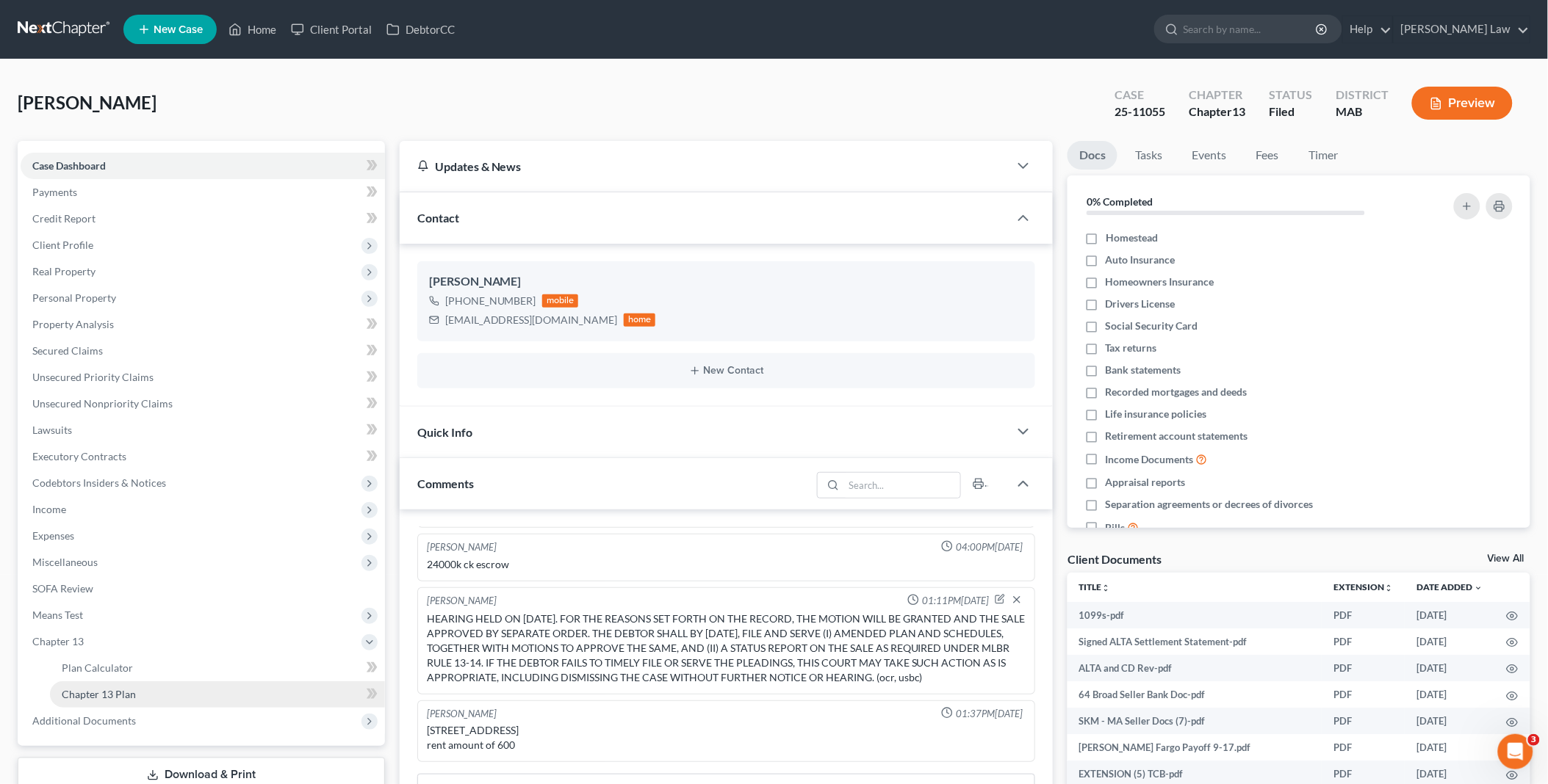
click at [106, 695] on span "Chapter 13 Plan" at bounding box center [98, 694] width 74 height 12
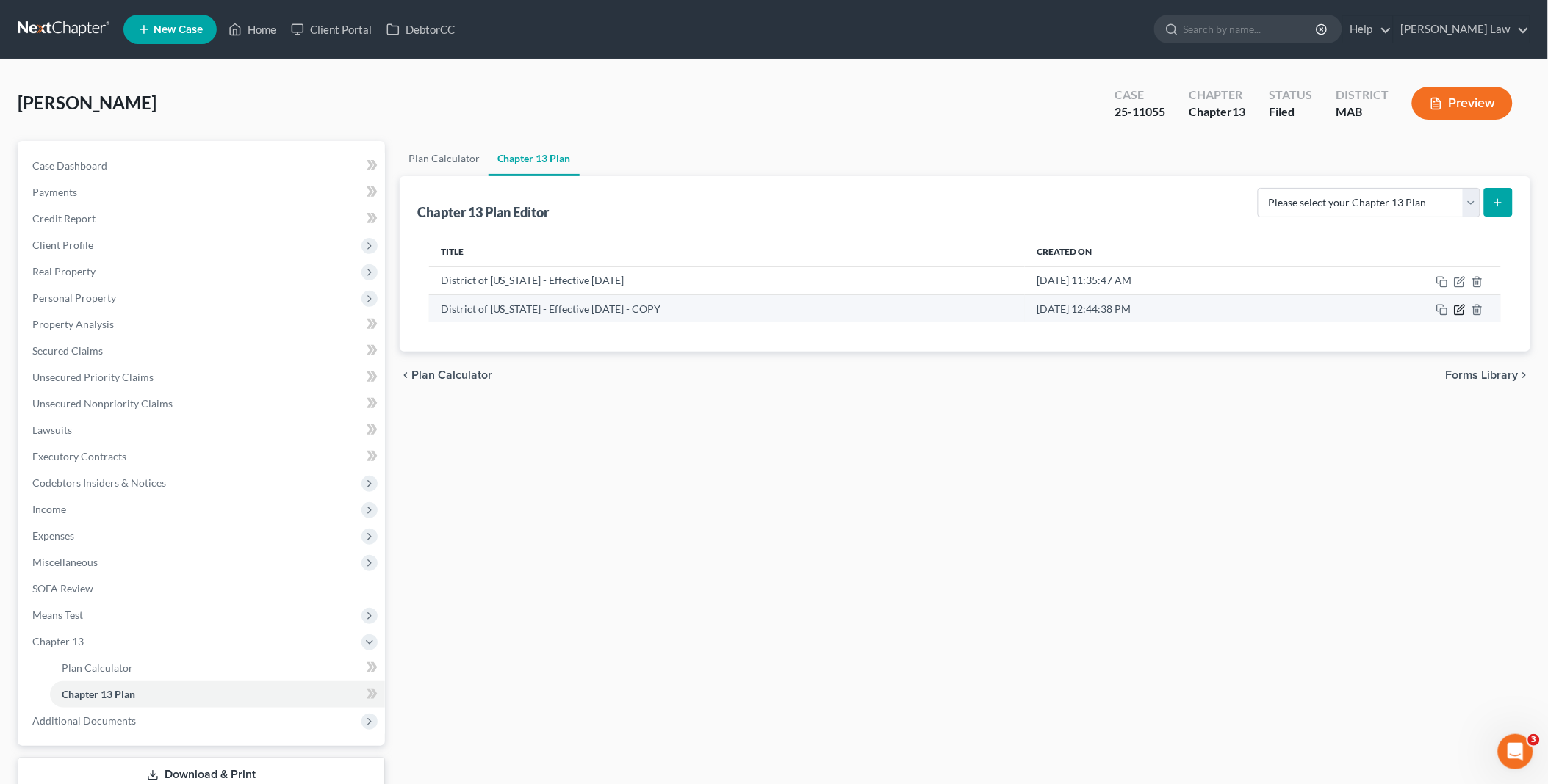
click at [1454, 308] on icon "button" at bounding box center [1459, 310] width 12 height 12
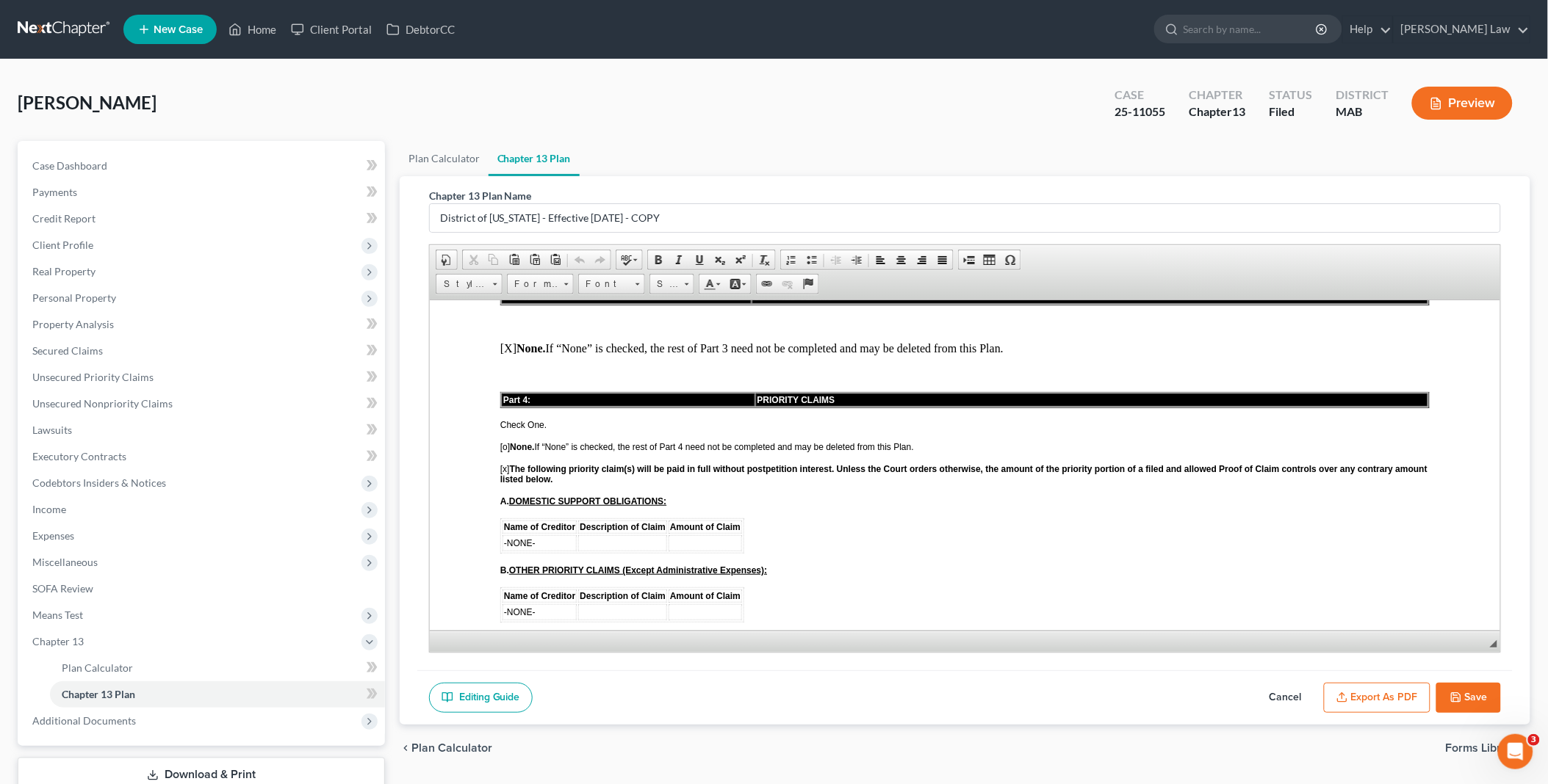
scroll to position [1305, 0]
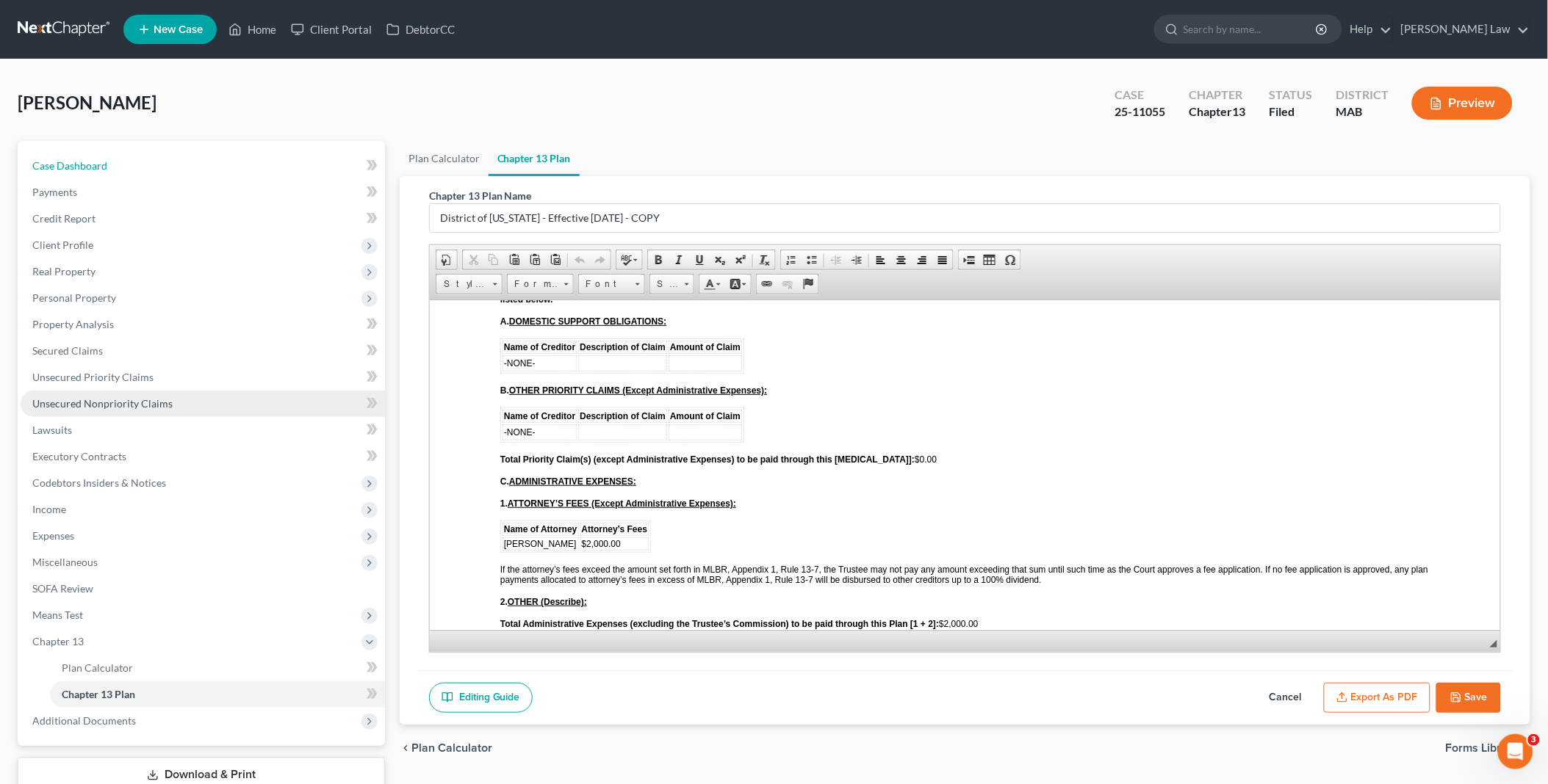
drag, startPoint x: 107, startPoint y: 168, endPoint x: 188, endPoint y: 406, distance: 251.4
click at [107, 168] on link "Case Dashboard" at bounding box center [202, 166] width 365 height 26
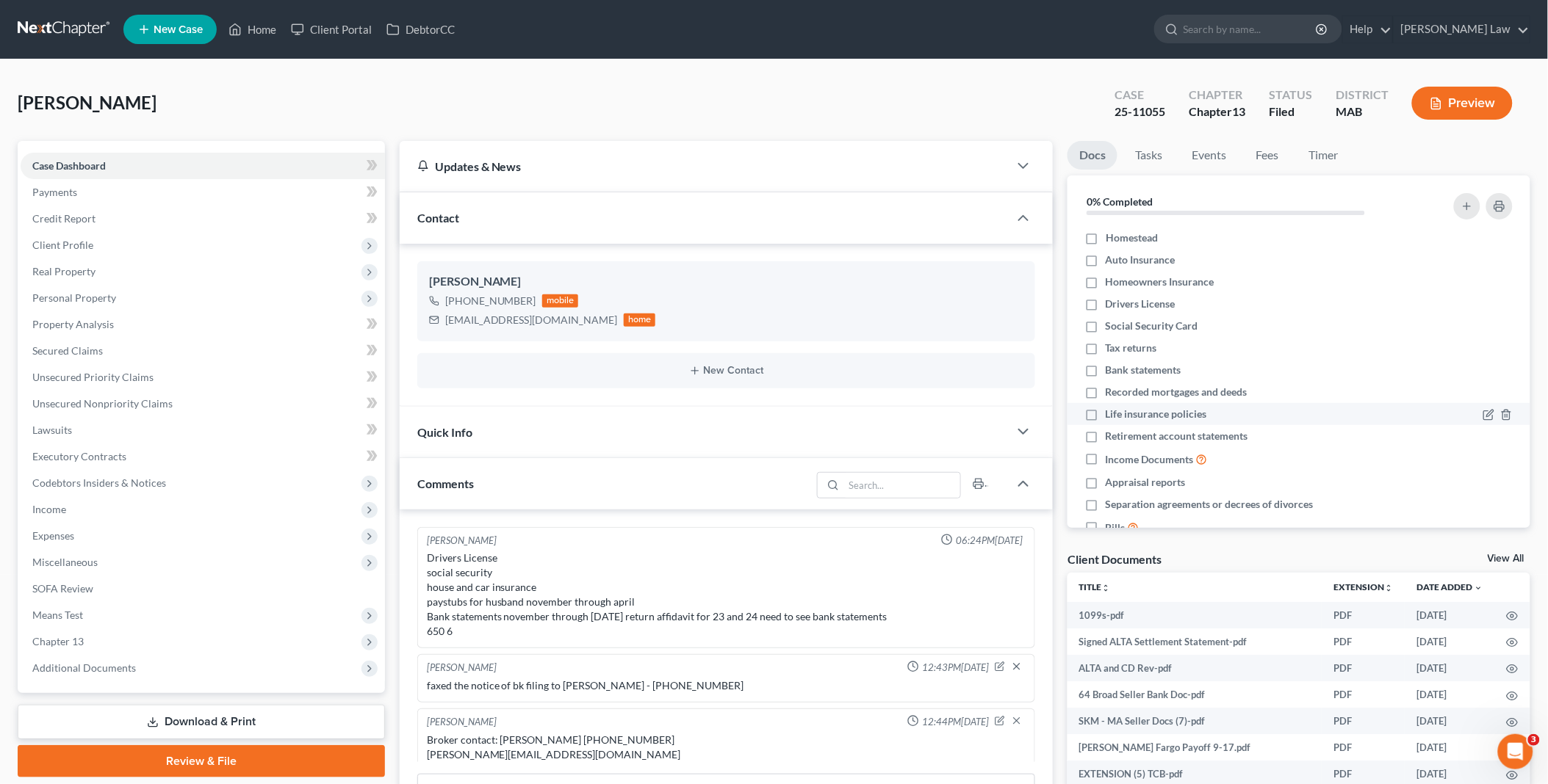
scroll to position [547, 0]
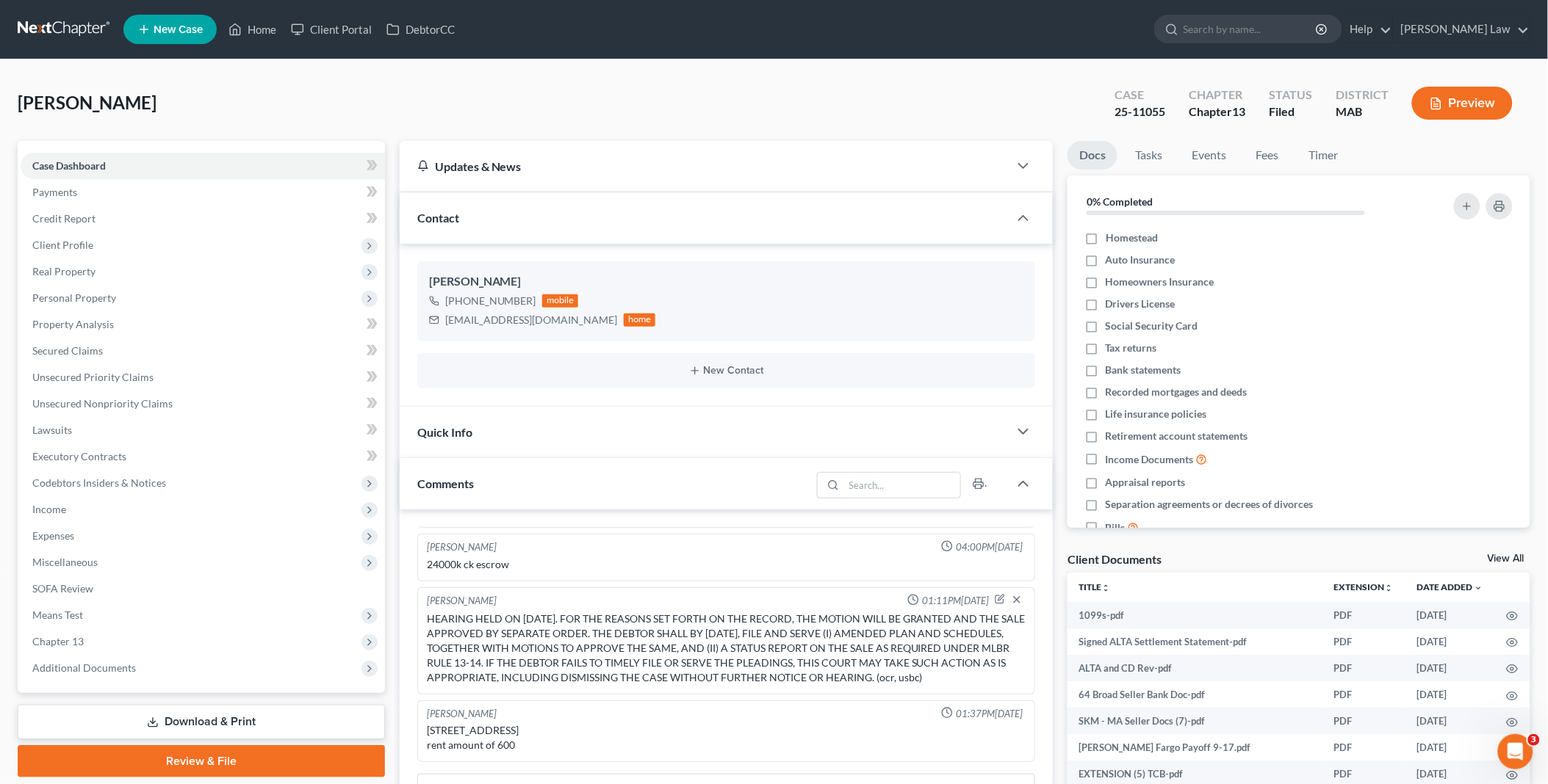
click at [1502, 555] on link "View All" at bounding box center [1506, 558] width 37 height 10
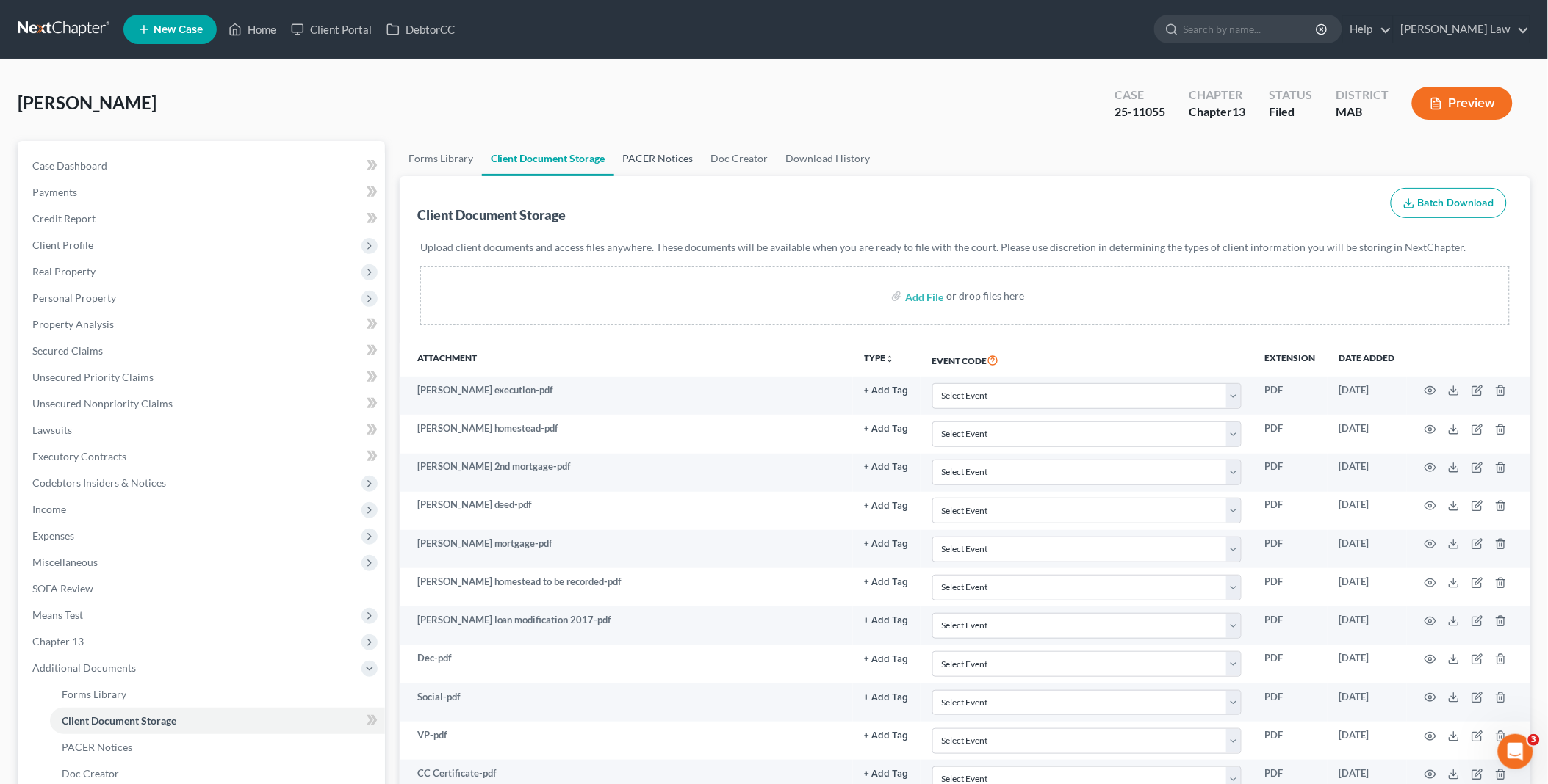
click at [624, 157] on link "PACER Notices" at bounding box center [658, 159] width 88 height 36
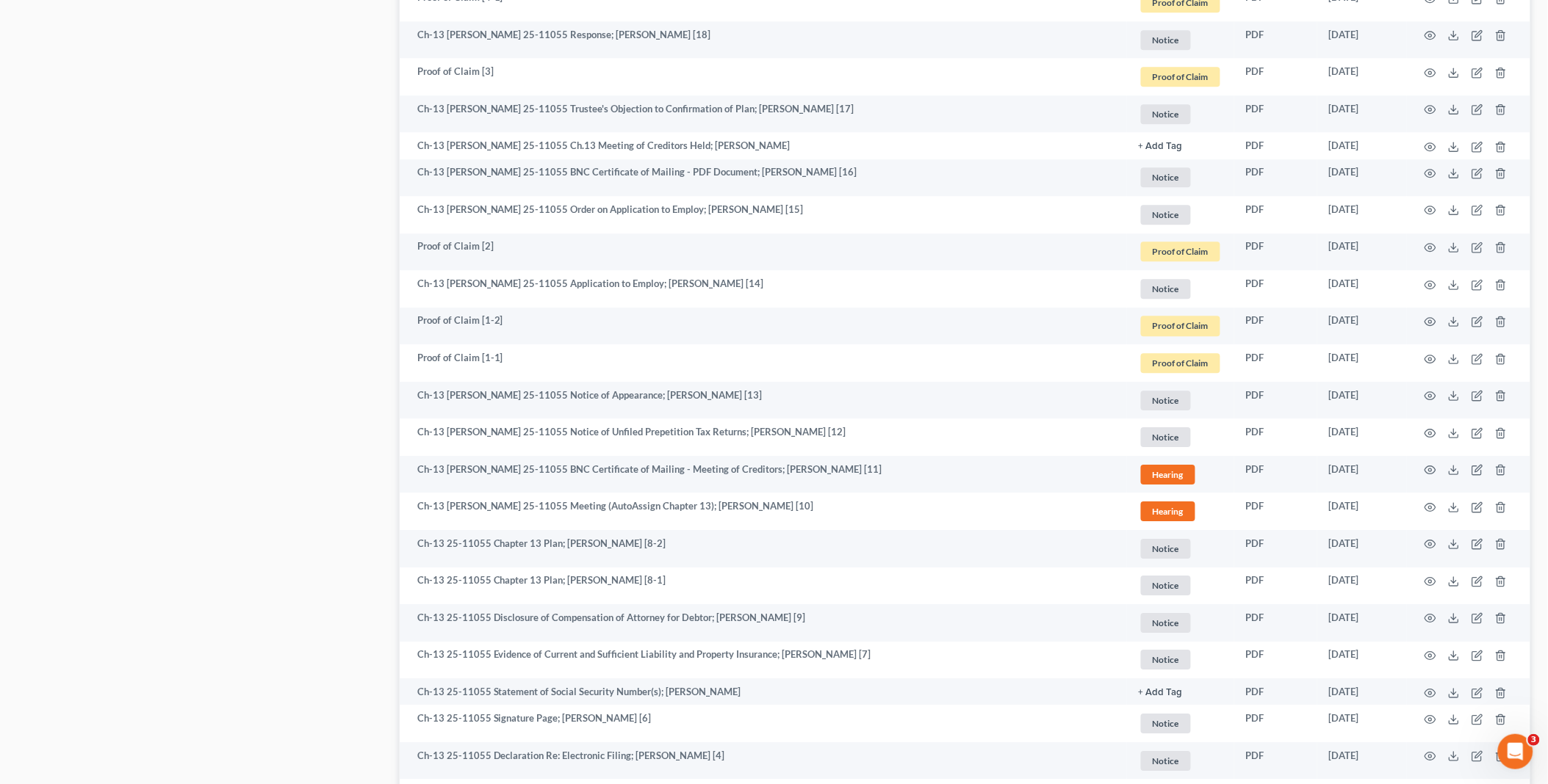
scroll to position [1386, 0]
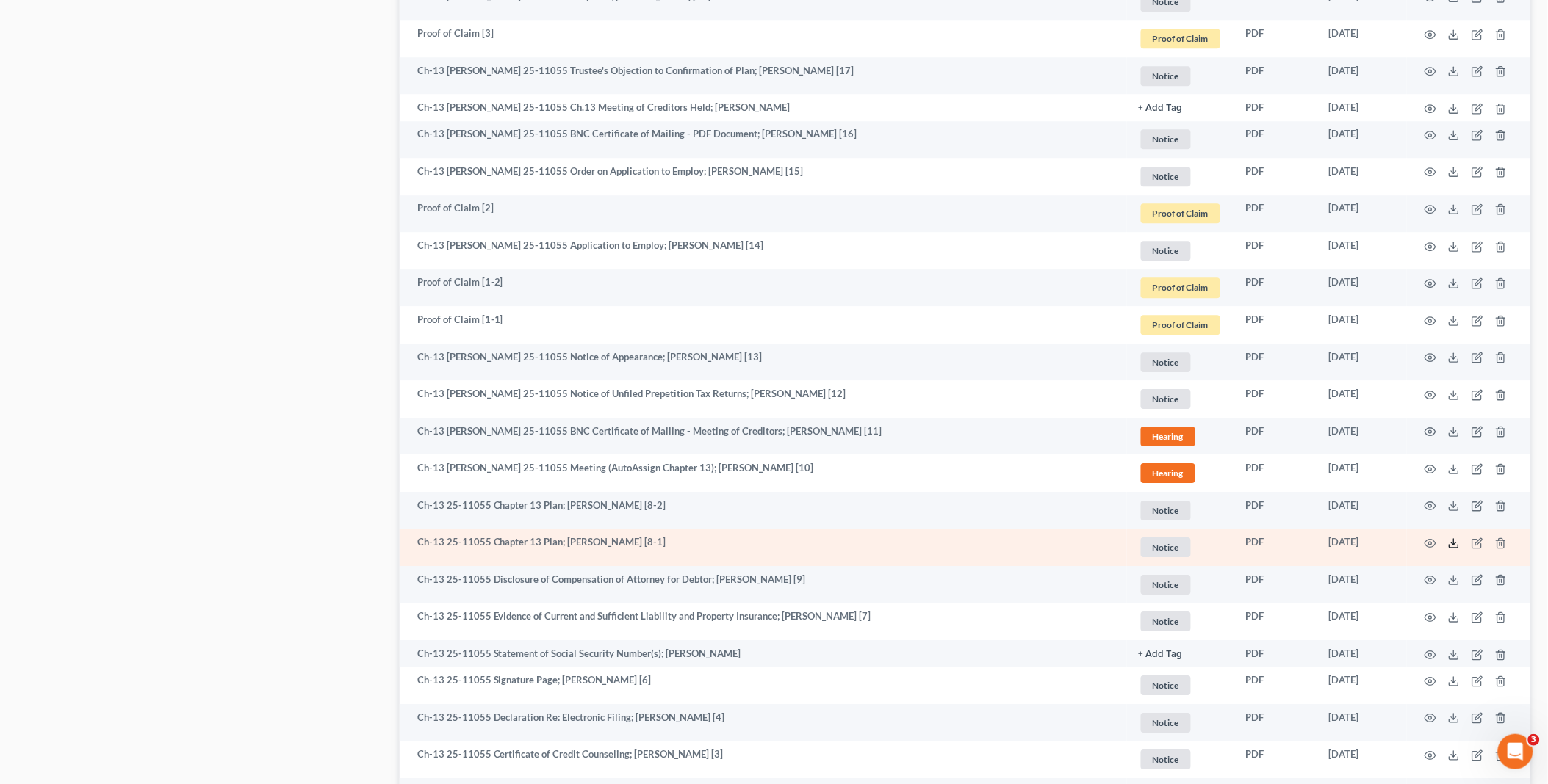
click at [1457, 543] on icon at bounding box center [1453, 543] width 12 height 12
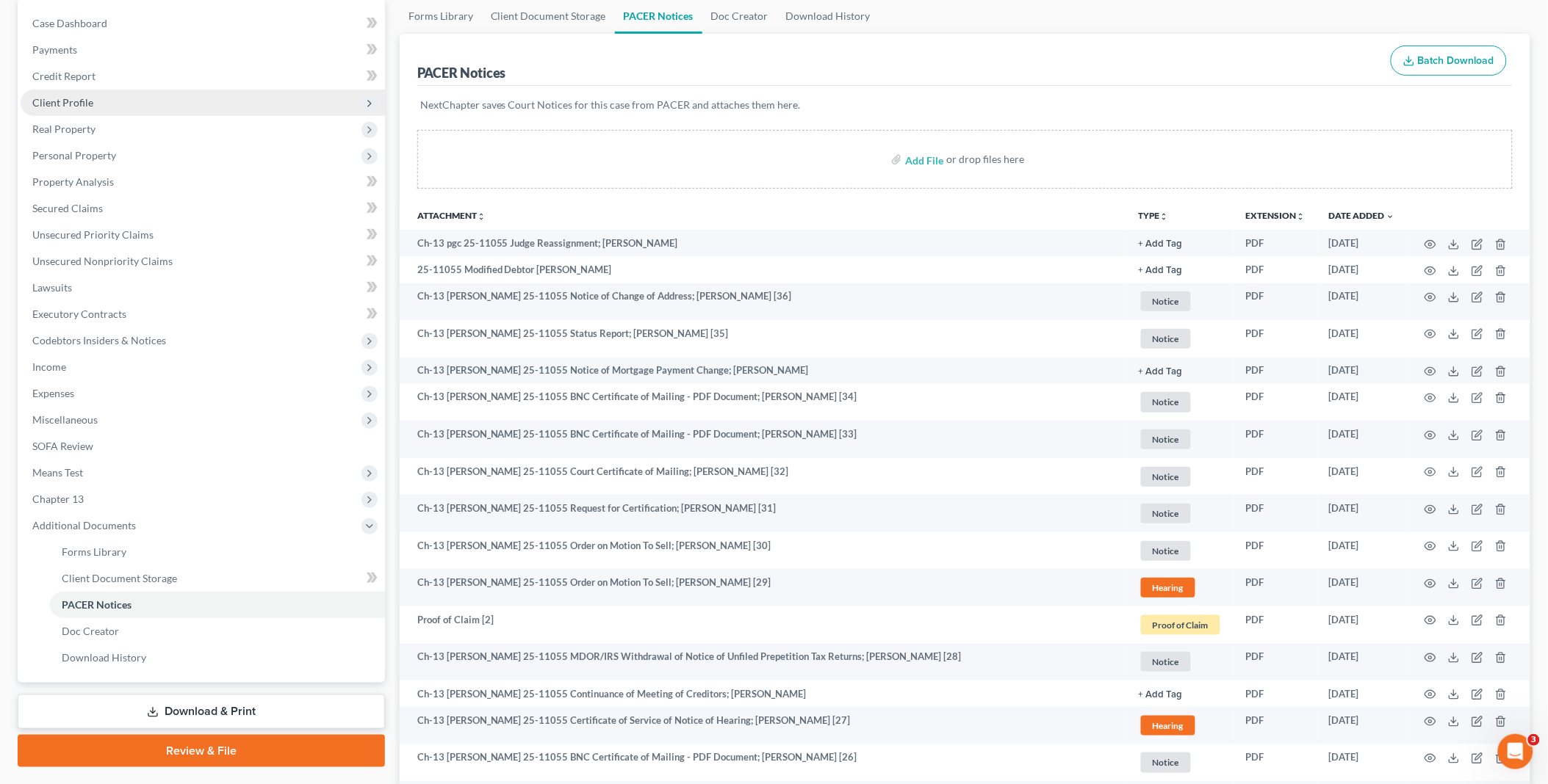
scroll to position [0, 0]
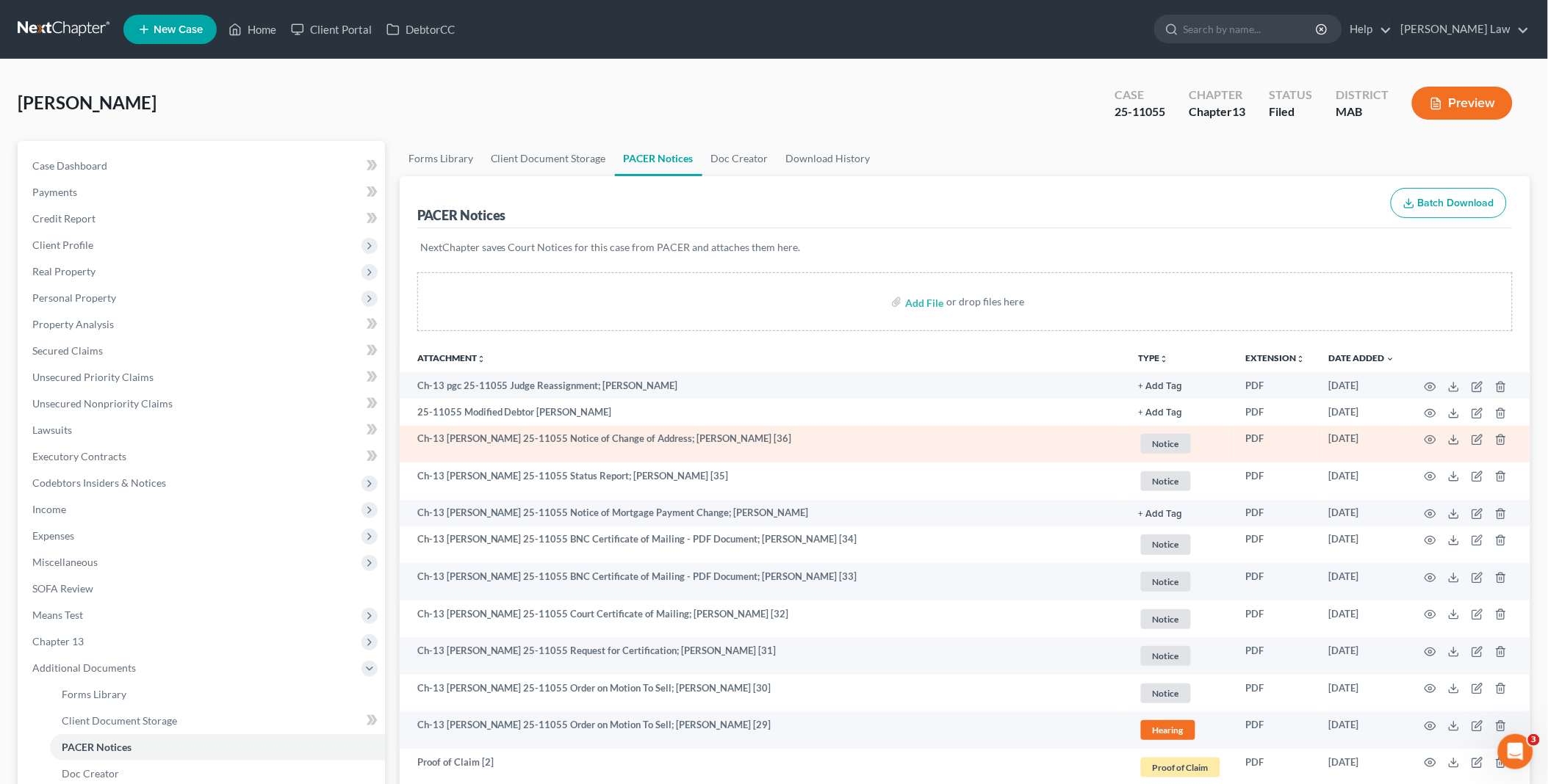
drag, startPoint x: 65, startPoint y: 641, endPoint x: 1317, endPoint y: 435, distance: 1268.8
click at [65, 641] on span "Chapter 13" at bounding box center [57, 641] width 52 height 12
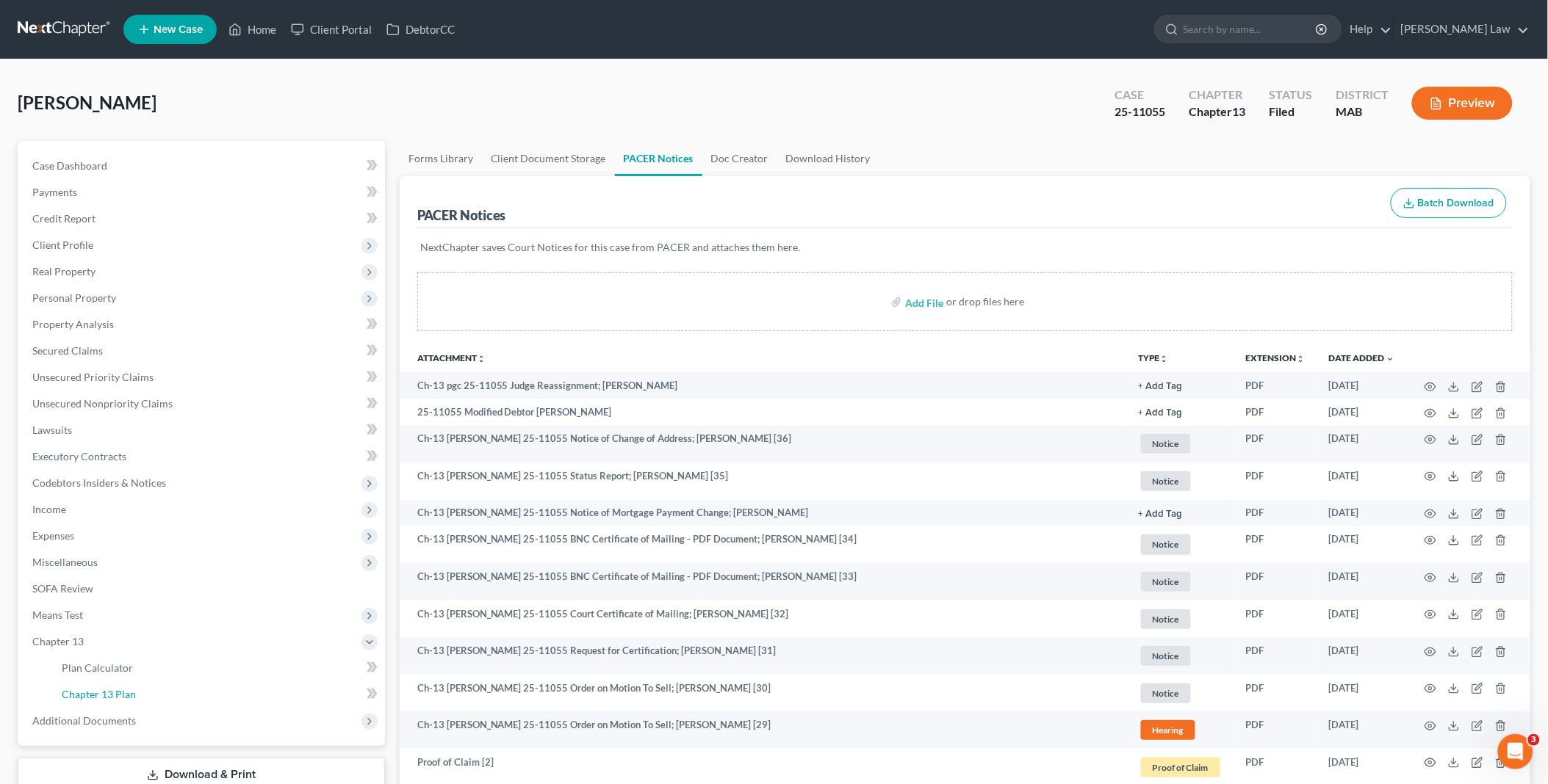
click at [153, 690] on link "Chapter 13 Plan" at bounding box center [216, 695] width 335 height 26
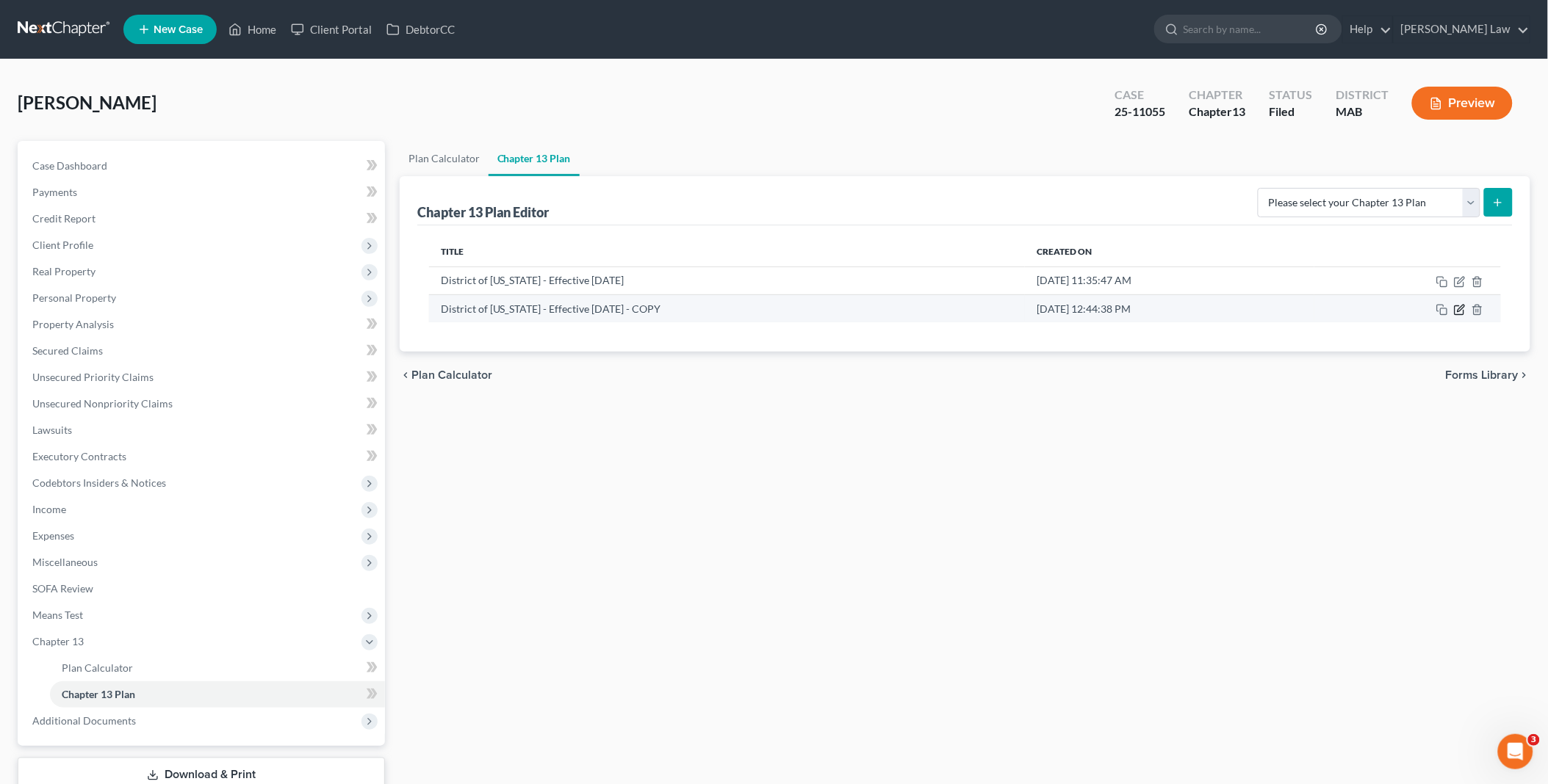
click at [1462, 308] on icon "button" at bounding box center [1459, 310] width 12 height 12
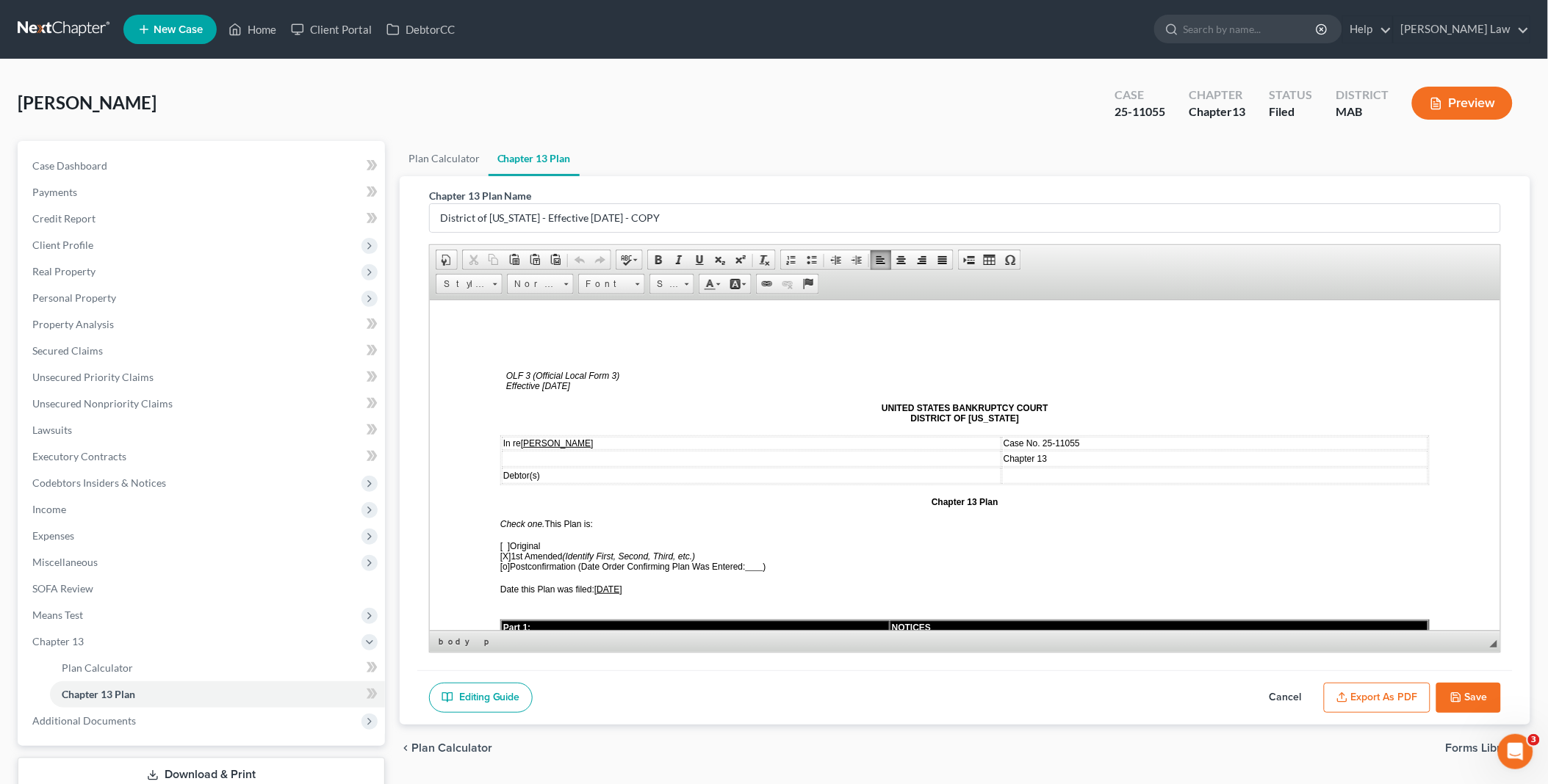
drag, startPoint x: 600, startPoint y: 580, endPoint x: 629, endPoint y: 582, distance: 29.1
click at [621, 584] on span "[DATE]" at bounding box center [607, 588] width 28 height 10
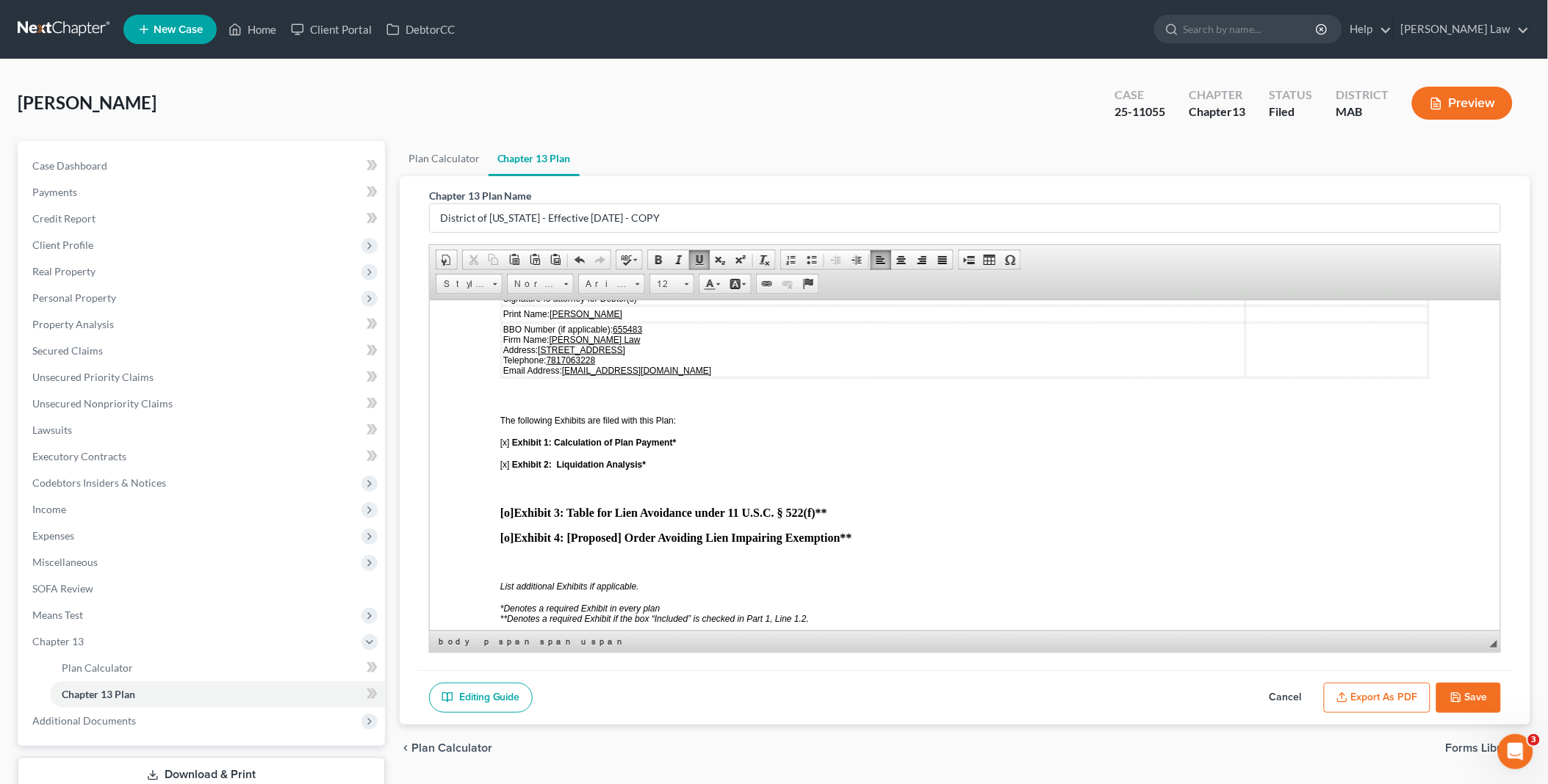
scroll to position [3182, 0]
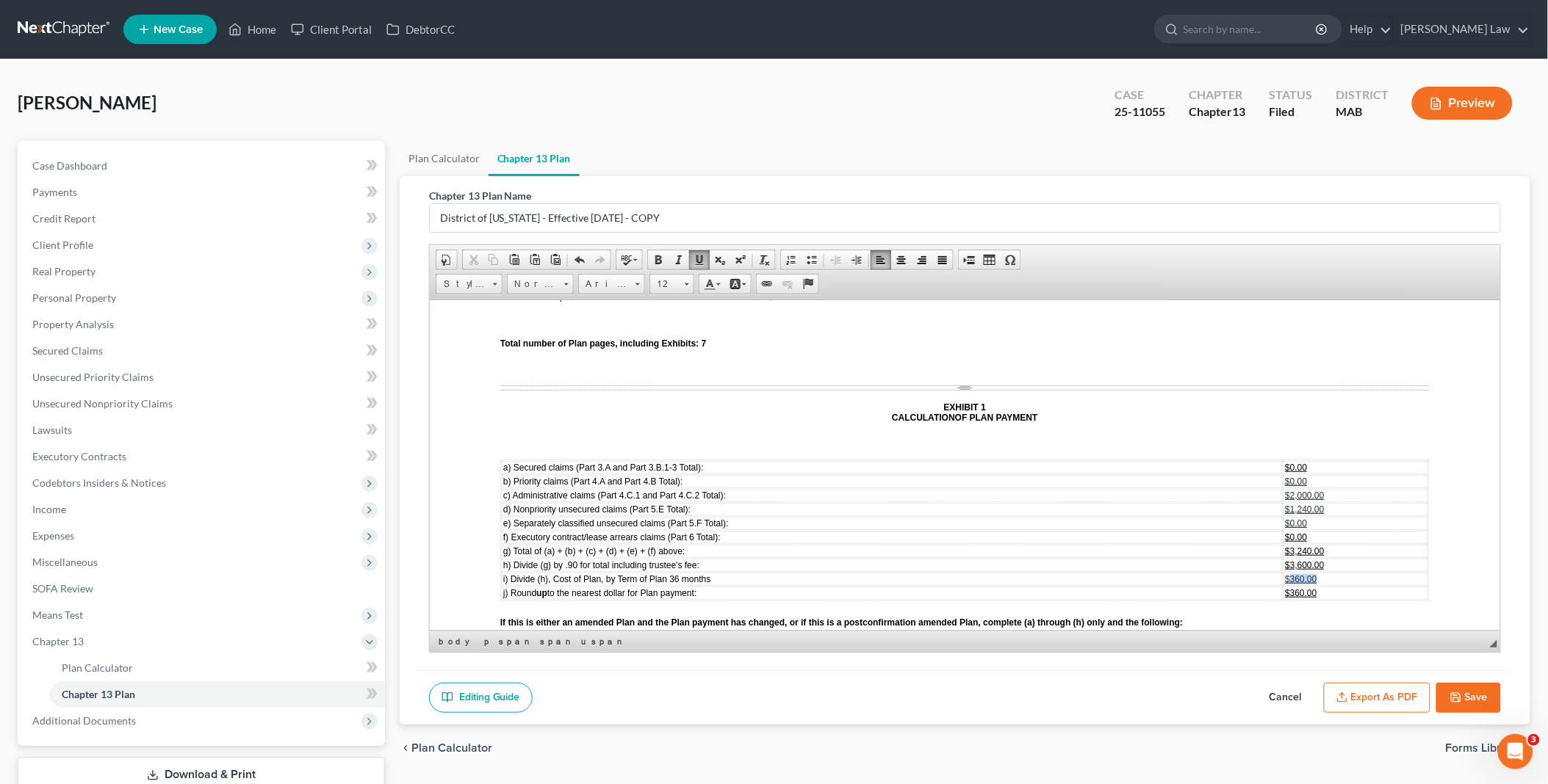
drag, startPoint x: 1280, startPoint y: 499, endPoint x: 1311, endPoint y: 501, distance: 31.1
click at [1311, 572] on td "$360.00" at bounding box center [1355, 579] width 144 height 13
drag, startPoint x: 1278, startPoint y: 510, endPoint x: 1315, endPoint y: 510, distance: 37.0
click at [1315, 586] on td "$360.00" at bounding box center [1355, 593] width 144 height 13
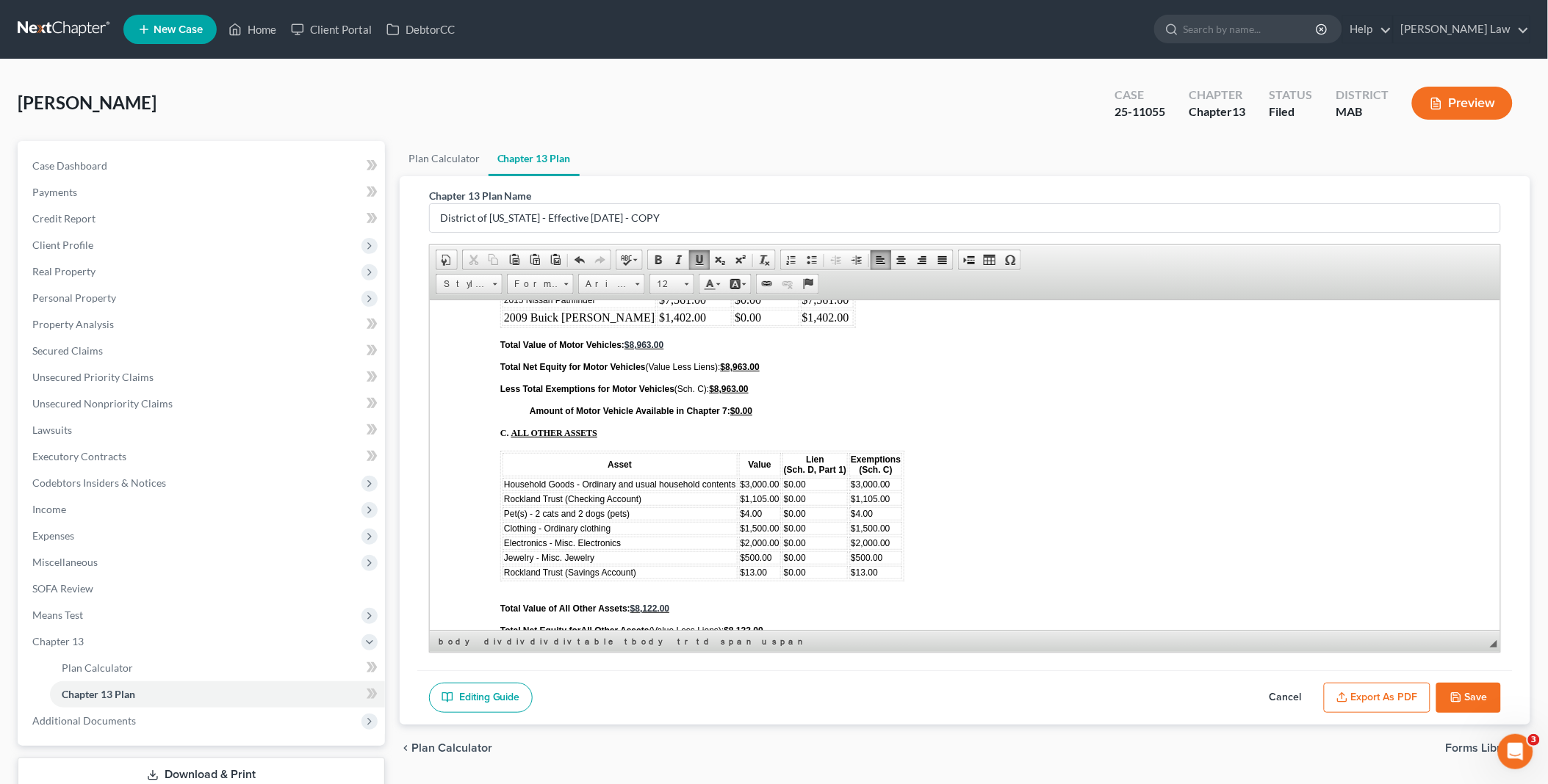
scroll to position [4218, 0]
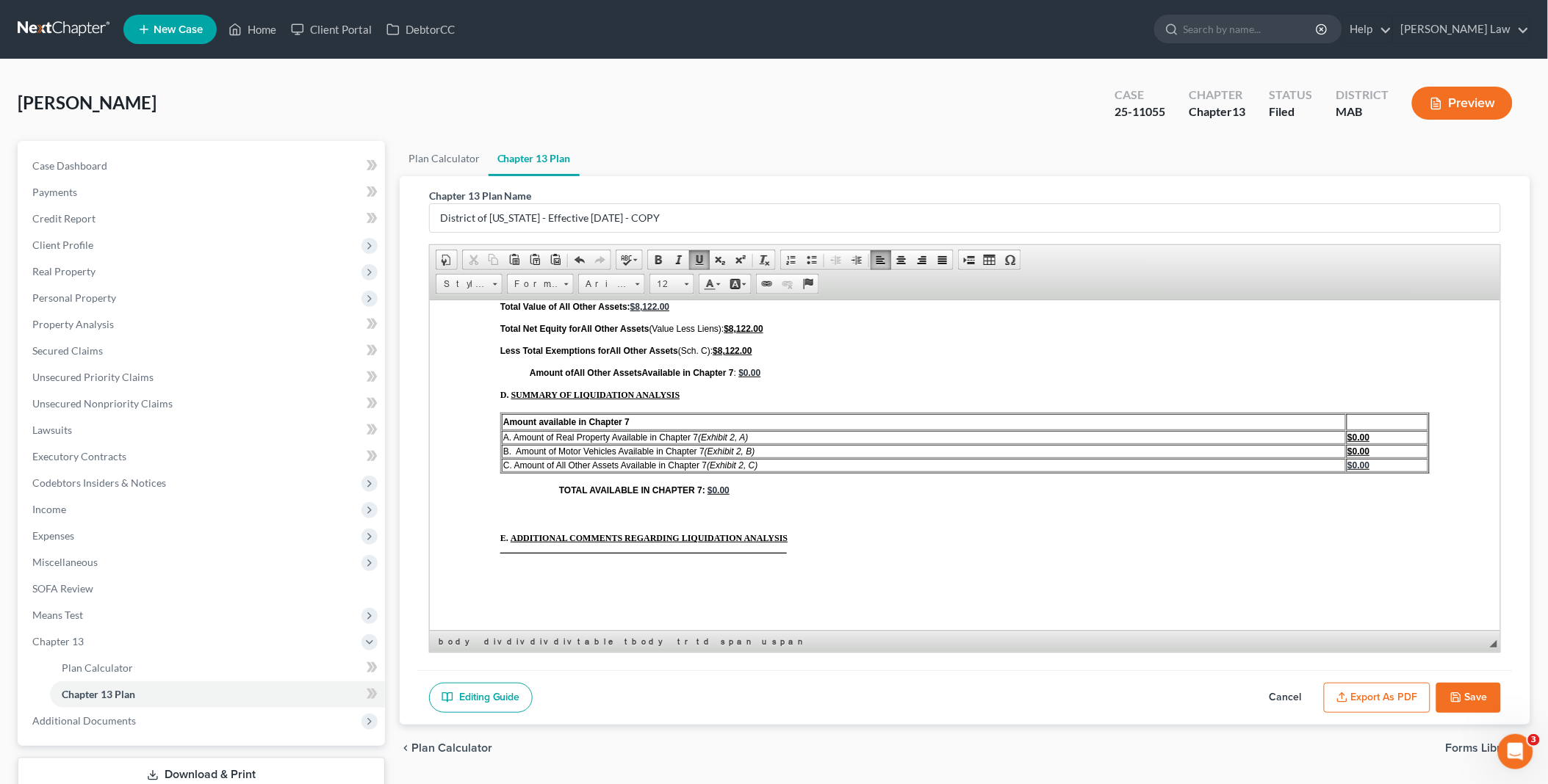
click at [1382, 692] on button "Export as PDF" at bounding box center [1377, 698] width 107 height 31
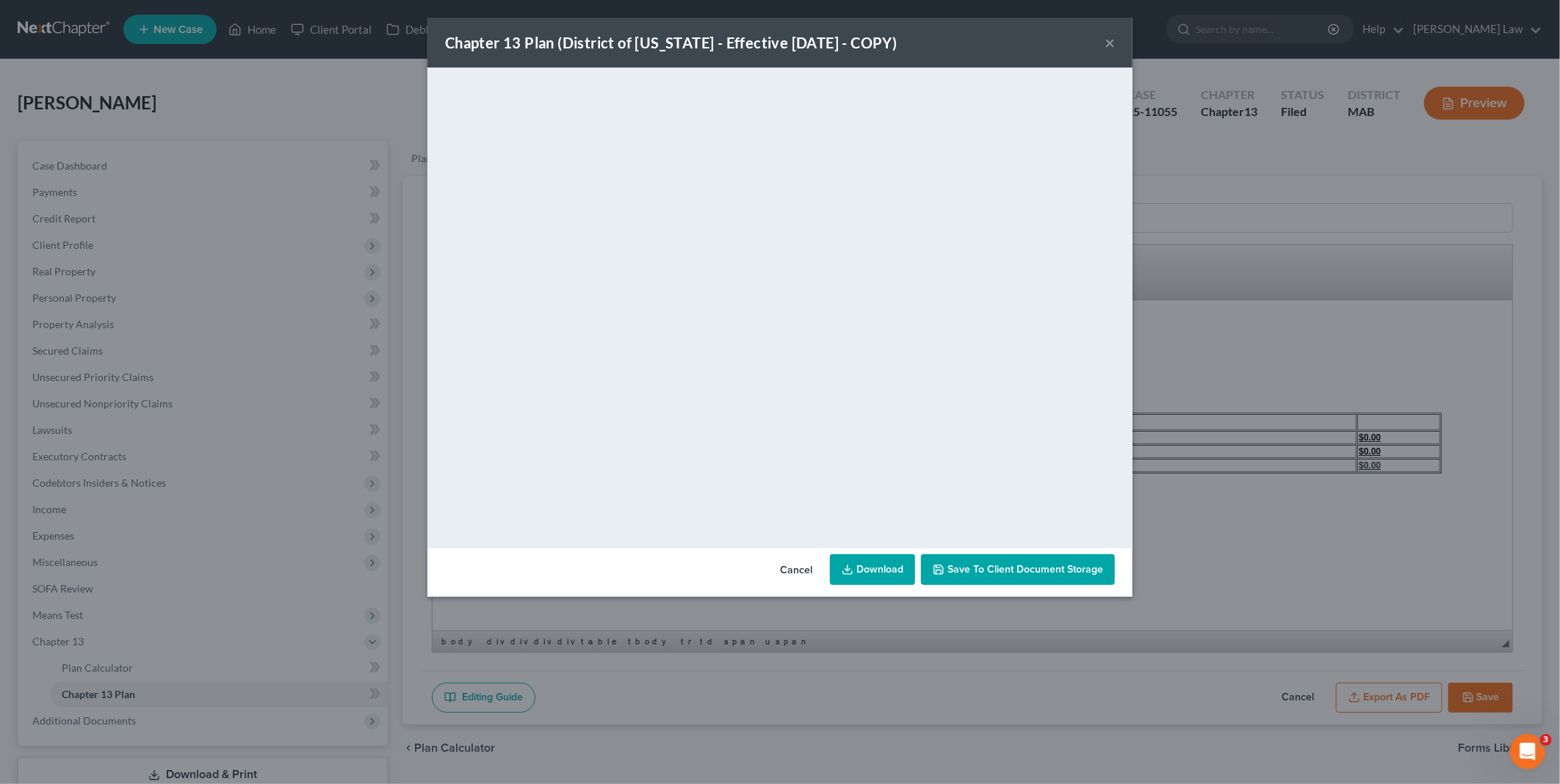
click at [868, 570] on link "Download" at bounding box center [872, 570] width 85 height 31
click at [798, 566] on button "Cancel" at bounding box center [796, 570] width 56 height 29
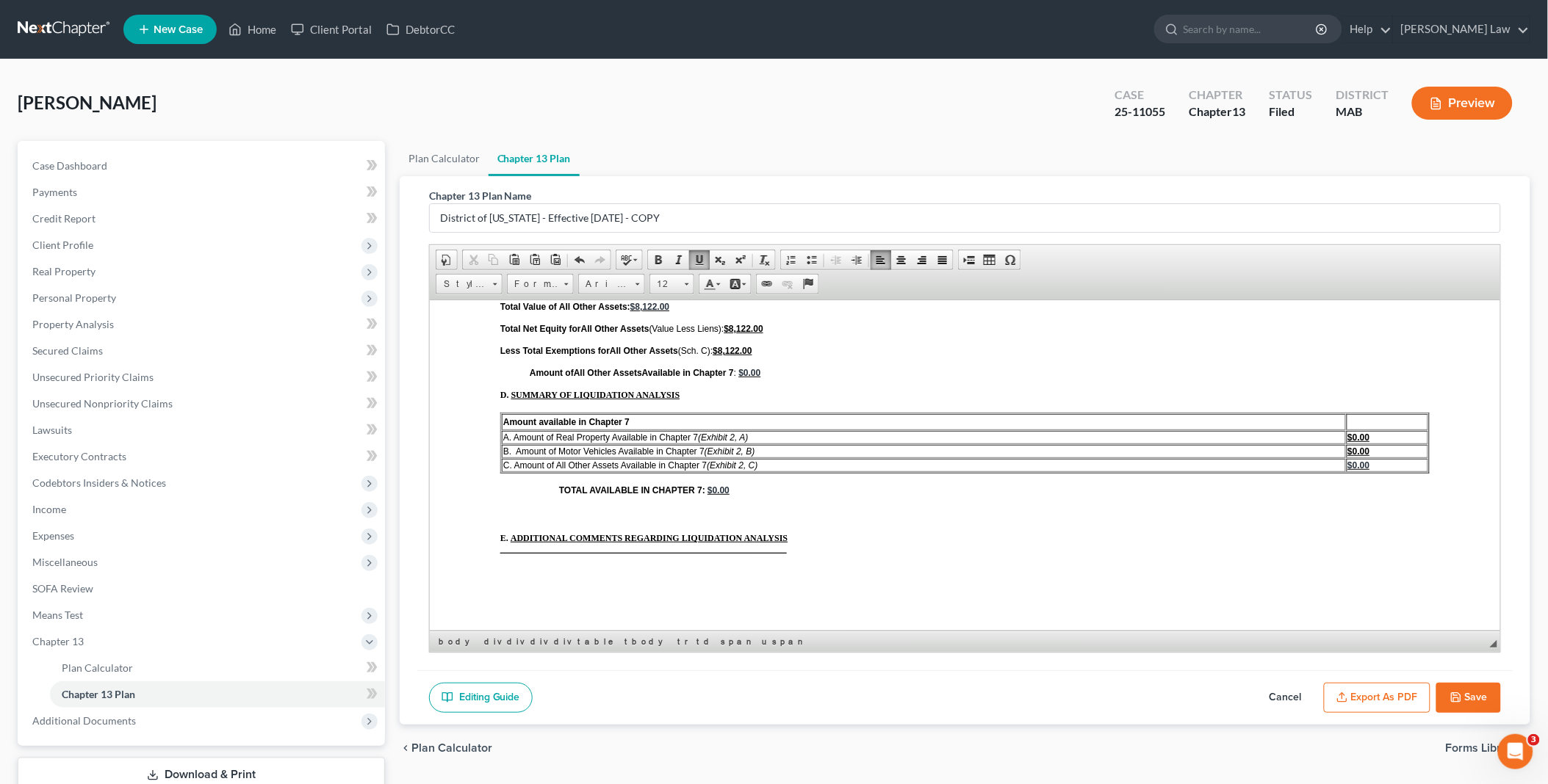
click at [1472, 694] on button "Save" at bounding box center [1468, 698] width 65 height 31
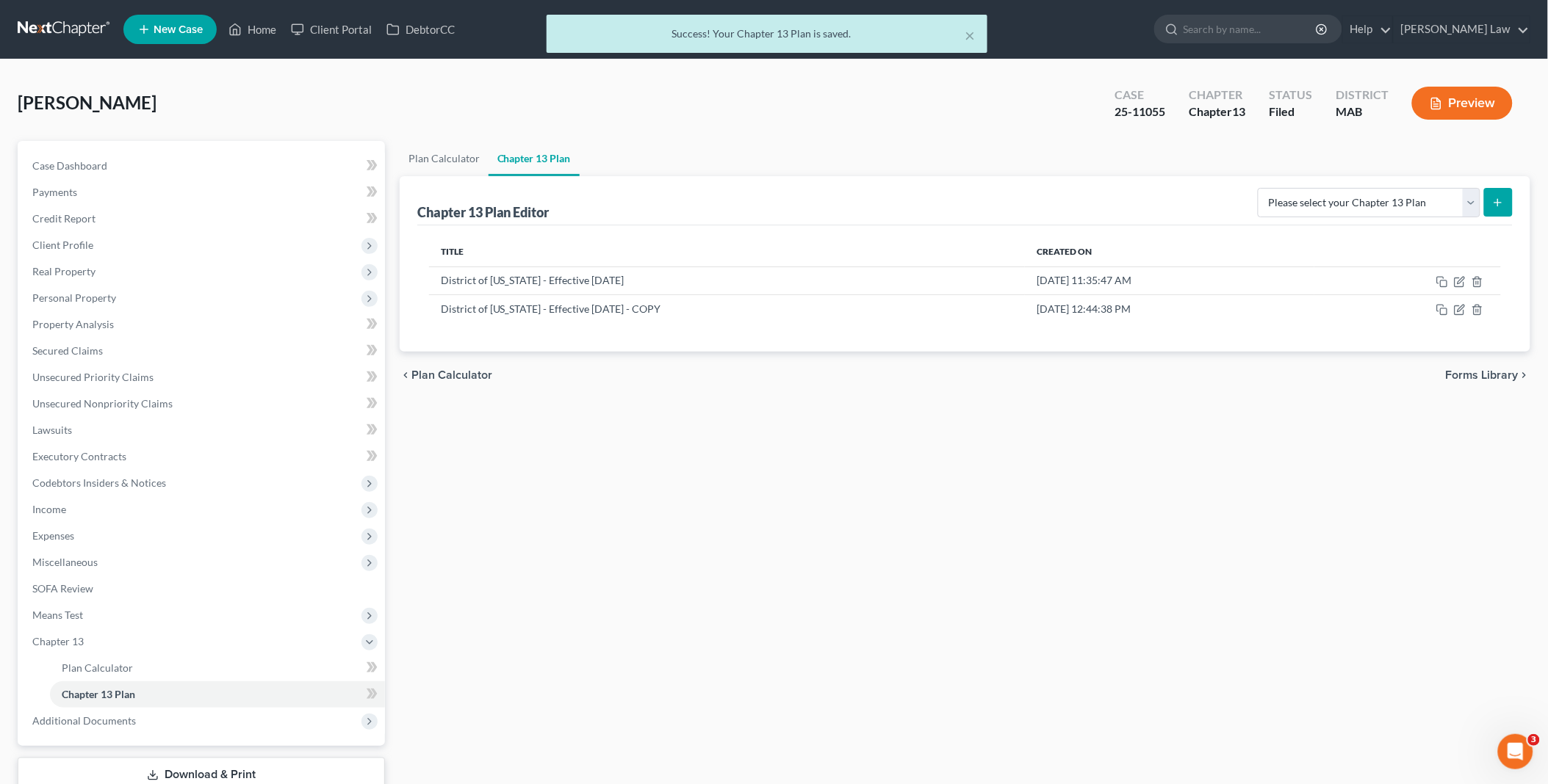
click at [259, 27] on div "× Success! Your Chapter 13 Plan is saved." at bounding box center [767, 37] width 1548 height 46
click at [253, 34] on div "× Success! Your Chapter 13 Plan is saved." at bounding box center [767, 37] width 1548 height 46
click at [266, 23] on div "× Success! Your Chapter 13 Plan is saved." at bounding box center [767, 37] width 1548 height 46
click at [970, 32] on button "×" at bounding box center [970, 35] width 10 height 18
click at [980, 37] on ul "New Case Home Client Portal DebtorCC - No Result - See all results Or Press Ent…" at bounding box center [826, 29] width 1407 height 38
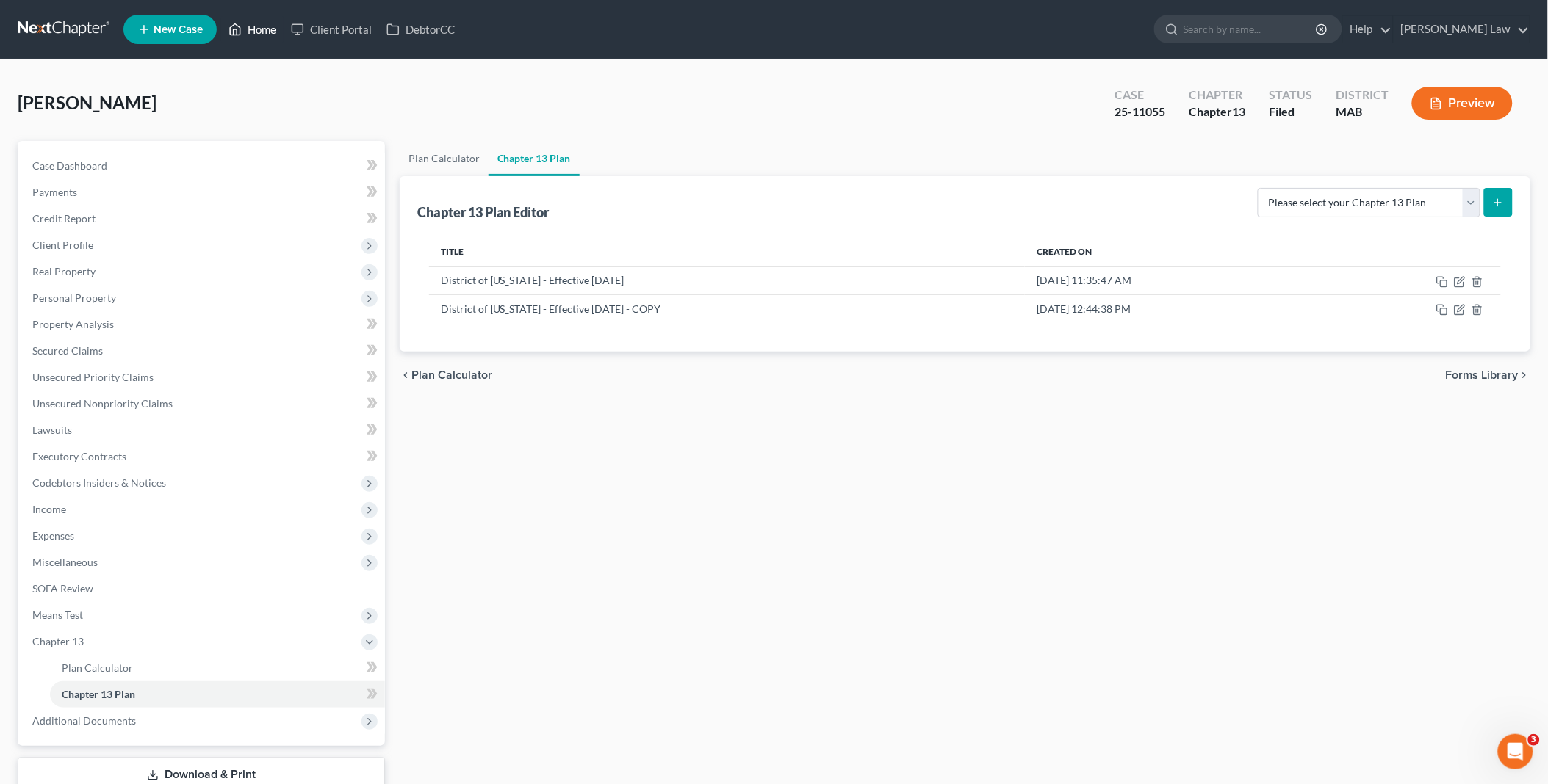
click at [253, 23] on link "Home" at bounding box center [252, 29] width 63 height 26
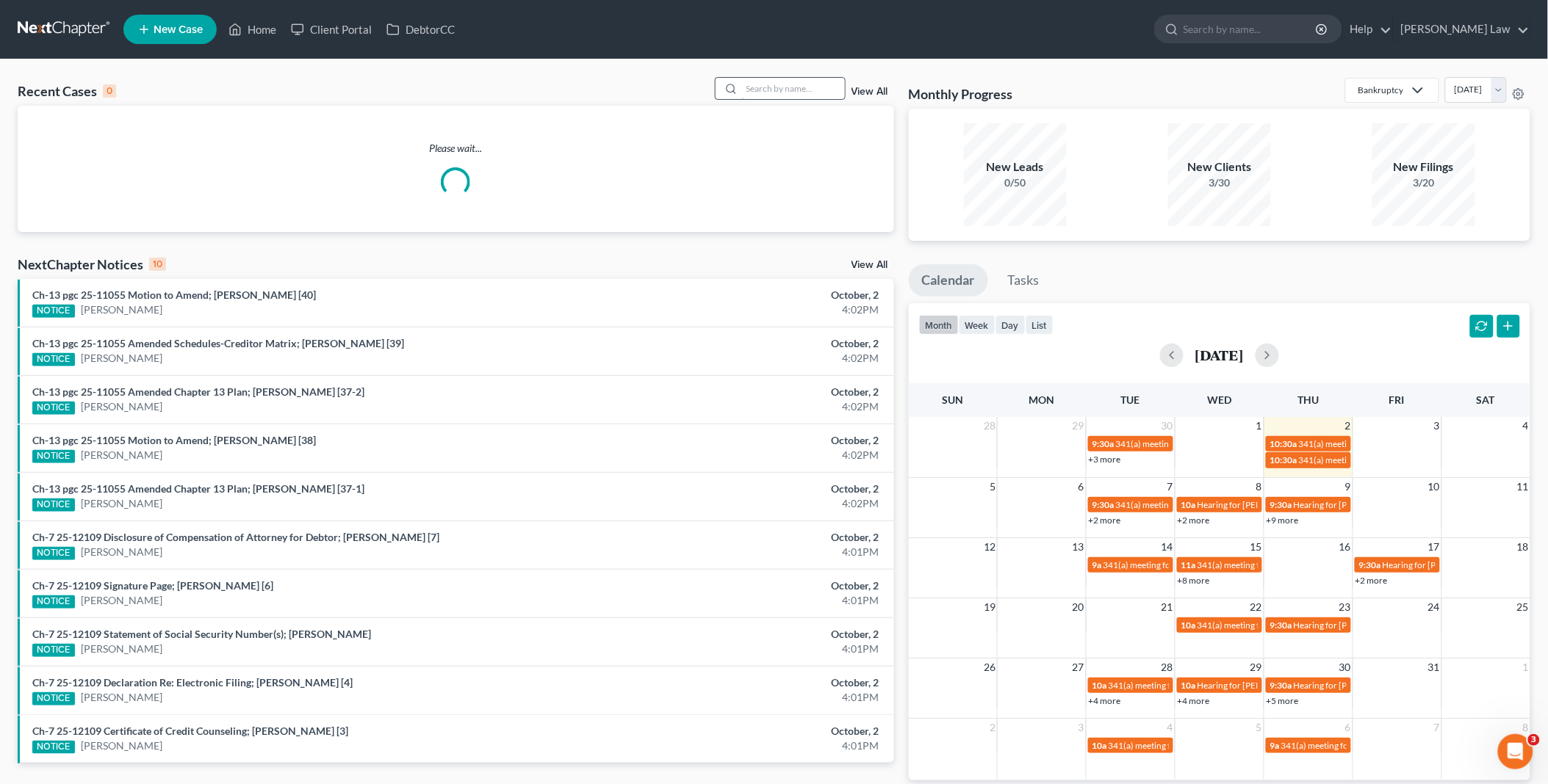
click at [781, 86] on input "search" at bounding box center [794, 88] width 103 height 22
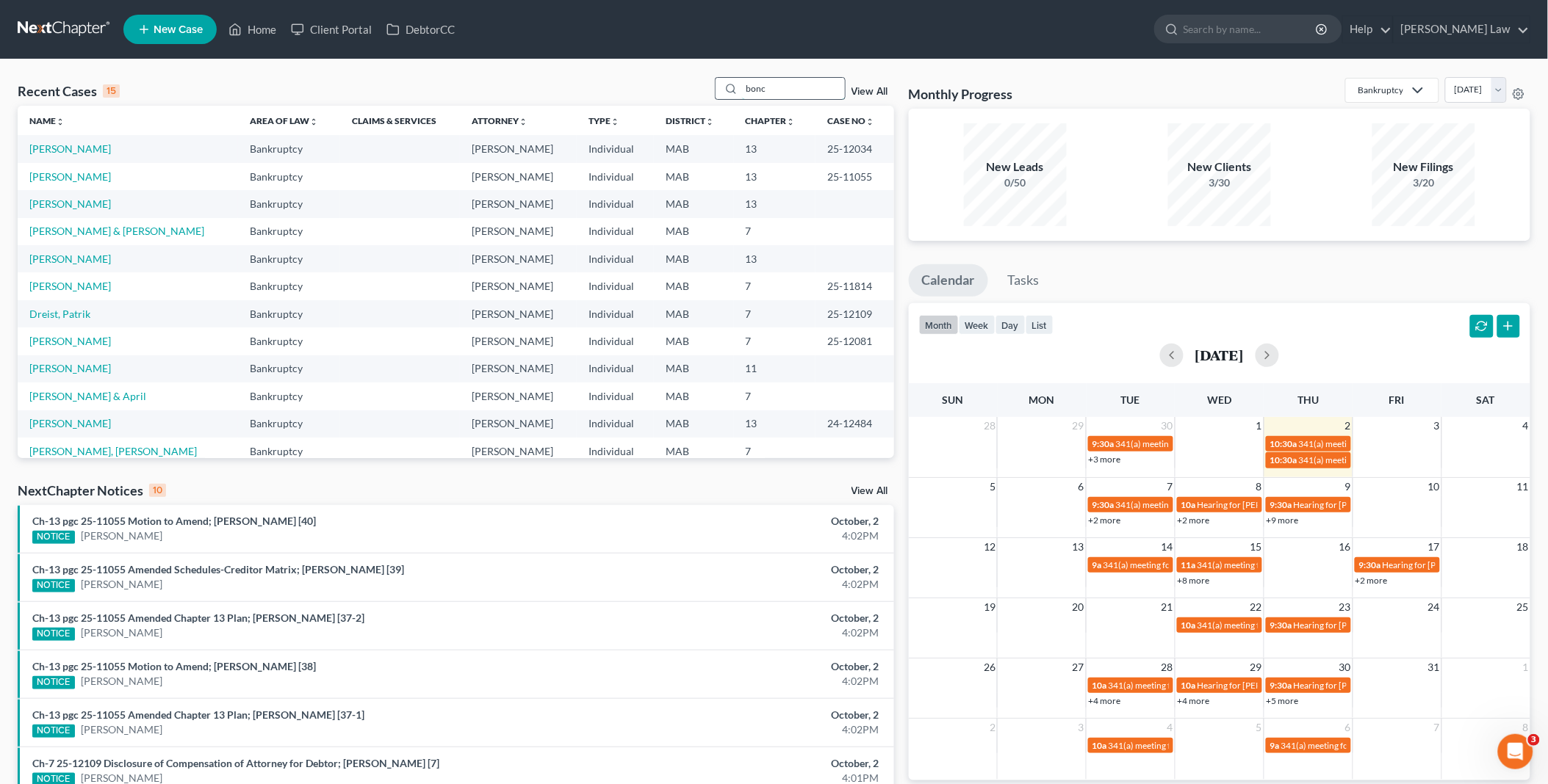
type input "bonc"
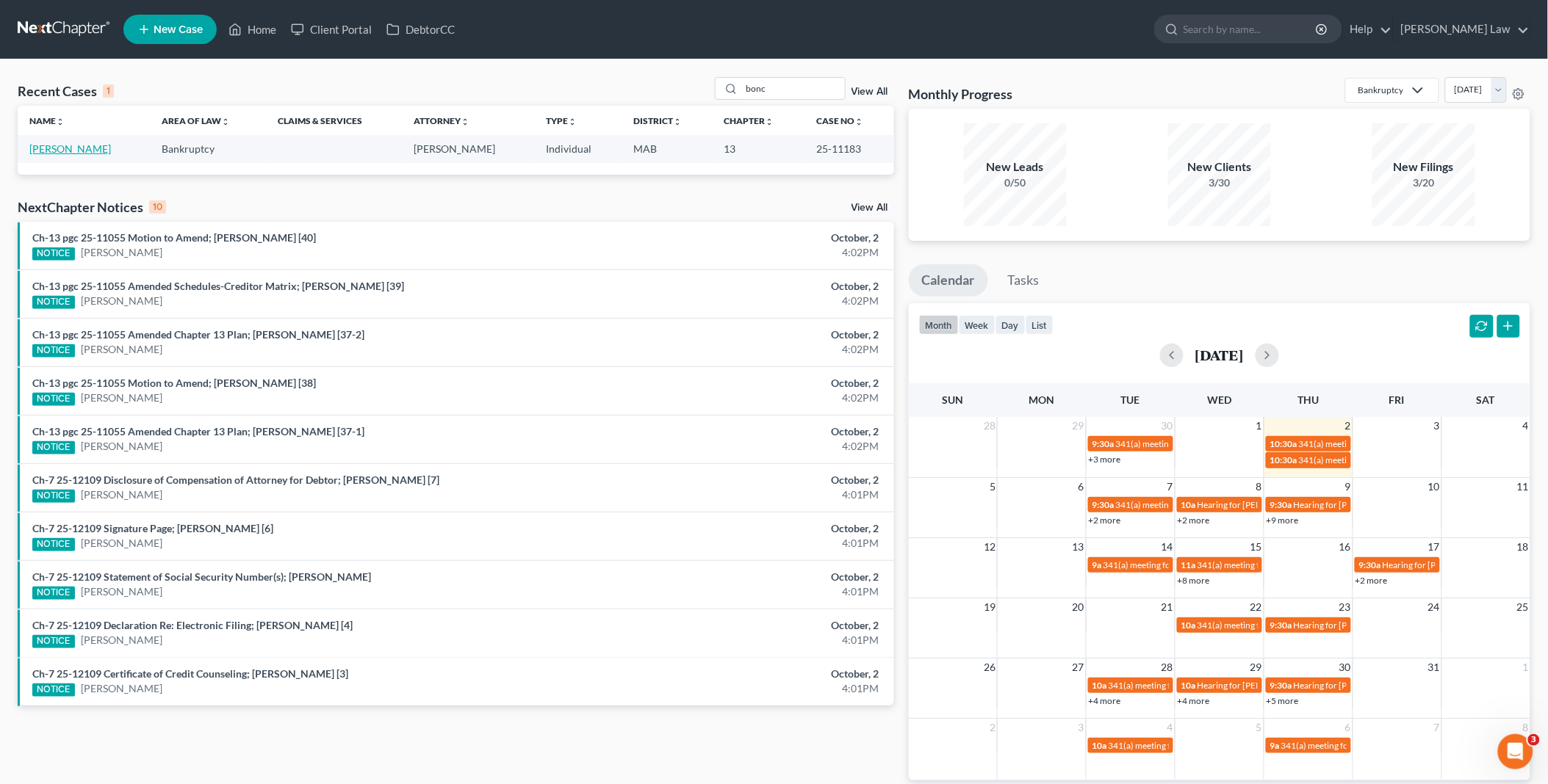
click at [92, 147] on link "[PERSON_NAME]" at bounding box center [69, 148] width 82 height 12
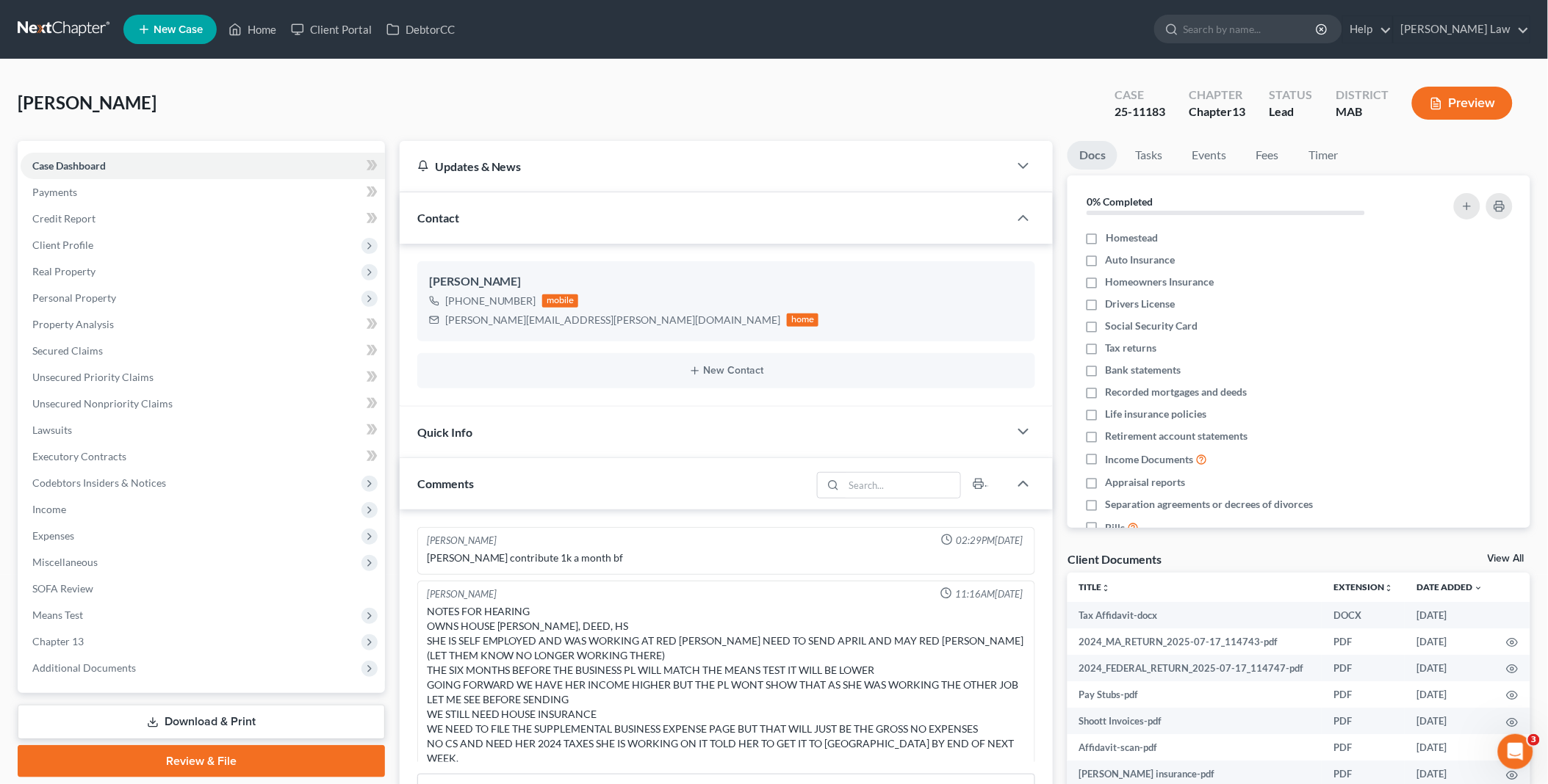
scroll to position [384, 0]
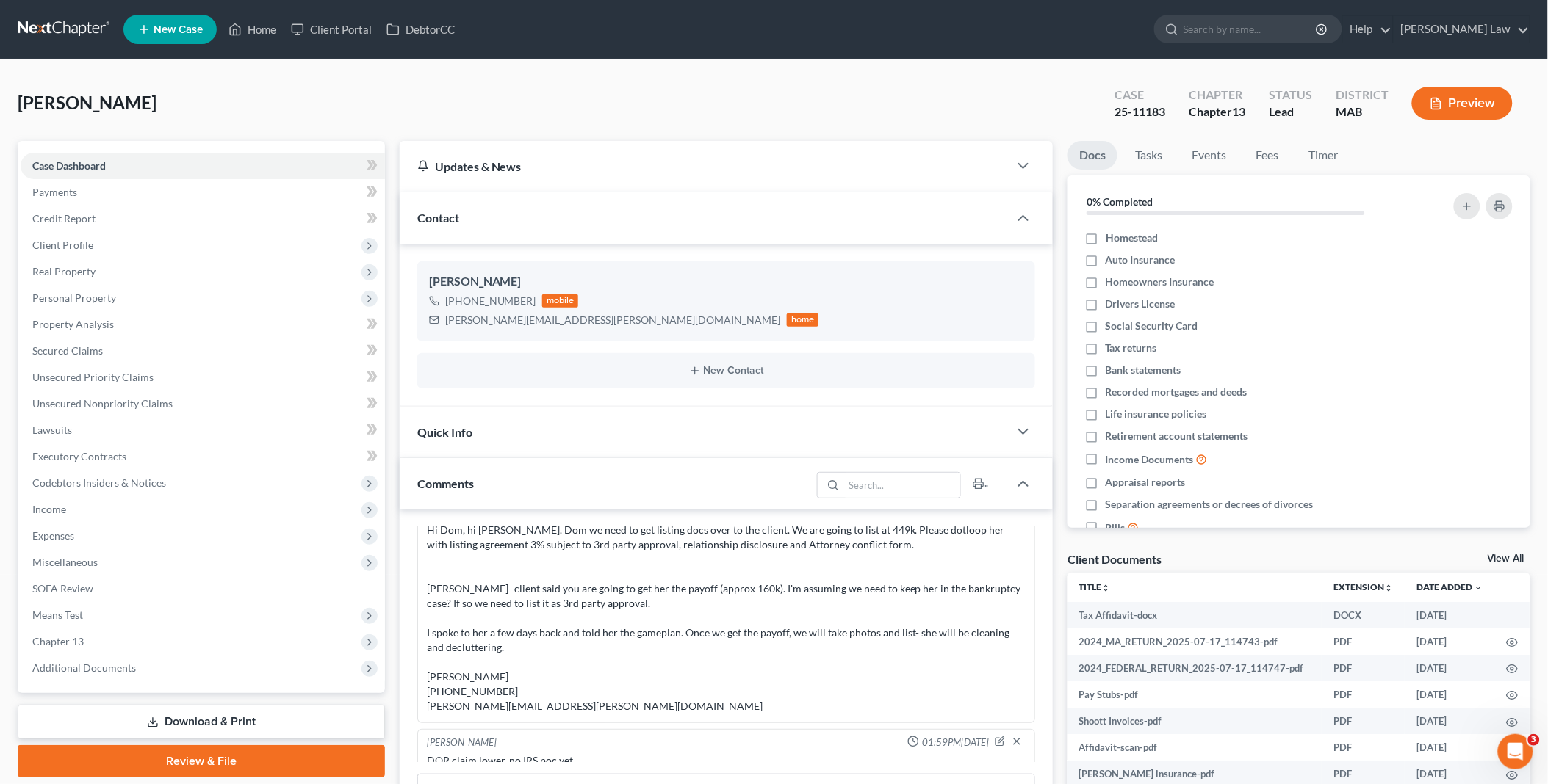
click at [1506, 556] on link "View All" at bounding box center [1506, 558] width 37 height 10
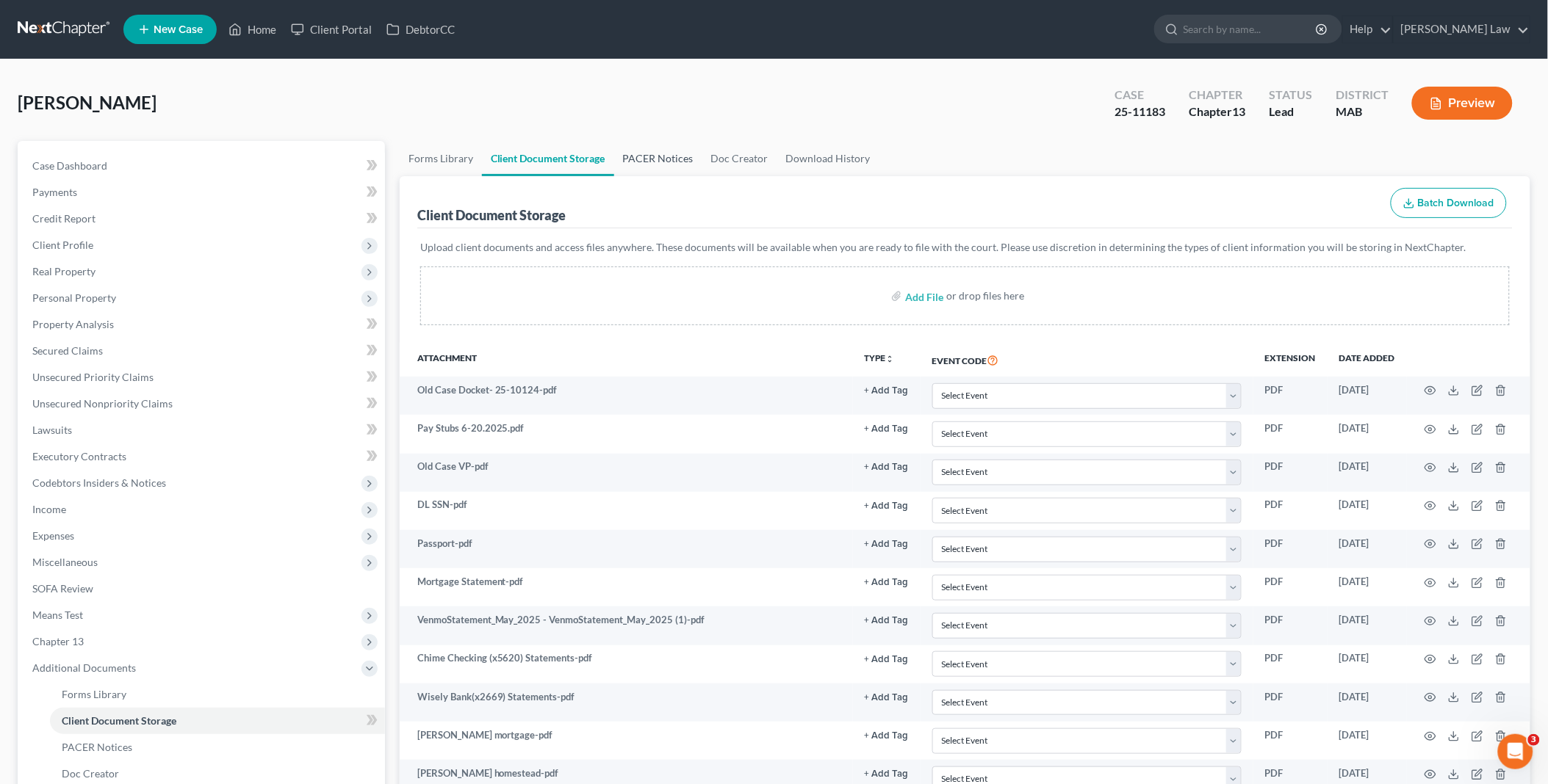
click at [656, 155] on link "PACER Notices" at bounding box center [658, 159] width 88 height 36
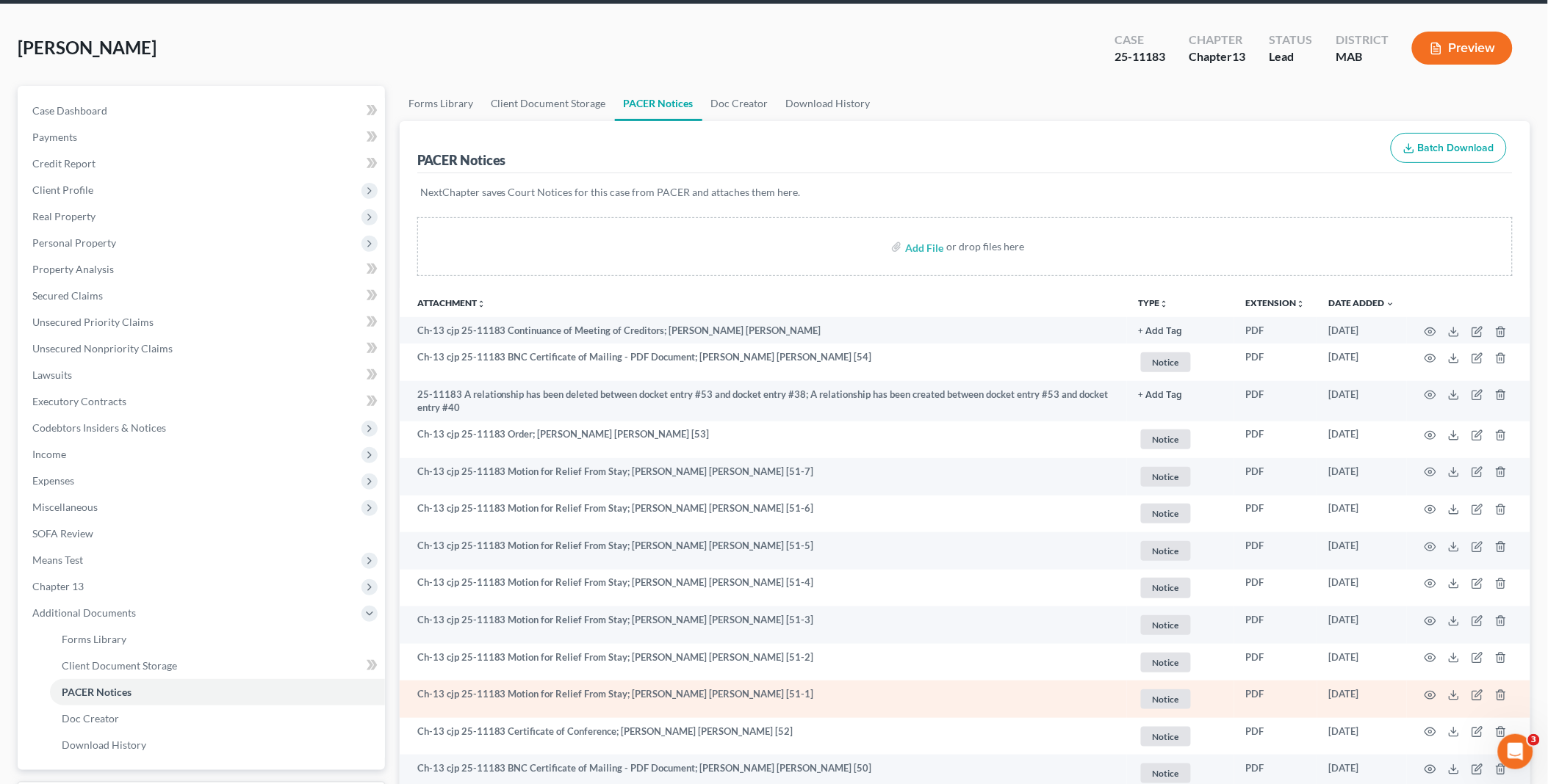
scroll to position [81, 0]
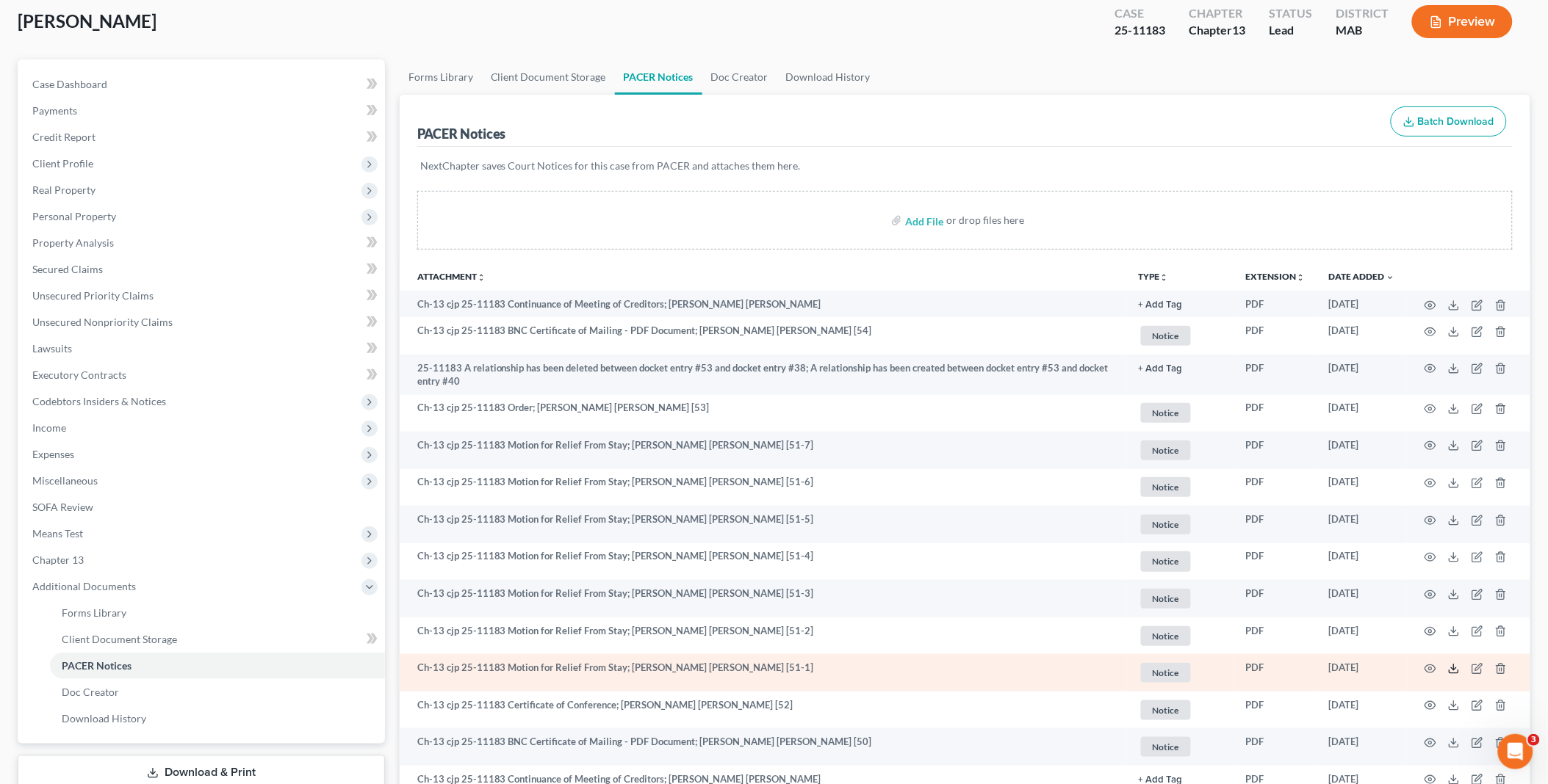
click at [1453, 668] on icon at bounding box center [1453, 669] width 12 height 12
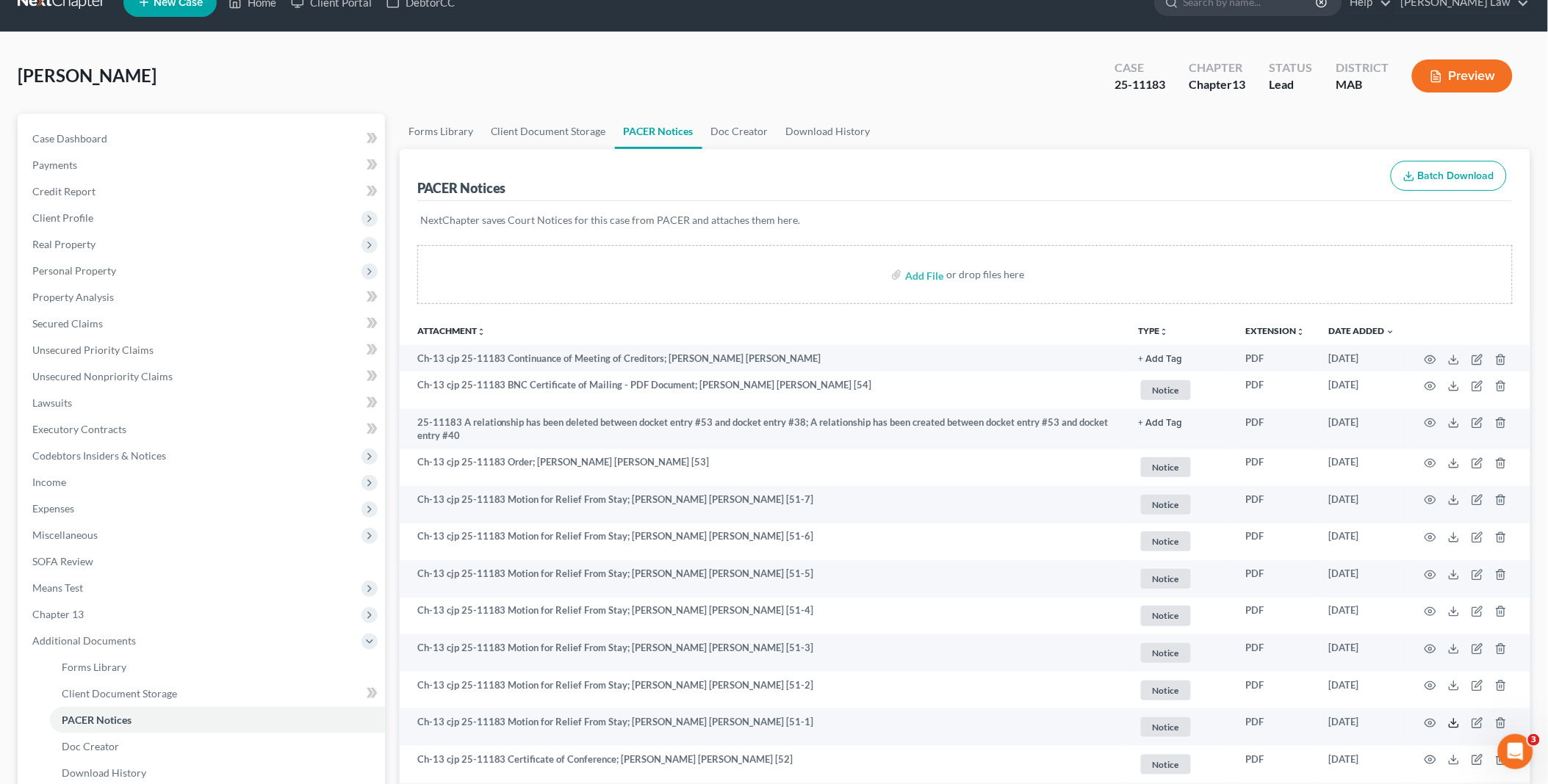
scroll to position [0, 0]
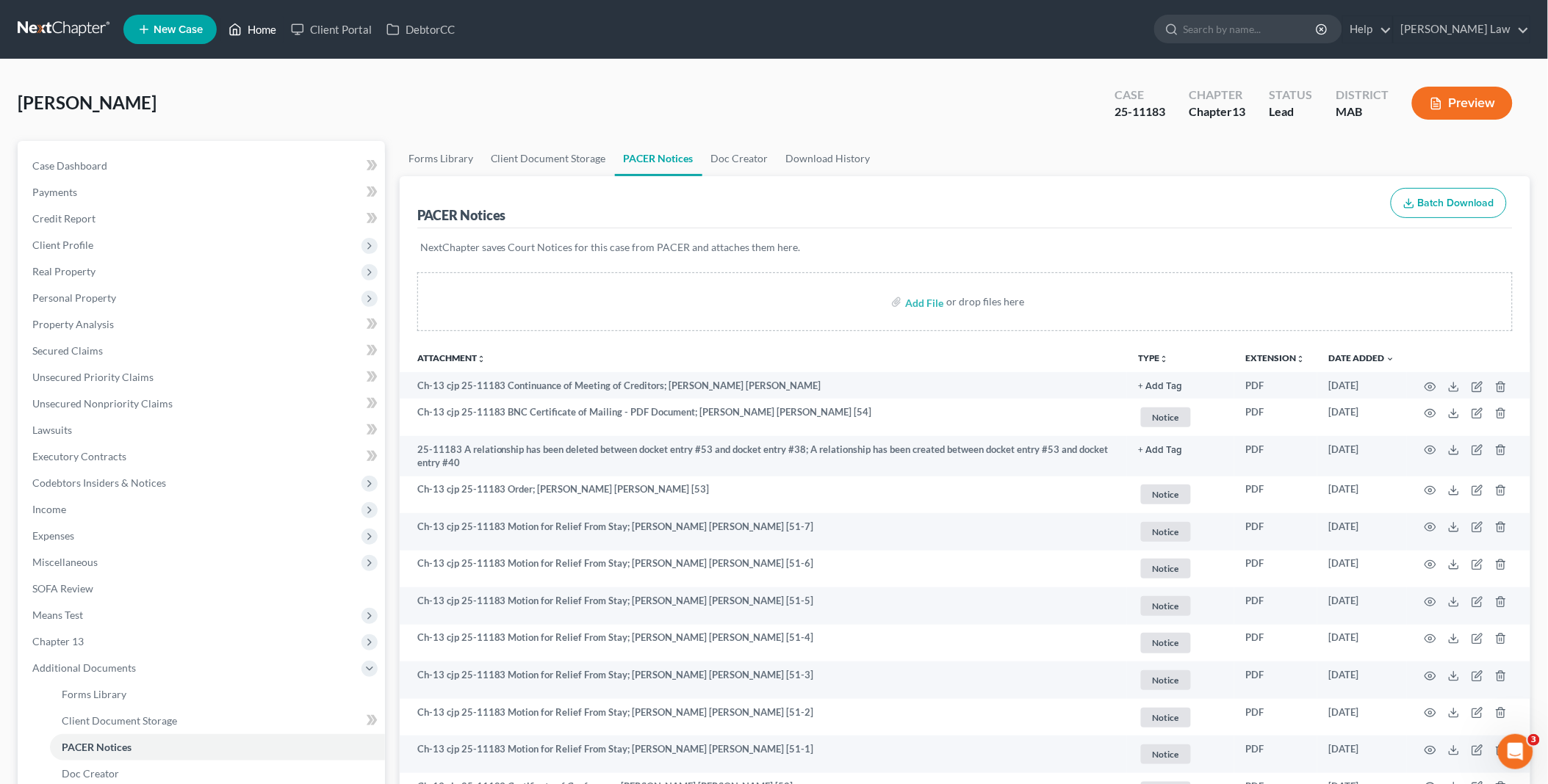
click at [260, 25] on link "Home" at bounding box center [252, 29] width 63 height 26
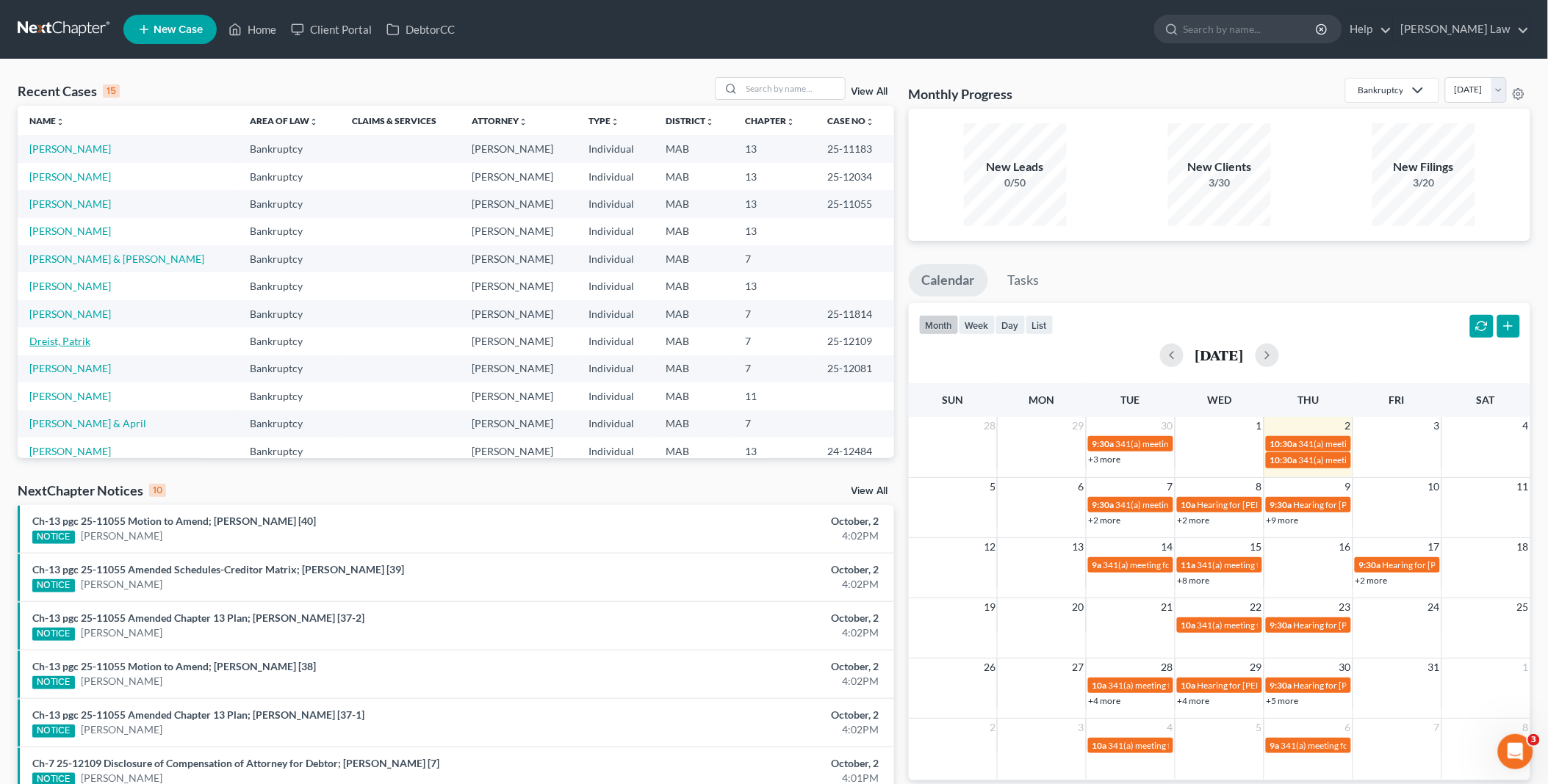
click at [69, 343] on link "Dreist, Patrik" at bounding box center [59, 340] width 61 height 12
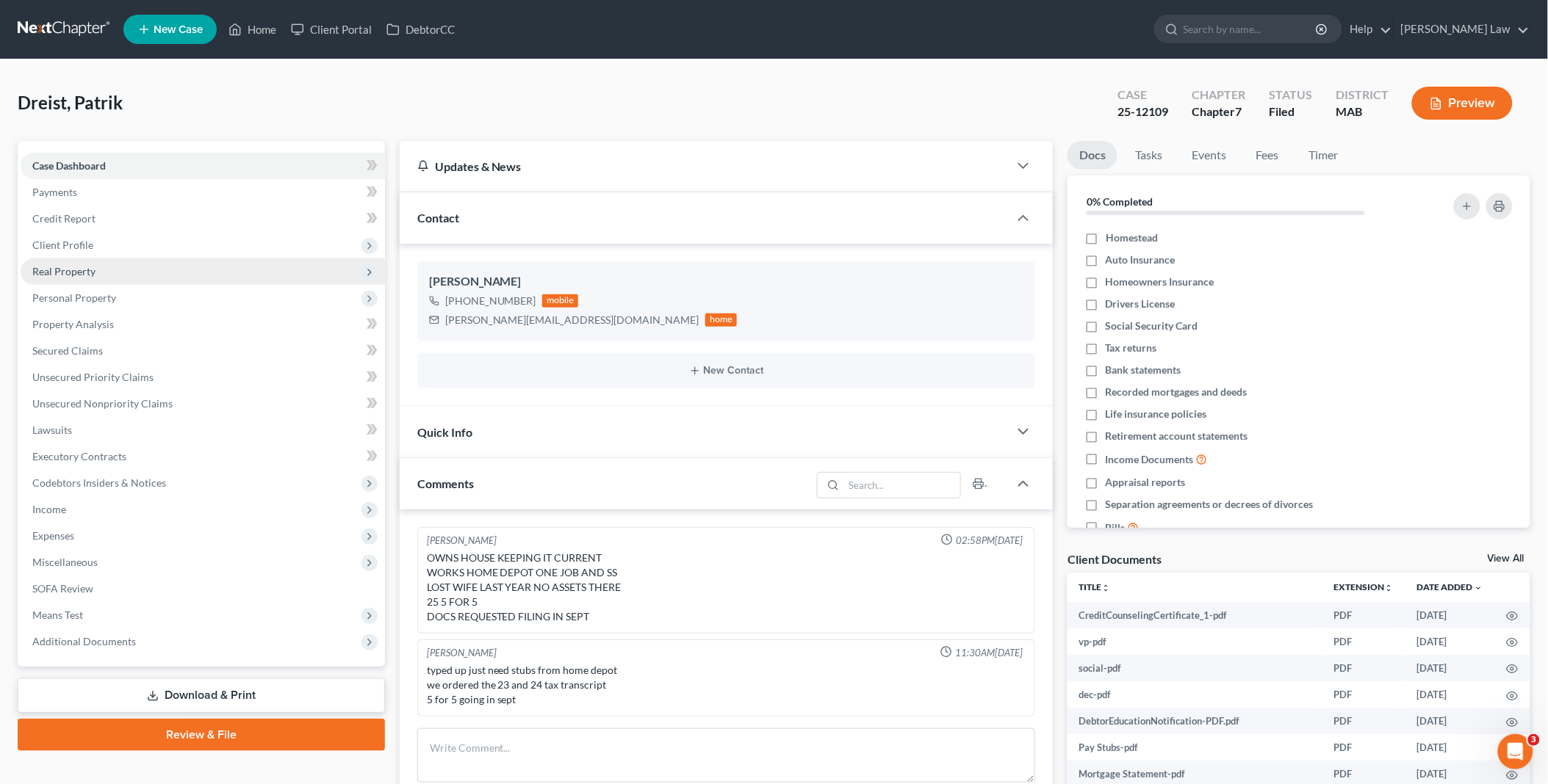
click at [74, 236] on span "Client Profile" at bounding box center [202, 245] width 365 height 26
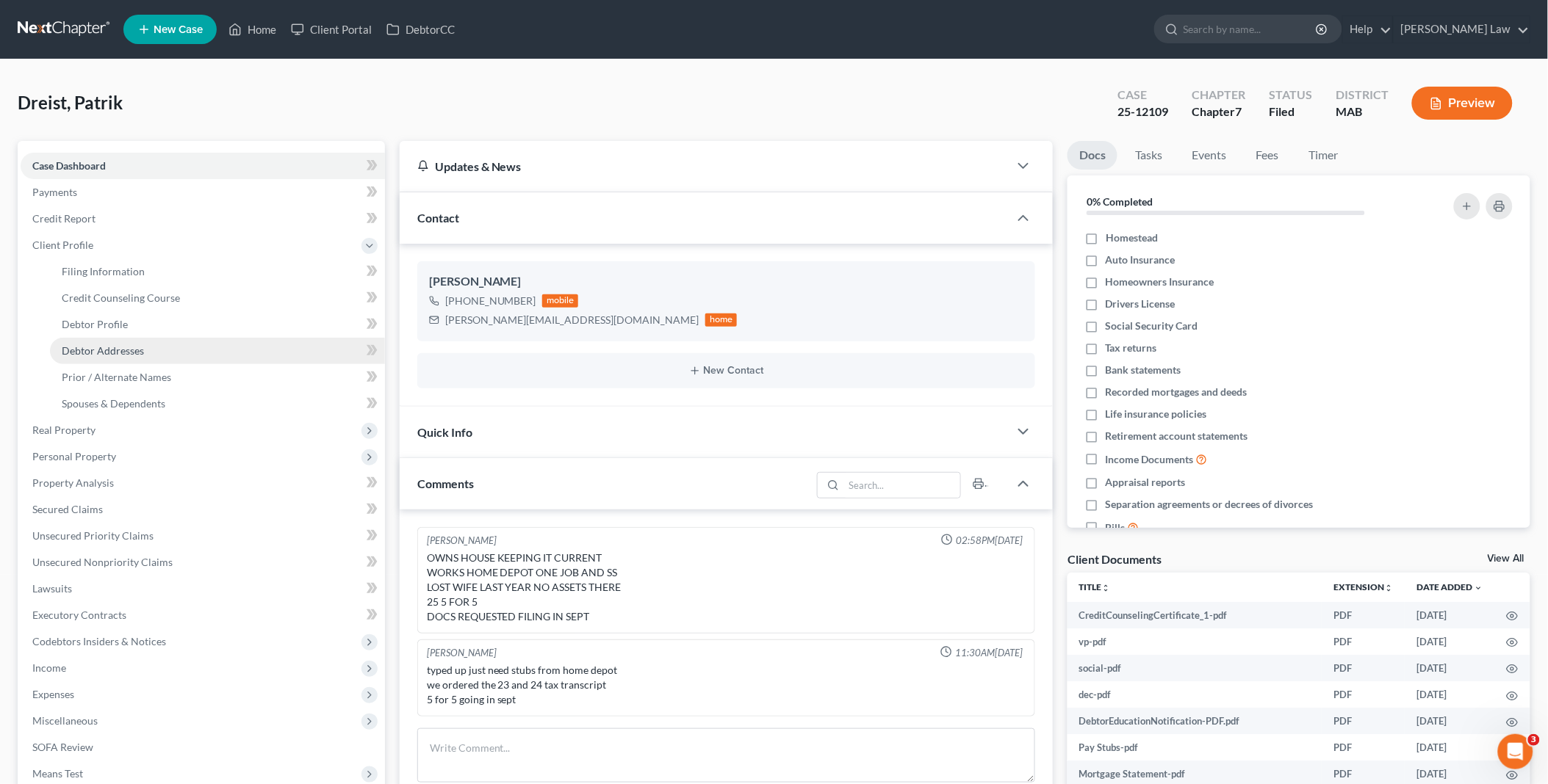
click at [140, 347] on span "Debtor Addresses" at bounding box center [103, 350] width 82 height 12
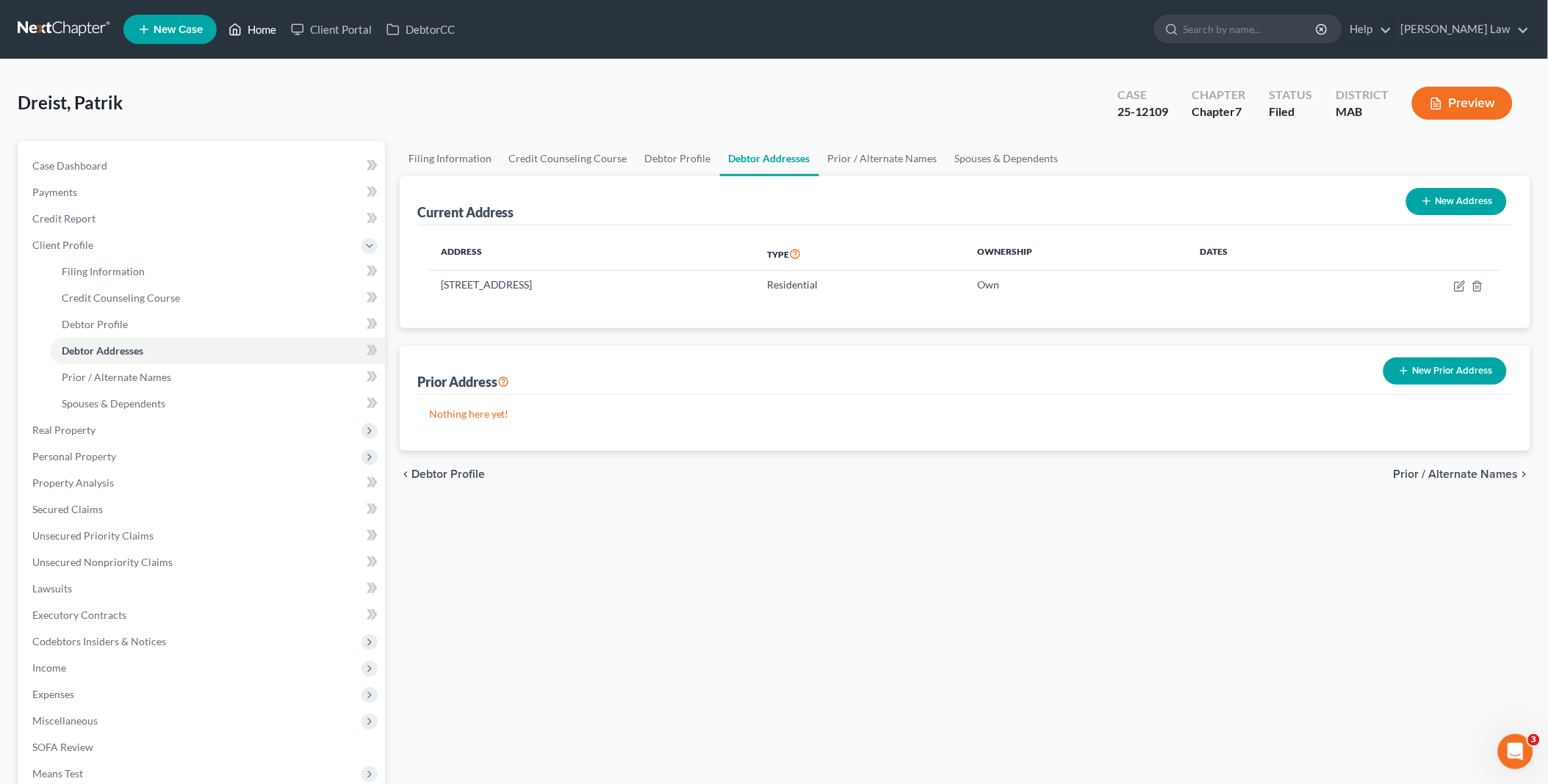
click at [246, 30] on link "Home" at bounding box center [252, 29] width 63 height 26
